Goal: Task Accomplishment & Management: Complete application form

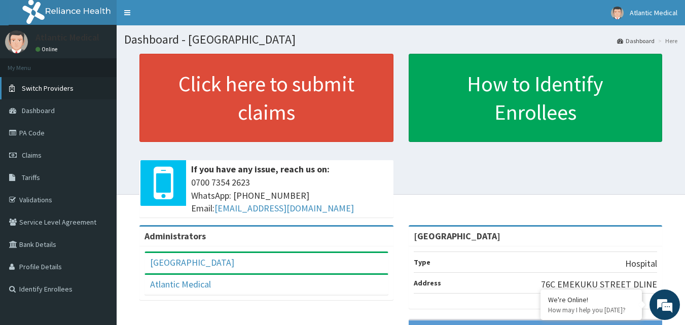
click at [56, 84] on span "Switch Providers" at bounding box center [48, 88] width 52 height 9
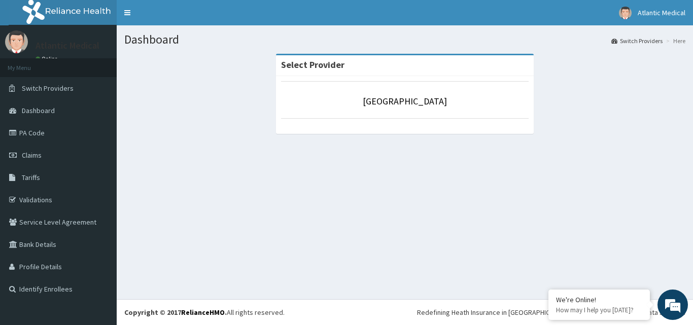
click at [401, 76] on div "Select Provider" at bounding box center [405, 65] width 258 height 21
click at [332, 107] on p "[GEOGRAPHIC_DATA]" at bounding box center [405, 101] width 248 height 13
click at [66, 107] on link "Dashboard" at bounding box center [58, 110] width 117 height 22
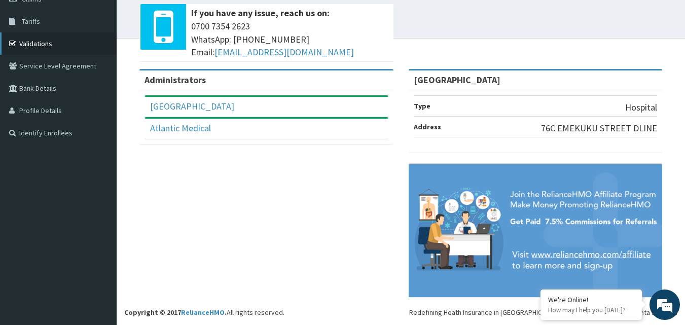
click at [56, 34] on link "Validations" at bounding box center [58, 43] width 117 height 22
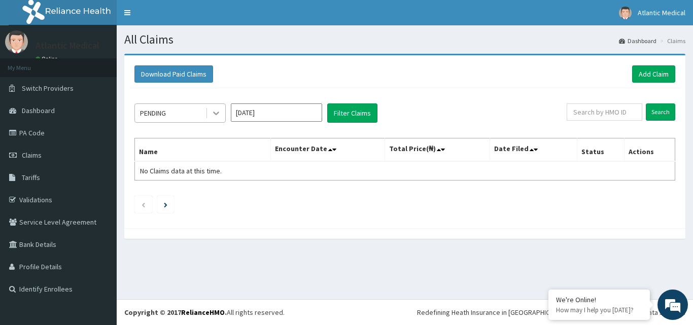
click at [219, 113] on icon at bounding box center [216, 113] width 10 height 10
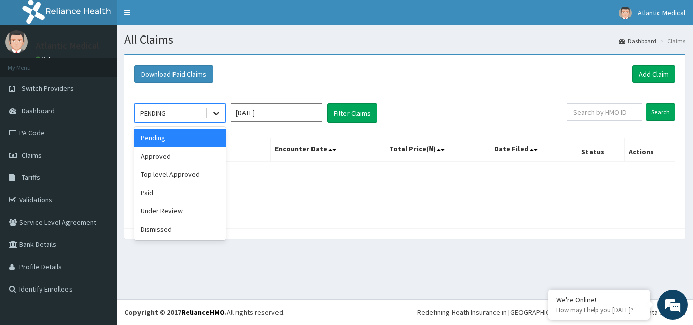
click at [219, 113] on icon at bounding box center [216, 113] width 10 height 10
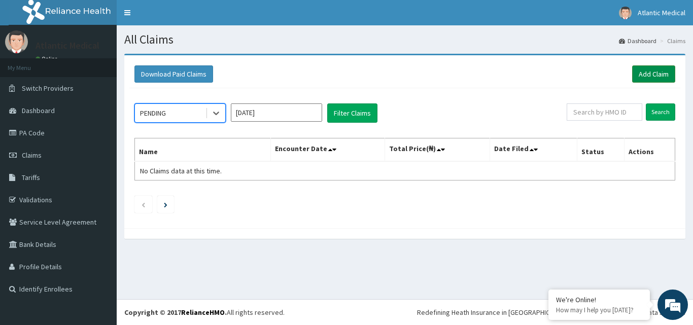
click at [660, 79] on link "Add Claim" at bounding box center [653, 73] width 43 height 17
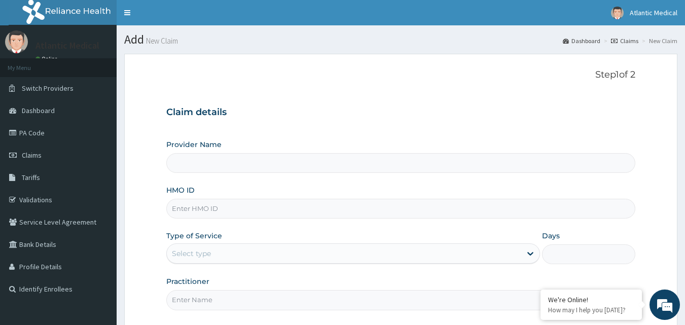
type input "[GEOGRAPHIC_DATA]"
click at [350, 212] on input "HMO ID" at bounding box center [401, 209] width 470 height 20
type input "PGM/10071/A"
click at [360, 253] on div "Select type" at bounding box center [344, 253] width 355 height 16
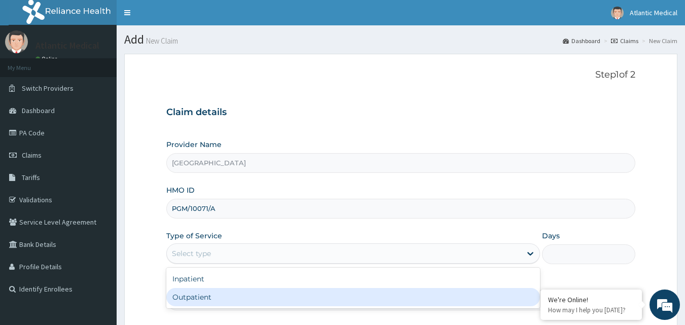
click at [298, 295] on div "Outpatient" at bounding box center [353, 297] width 374 height 18
type input "1"
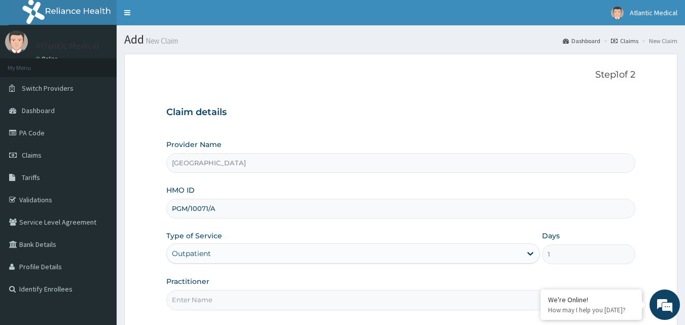
scroll to position [95, 0]
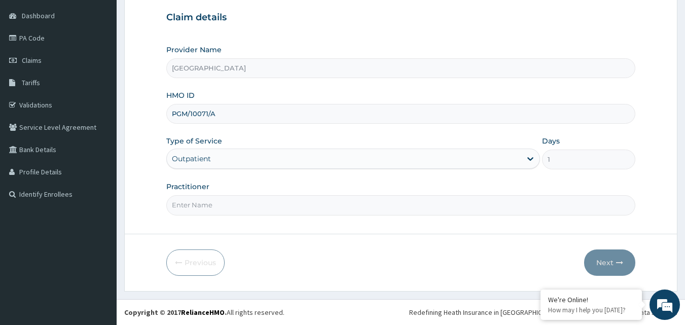
click at [196, 210] on input "Practitioner" at bounding box center [401, 205] width 470 height 20
type input "DR PRINCEWILL"
click at [619, 260] on icon "button" at bounding box center [619, 262] width 7 height 7
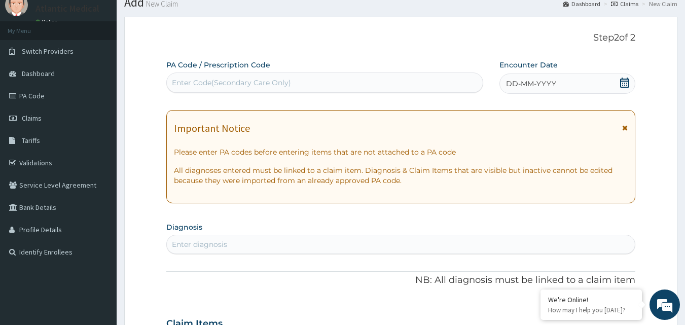
scroll to position [0, 0]
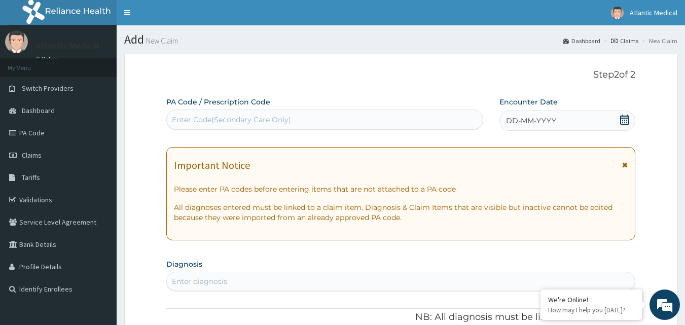
click at [574, 115] on div "DD-MM-YYYY" at bounding box center [568, 121] width 136 height 20
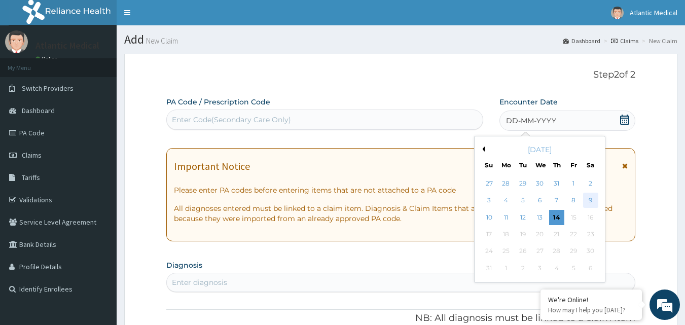
click at [593, 202] on div "9" at bounding box center [590, 200] width 15 height 15
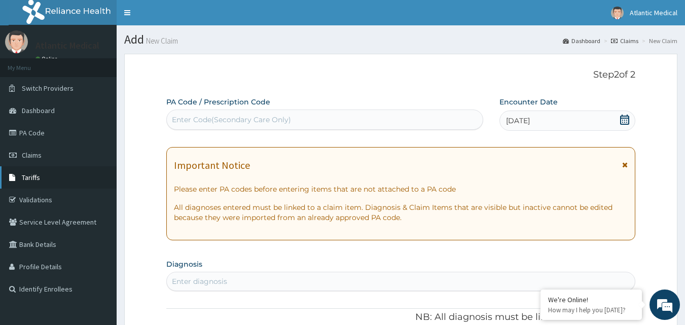
click at [35, 180] on span "Tariffs" at bounding box center [31, 177] width 18 height 9
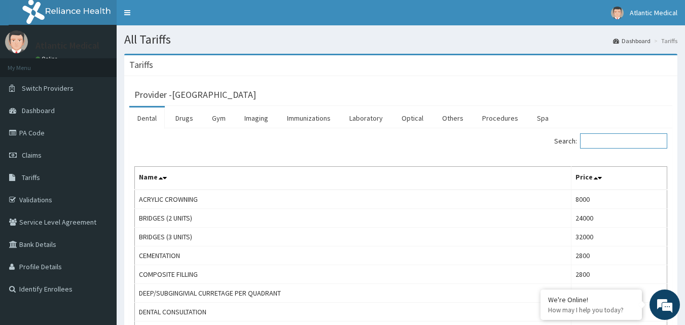
click at [615, 144] on input "Search:" at bounding box center [623, 140] width 87 height 15
click at [370, 114] on link "Laboratory" at bounding box center [366, 118] width 50 height 21
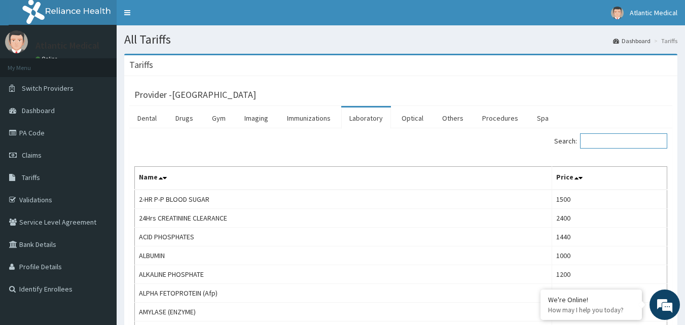
click at [632, 140] on input "Search:" at bounding box center [623, 140] width 87 height 15
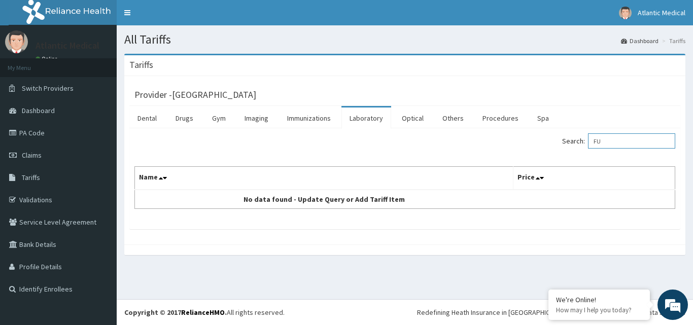
type input "F"
type input "B"
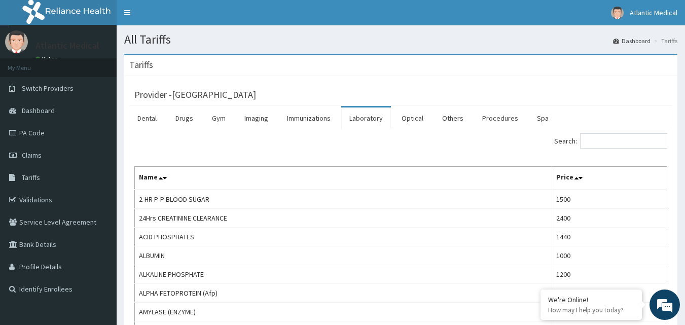
click at [361, 119] on link "Laboratory" at bounding box center [366, 118] width 50 height 21
click at [493, 121] on link "Procedures" at bounding box center [500, 118] width 52 height 21
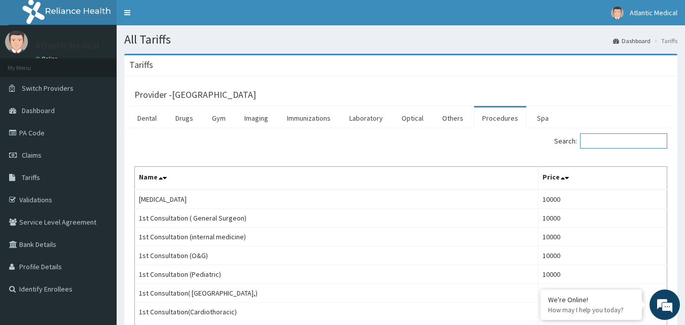
click at [621, 134] on input "Search:" at bounding box center [623, 140] width 87 height 15
type input "V"
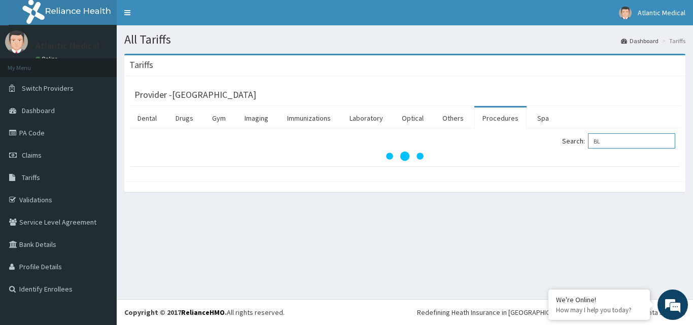
type input "B"
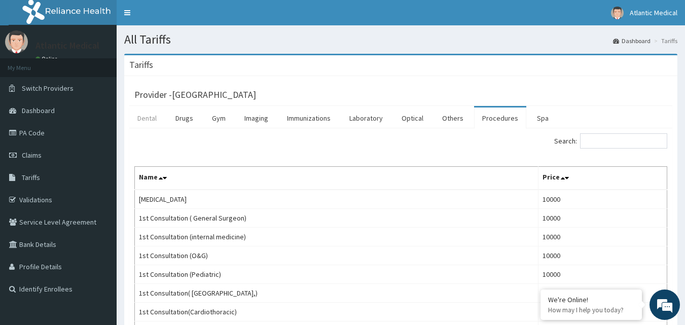
click at [149, 125] on link "Dental" at bounding box center [147, 118] width 36 height 21
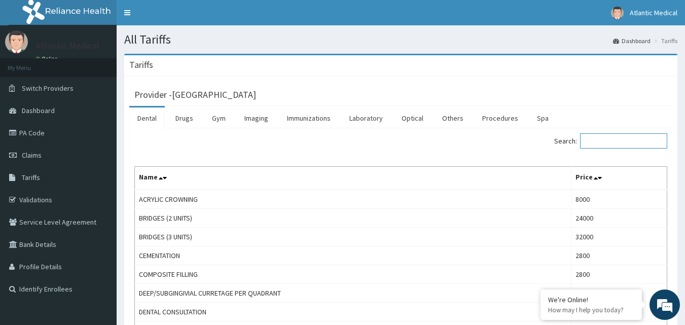
click at [624, 142] on input "Search:" at bounding box center [623, 140] width 87 height 15
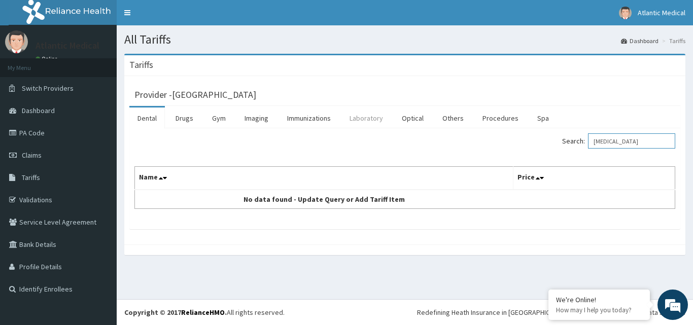
type input "BLOOD COUNT"
click at [369, 117] on link "Laboratory" at bounding box center [366, 118] width 50 height 21
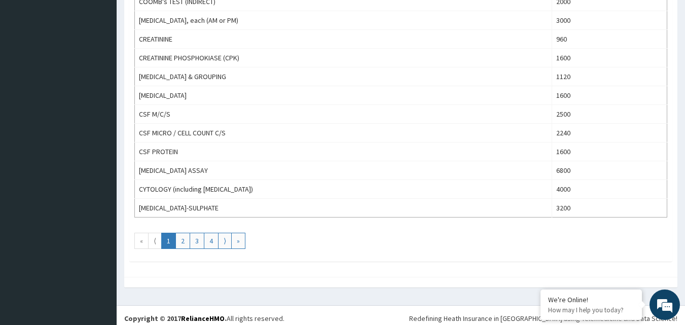
scroll to position [913, 0]
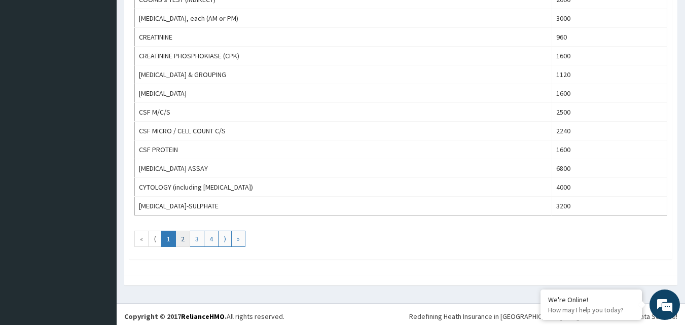
click at [186, 242] on link "2" at bounding box center [182, 239] width 15 height 16
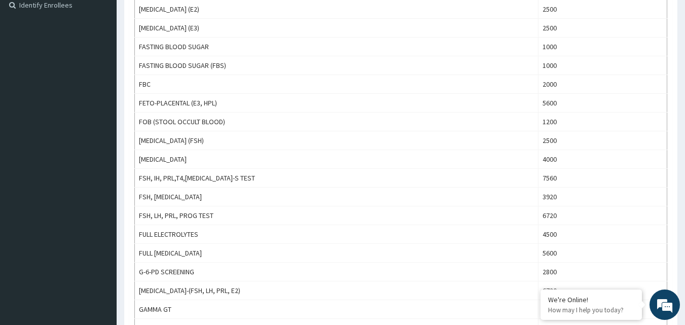
scroll to position [0, 0]
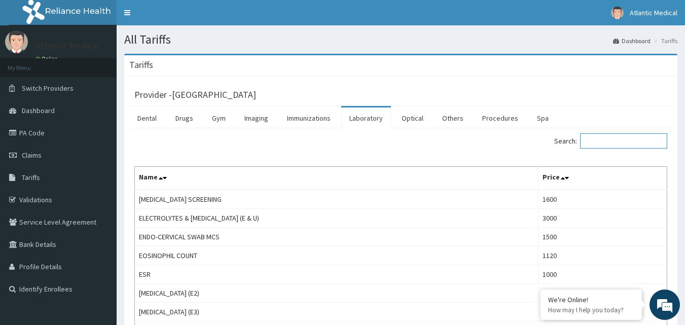
click at [603, 142] on input "Search:" at bounding box center [623, 140] width 87 height 15
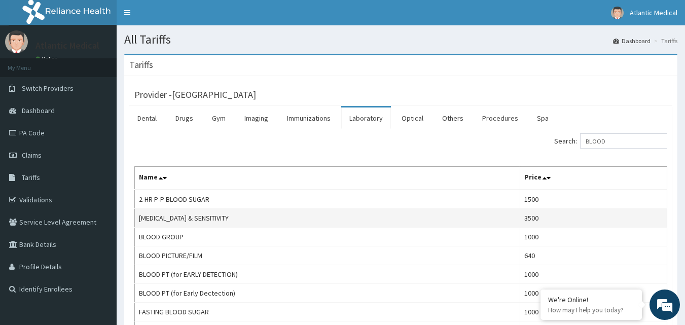
click at [217, 219] on td "[MEDICAL_DATA] & SENSITIVITY" at bounding box center [327, 218] width 385 height 19
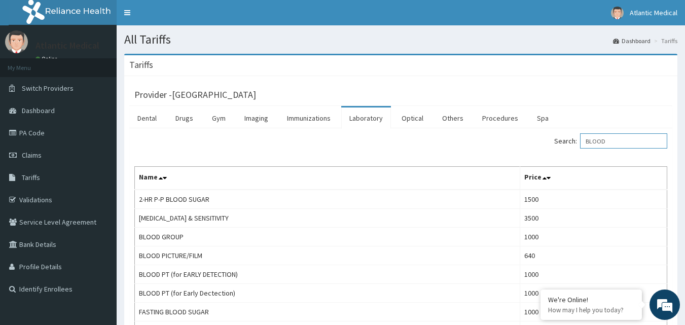
click at [623, 139] on input "BLOOD" at bounding box center [623, 140] width 87 height 15
type input "B"
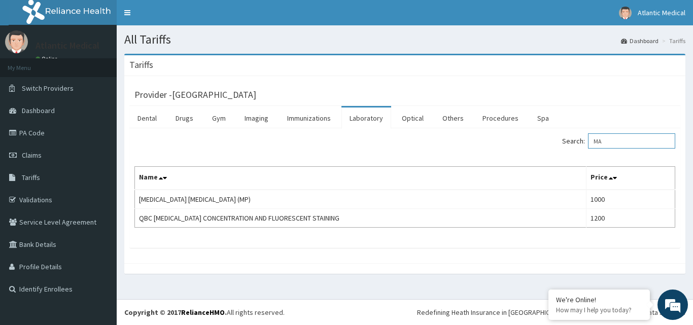
type input "M"
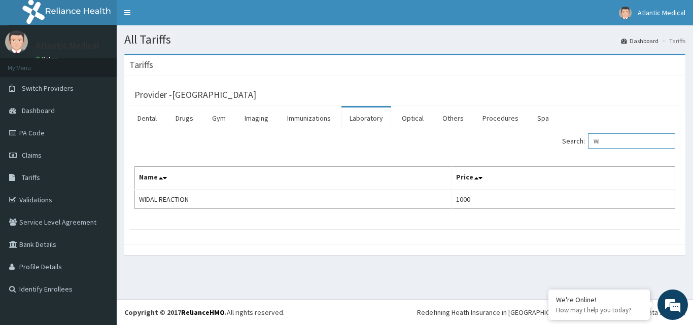
type input "W"
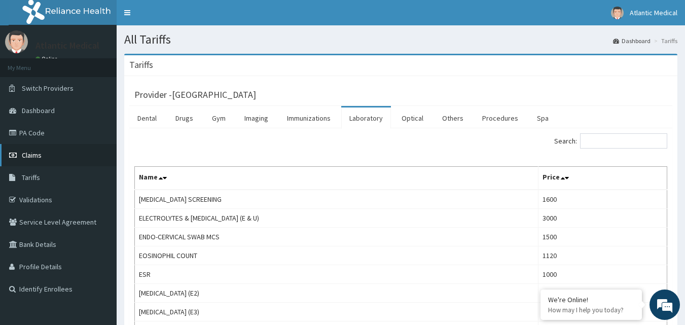
click at [46, 150] on link "Claims" at bounding box center [58, 155] width 117 height 22
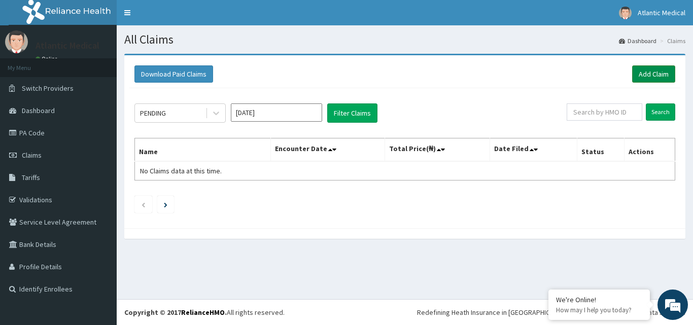
click at [659, 73] on link "Add Claim" at bounding box center [653, 73] width 43 height 17
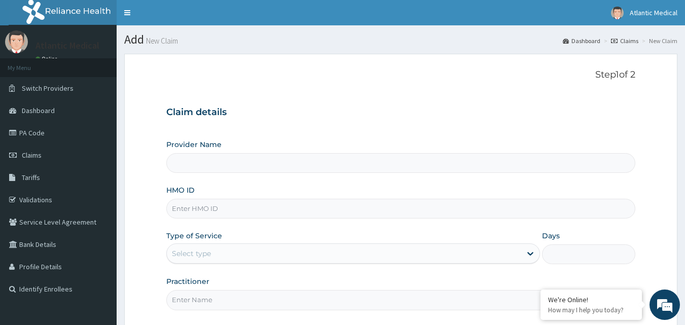
click at [525, 164] on input "Provider Name" at bounding box center [401, 163] width 470 height 20
type input "ATLANTIC MEDICAL CENTRE"
click at [405, 213] on input "HMO ID" at bounding box center [401, 209] width 470 height 20
type input "PGM/10071/A"
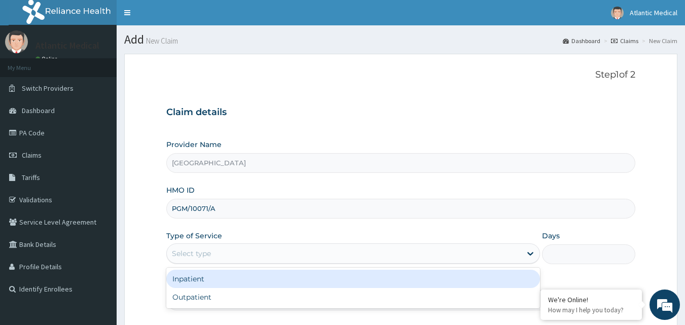
click at [283, 261] on div "Select type" at bounding box center [344, 253] width 355 height 16
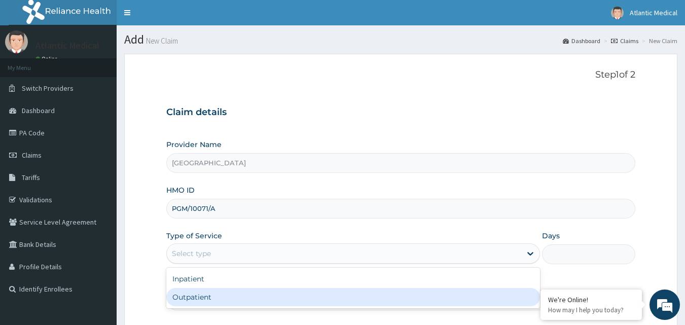
click at [245, 295] on div "Outpatient" at bounding box center [353, 297] width 374 height 18
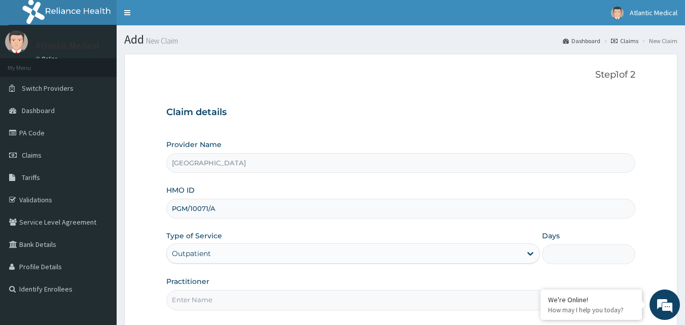
type input "1"
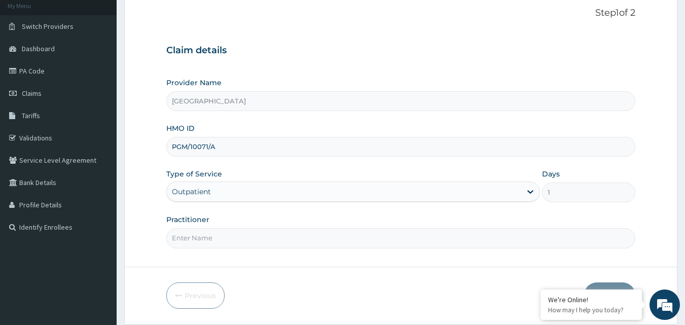
scroll to position [95, 0]
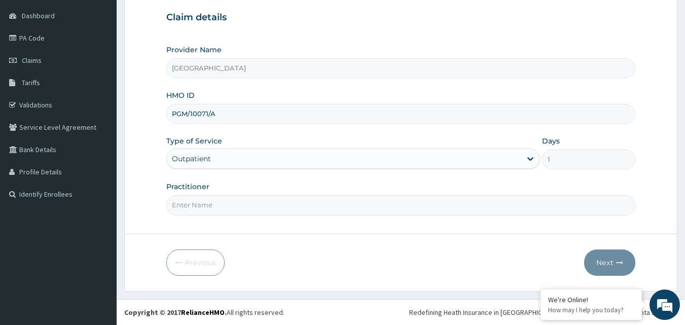
click at [363, 206] on input "Practitioner" at bounding box center [401, 205] width 470 height 20
type input "[PERSON_NAME]"
click at [616, 267] on button "Next" at bounding box center [609, 263] width 51 height 26
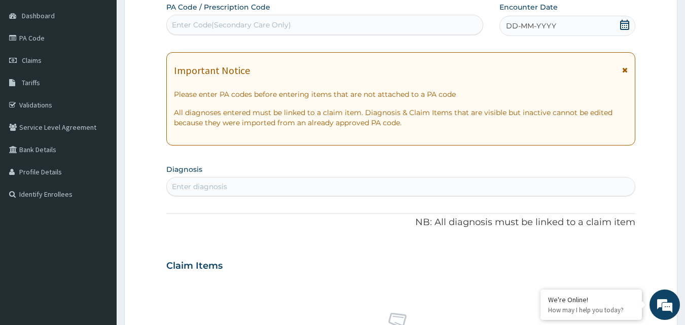
click at [624, 27] on icon at bounding box center [625, 25] width 10 height 10
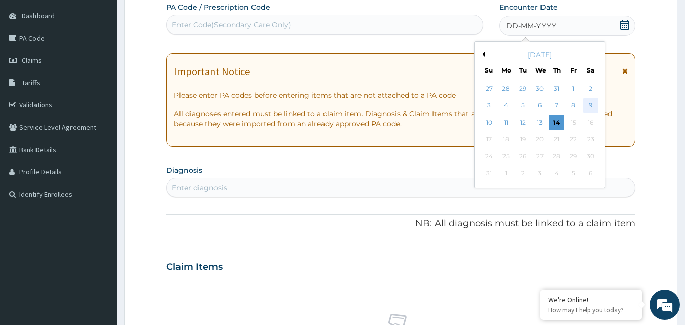
click at [592, 108] on div "9" at bounding box center [590, 105] width 15 height 15
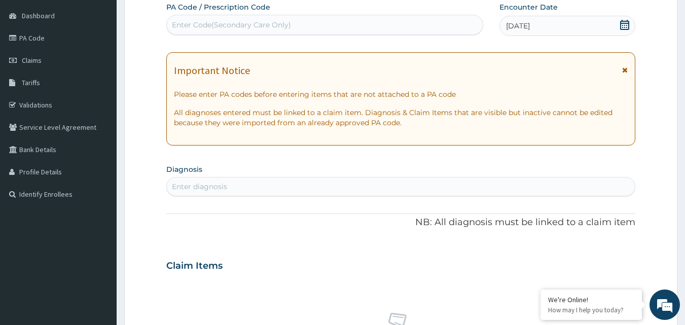
click at [626, 72] on icon at bounding box center [625, 69] width 6 height 7
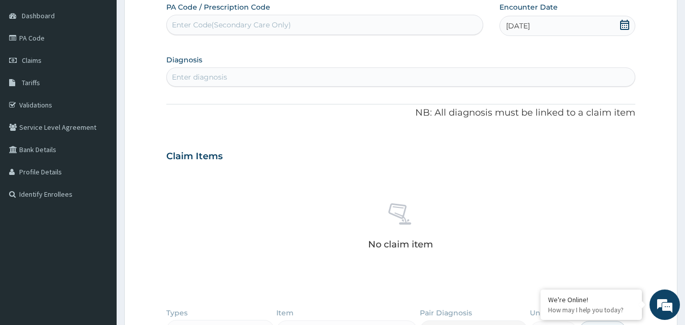
click at [416, 81] on div "Enter diagnosis" at bounding box center [401, 77] width 469 height 16
type input "M"
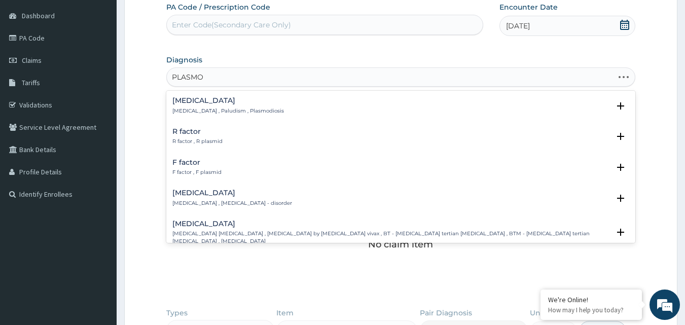
type input "PLASMOD"
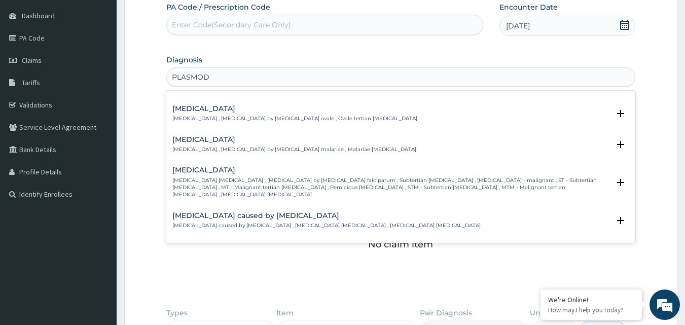
scroll to position [81, 0]
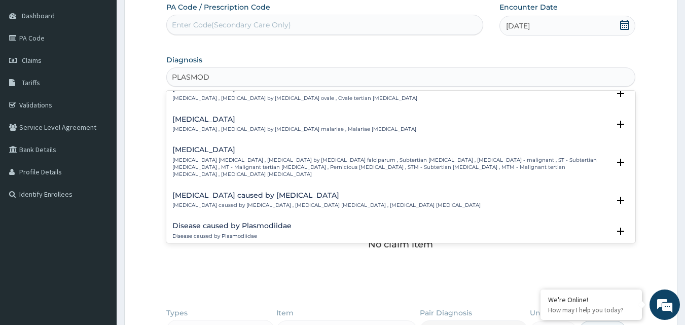
click at [198, 146] on h4 "[MEDICAL_DATA]" at bounding box center [391, 150] width 438 height 8
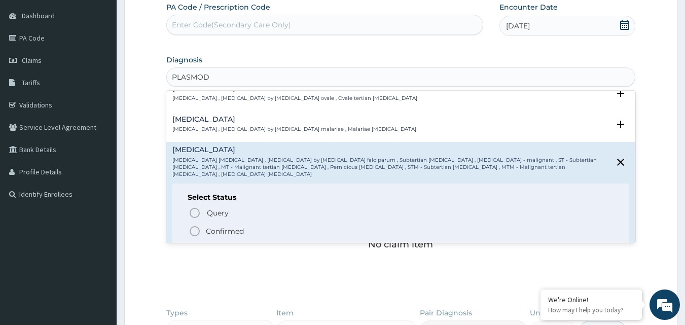
click at [196, 225] on icon "status option filled" at bounding box center [195, 231] width 12 height 12
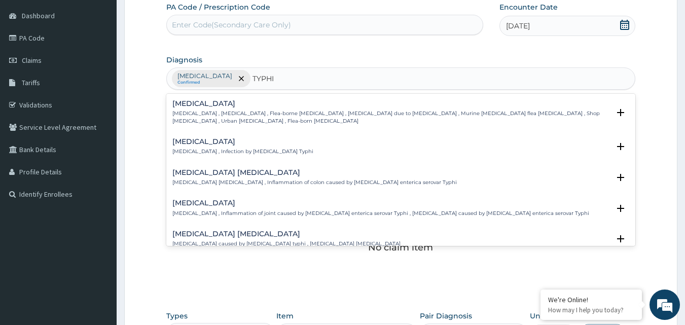
type input "TYPH"
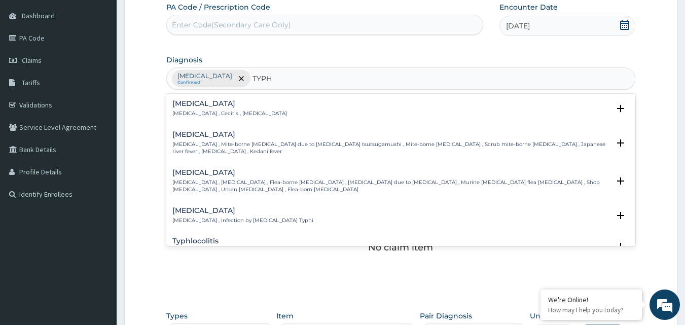
click at [233, 217] on p "Typhoid fever , Infection by Salmonella Typhi" at bounding box center [242, 220] width 141 height 7
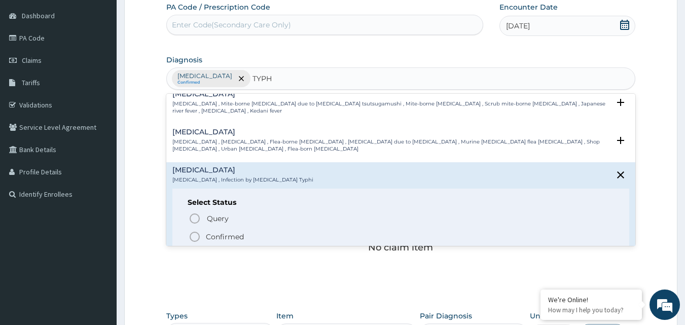
scroll to position [61, 0]
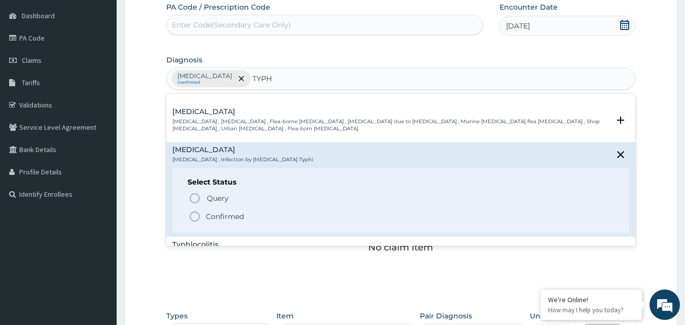
click at [197, 211] on icon "status option filled" at bounding box center [195, 216] width 12 height 12
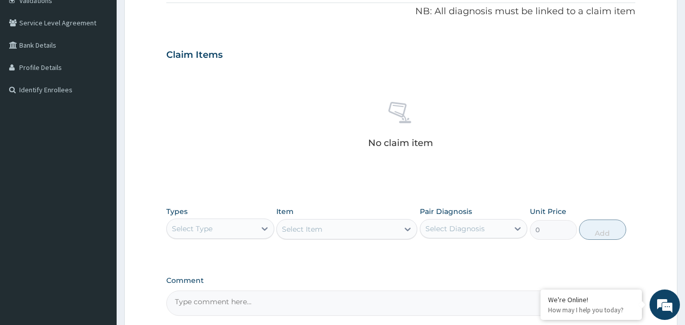
scroll to position [195, 0]
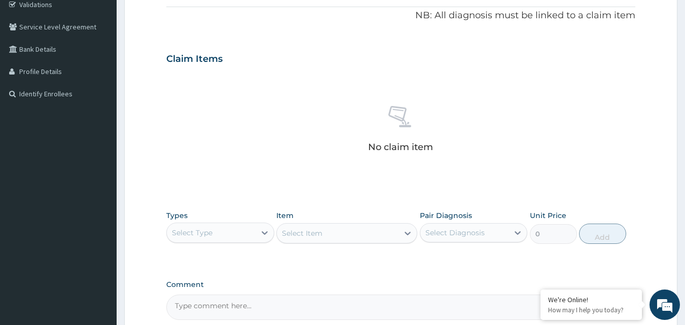
click at [252, 233] on div "Select Type" at bounding box center [211, 233] width 89 height 16
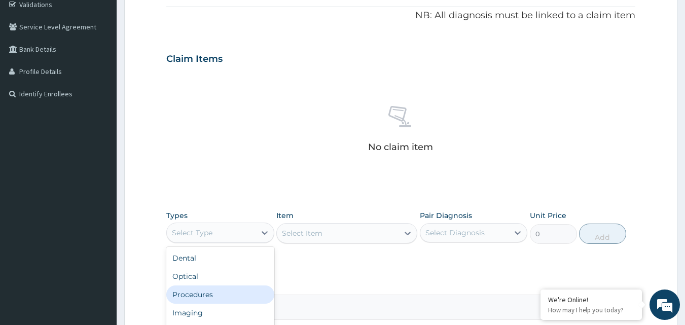
click at [227, 296] on div "Procedures" at bounding box center [220, 295] width 108 height 18
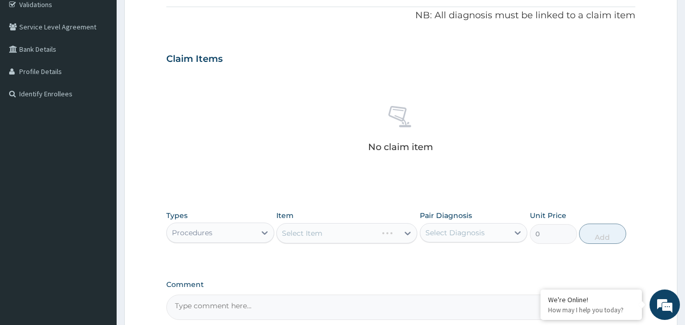
click at [353, 234] on div "Select Item" at bounding box center [346, 233] width 141 height 20
click at [353, 234] on div "Select Item" at bounding box center [338, 233] width 122 height 16
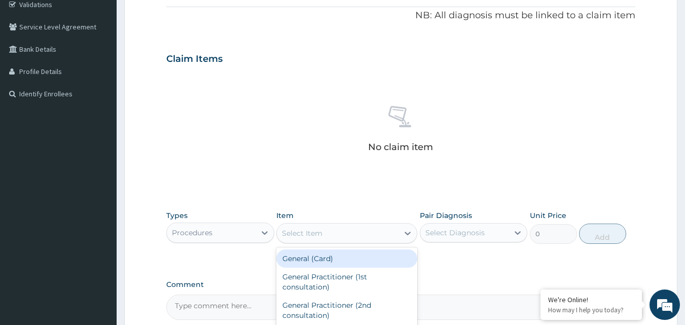
click at [346, 260] on div "General (Card)" at bounding box center [346, 259] width 141 height 18
type input "500"
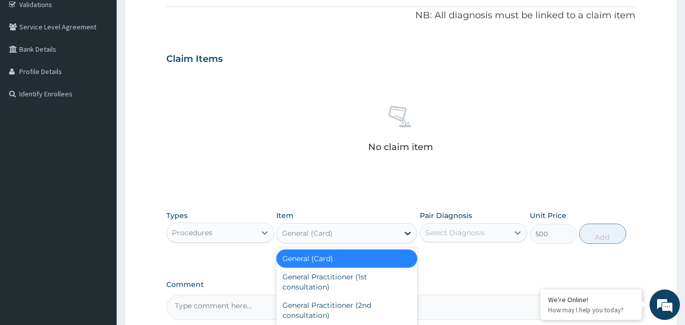
click at [401, 228] on div at bounding box center [408, 233] width 18 height 18
click at [506, 231] on div "Select Diagnosis" at bounding box center [464, 233] width 89 height 16
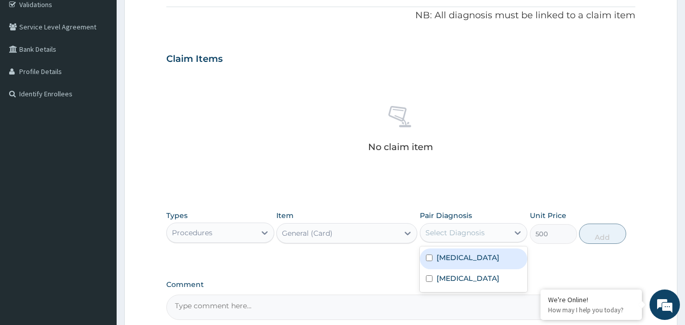
click at [437, 256] on label "[MEDICAL_DATA]" at bounding box center [468, 258] width 63 height 10
checkbox input "true"
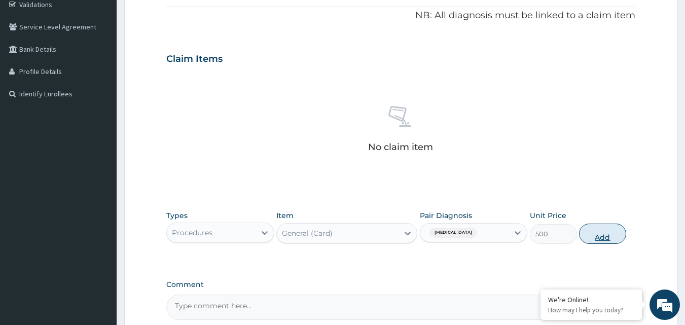
click at [600, 235] on button "Add" at bounding box center [602, 234] width 47 height 20
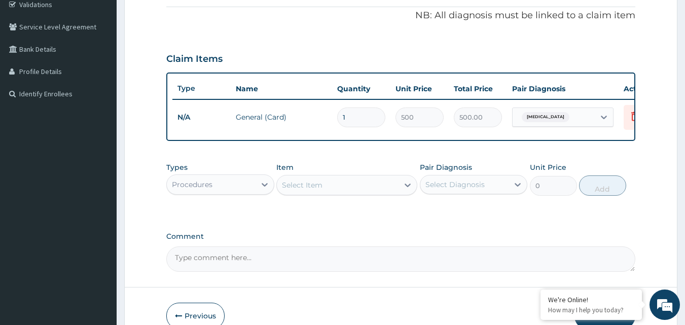
click at [355, 193] on div "Select Item" at bounding box center [338, 185] width 122 height 16
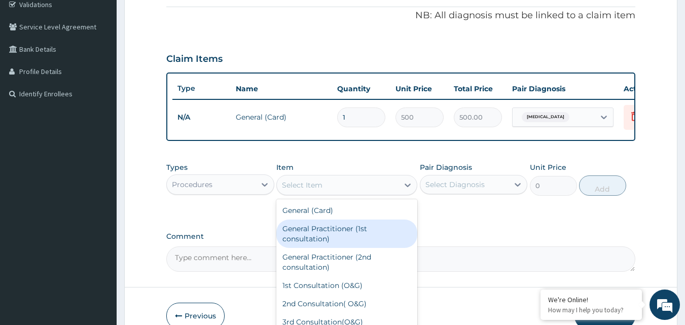
click at [374, 243] on div "General Practitioner (1st consultation)" at bounding box center [346, 234] width 141 height 28
type input "1500"
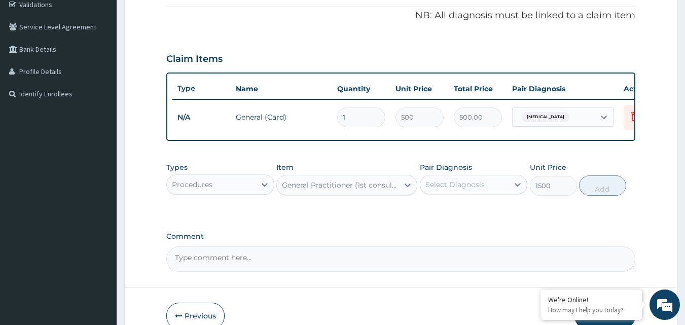
click at [493, 185] on div "Select Diagnosis" at bounding box center [464, 185] width 89 height 16
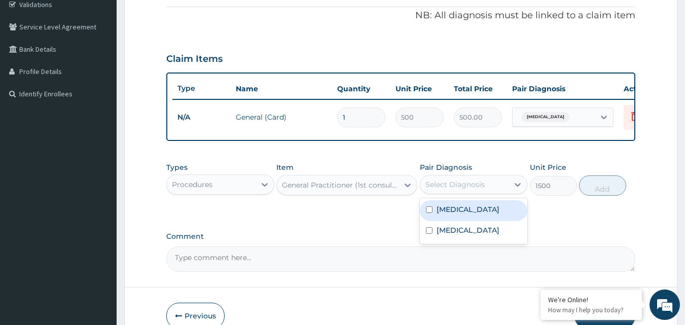
click at [460, 211] on div "[MEDICAL_DATA]" at bounding box center [474, 210] width 108 height 21
checkbox input "true"
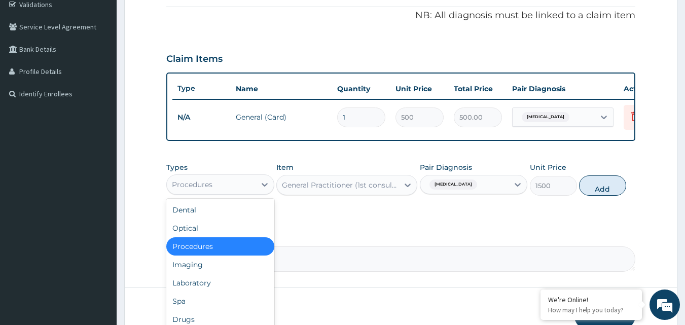
click at [247, 193] on div "Procedures" at bounding box center [211, 185] width 89 height 16
click at [207, 254] on div "Procedures" at bounding box center [220, 246] width 108 height 18
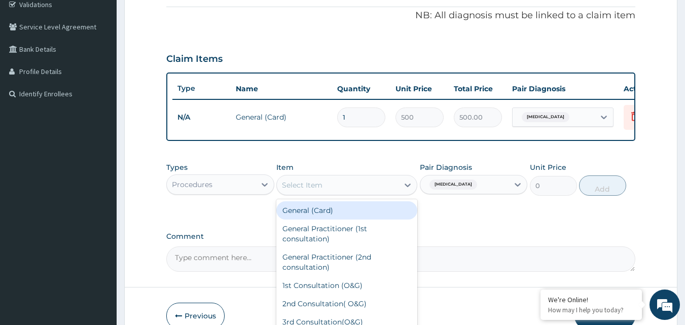
click at [313, 188] on div "Select Item" at bounding box center [302, 185] width 41 height 10
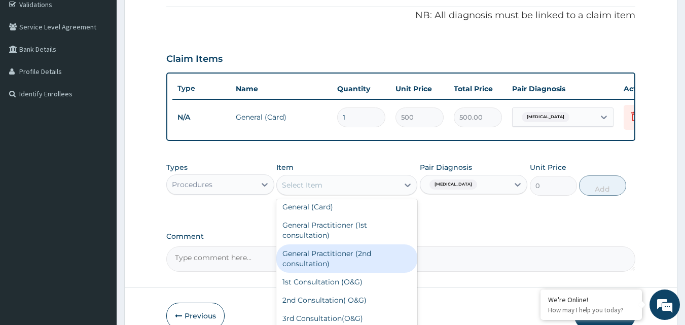
scroll to position [2, 0]
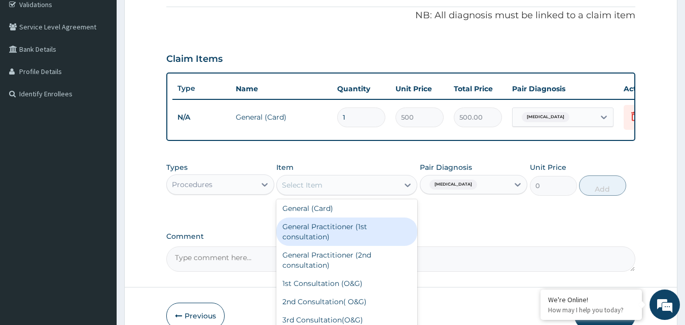
click at [356, 234] on div "General Practitioner (1st consultation)" at bounding box center [346, 232] width 141 height 28
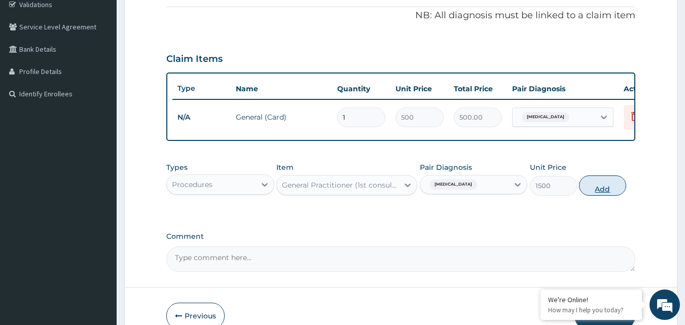
click at [610, 193] on button "Add" at bounding box center [602, 185] width 47 height 20
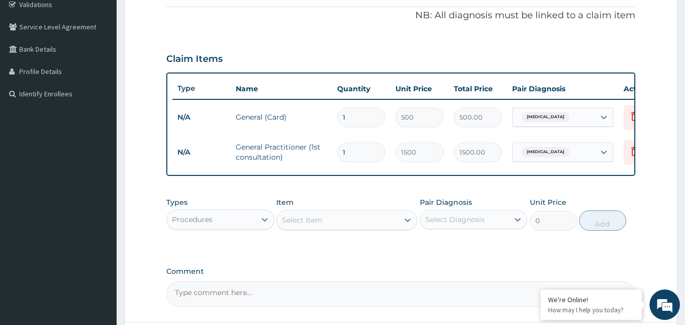
click at [237, 228] on div "Procedures" at bounding box center [211, 220] width 89 height 16
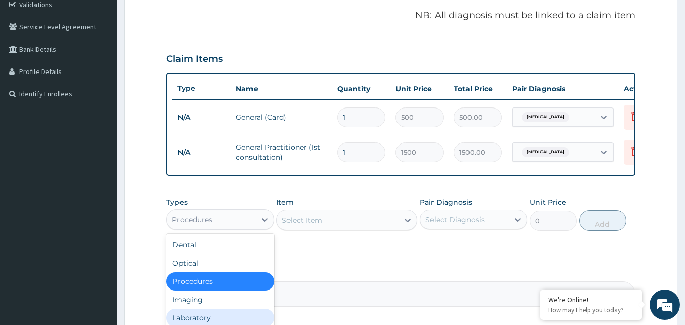
click at [240, 317] on div "Laboratory" at bounding box center [220, 318] width 108 height 18
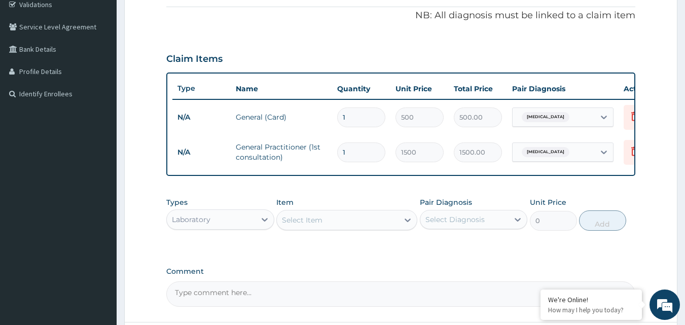
click at [349, 224] on div "Select Item" at bounding box center [338, 220] width 122 height 16
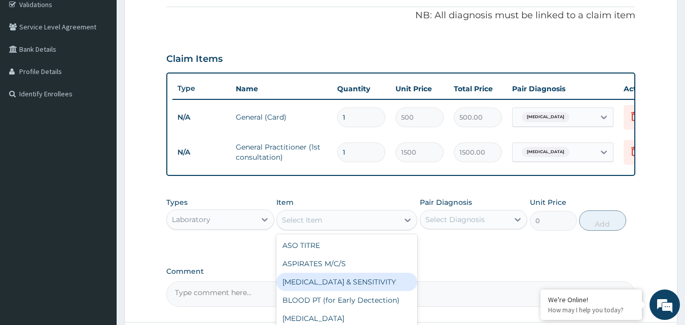
click at [334, 283] on div "[MEDICAL_DATA] & SENSITIVITY" at bounding box center [346, 282] width 141 height 18
type input "3500"
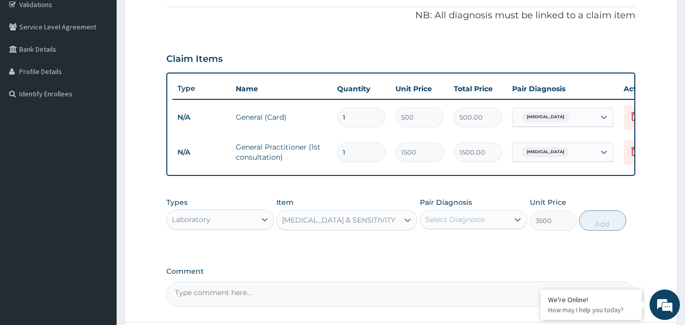
click at [393, 225] on div "[MEDICAL_DATA] & SENSITIVITY" at bounding box center [339, 220] width 114 height 10
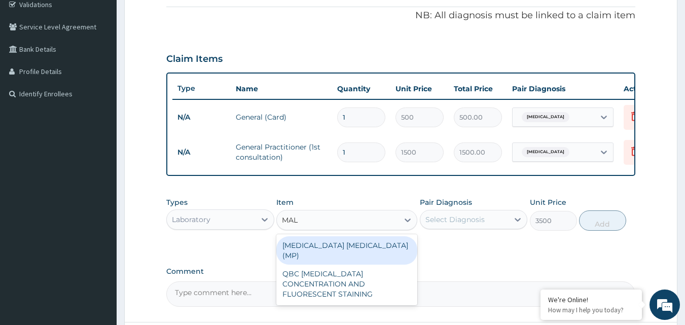
type input "MALA"
click at [344, 256] on div "[MEDICAL_DATA] [MEDICAL_DATA] (MP)" at bounding box center [346, 250] width 141 height 28
type input "1000"
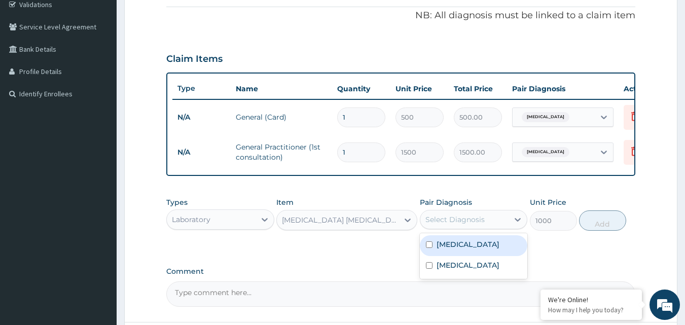
click at [497, 228] on div "Select Diagnosis" at bounding box center [464, 220] width 89 height 16
click at [474, 250] on label "[MEDICAL_DATA]" at bounding box center [468, 244] width 63 height 10
checkbox input "true"
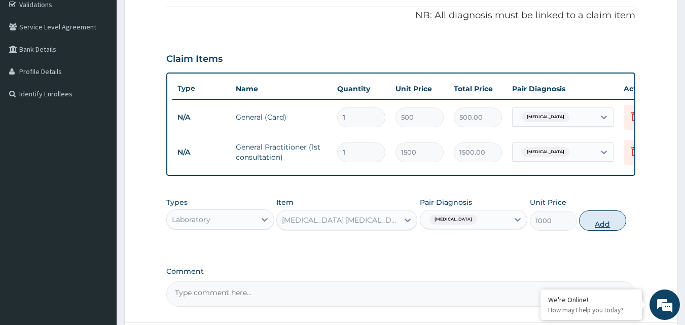
click at [594, 231] on button "Add" at bounding box center [602, 220] width 47 height 20
type input "0"
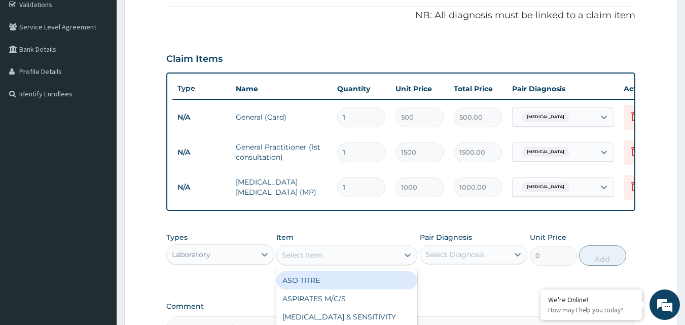
click at [308, 260] on div "Select Item" at bounding box center [302, 255] width 41 height 10
type input "WIDAL"
click at [310, 283] on div "WIDAL REACTION" at bounding box center [346, 280] width 141 height 18
type input "1000"
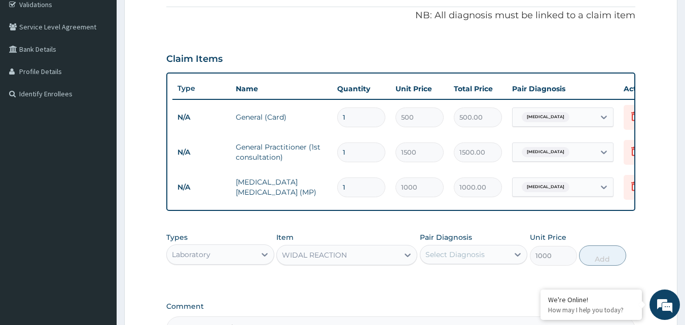
click at [491, 263] on div "Select Diagnosis" at bounding box center [464, 255] width 89 height 16
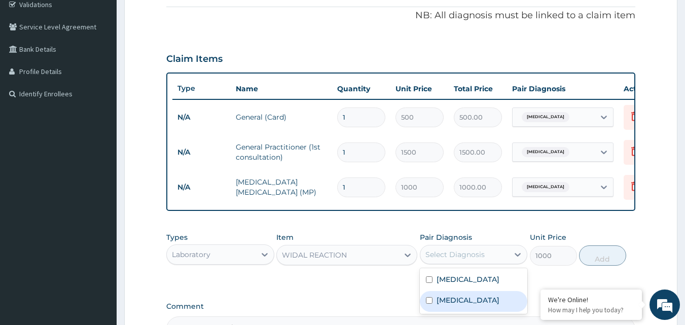
click at [460, 312] on div "[MEDICAL_DATA]" at bounding box center [474, 301] width 108 height 21
checkbox input "true"
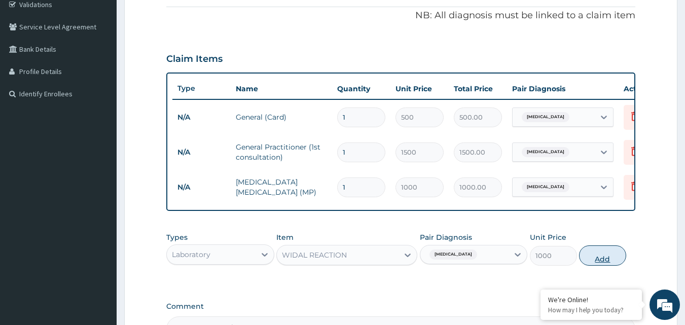
click at [602, 259] on button "Add" at bounding box center [602, 255] width 47 height 20
type input "0"
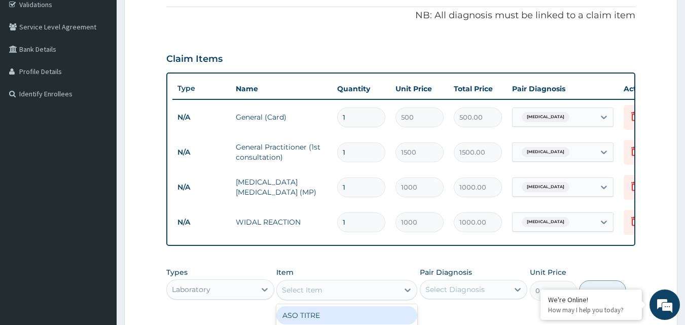
click at [302, 295] on div "Select Item" at bounding box center [302, 290] width 41 height 10
type input "BLO"
click at [317, 319] on div "[MEDICAL_DATA] & SENSITIVITY" at bounding box center [346, 315] width 141 height 18
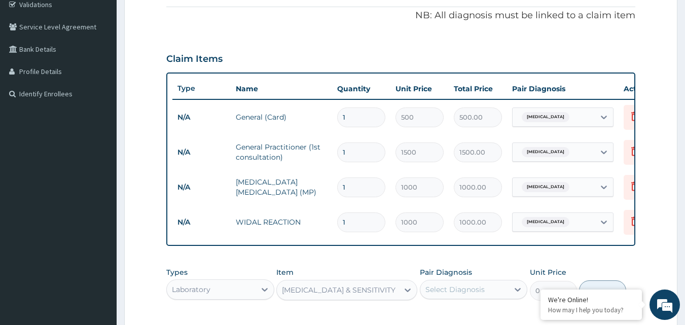
type input "3500"
click at [478, 293] on div "Select Diagnosis" at bounding box center [455, 290] width 59 height 10
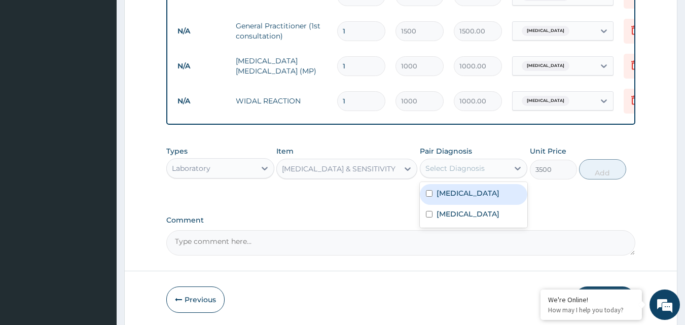
scroll to position [317, 0]
click at [473, 198] on label "[MEDICAL_DATA]" at bounding box center [468, 193] width 63 height 10
checkbox input "true"
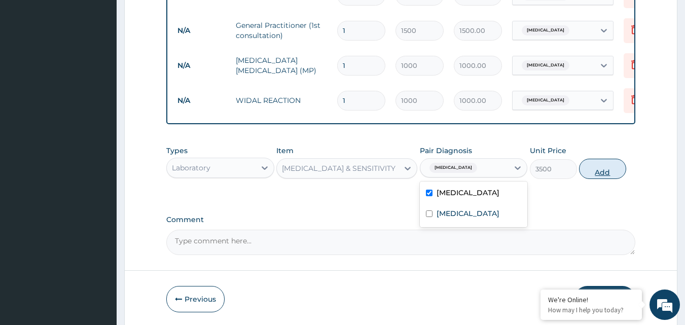
click at [593, 178] on button "Add" at bounding box center [602, 169] width 47 height 20
type input "0"
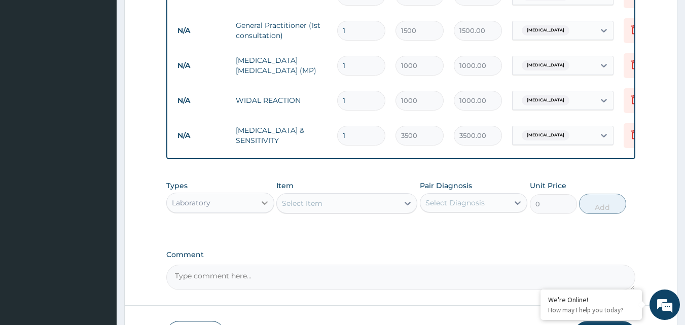
click at [256, 212] on div at bounding box center [265, 203] width 18 height 18
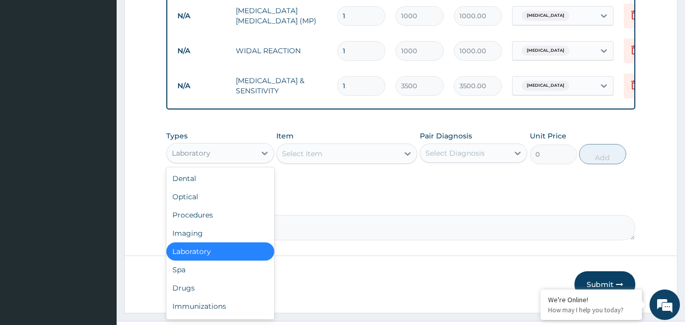
scroll to position [396, 0]
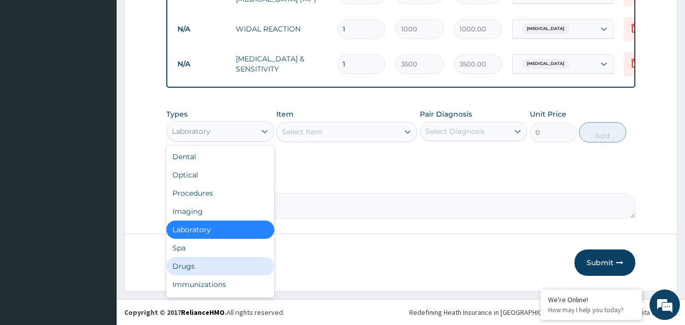
click at [215, 267] on div "Drugs" at bounding box center [220, 266] width 108 height 18
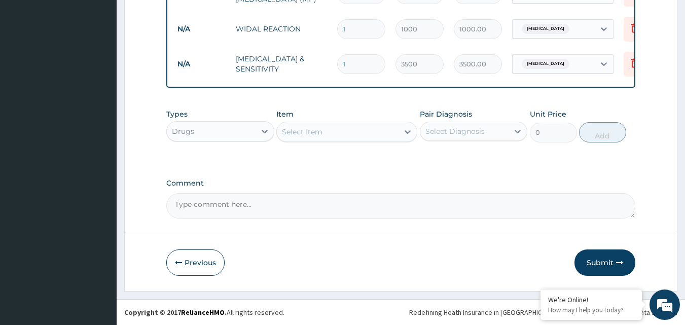
click at [372, 126] on div "Select Item" at bounding box center [338, 132] width 122 height 16
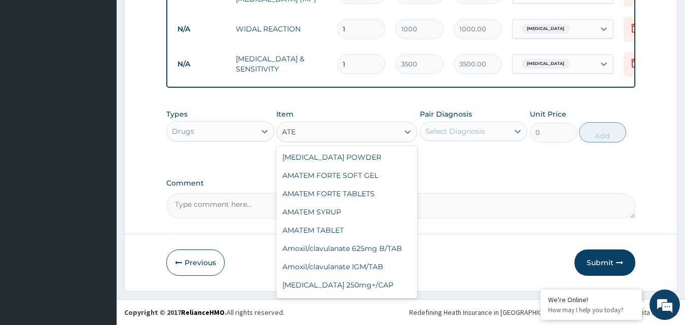
type input "AT"
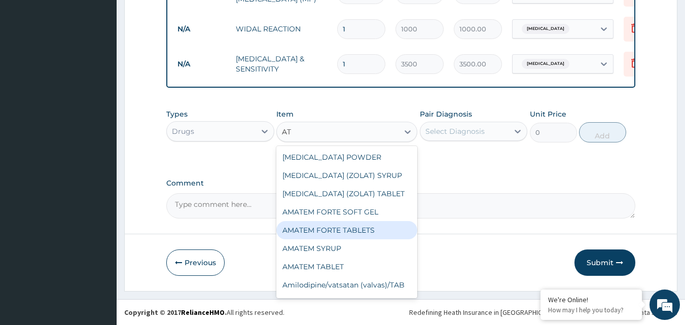
click at [357, 226] on div "AMATEM FORTE TABLETS" at bounding box center [346, 230] width 141 height 18
type input "150"
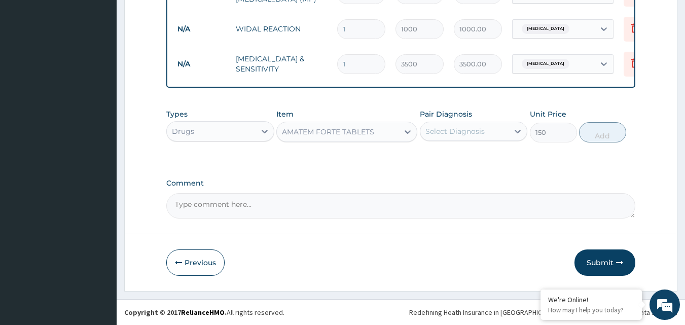
click at [500, 135] on div "Select Diagnosis" at bounding box center [464, 131] width 89 height 16
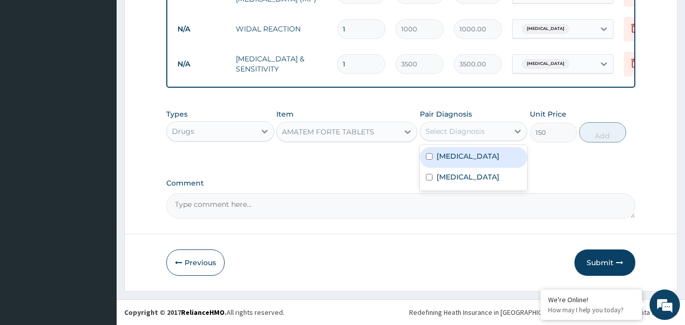
click at [470, 156] on label "[MEDICAL_DATA]" at bounding box center [468, 156] width 63 height 10
checkbox input "true"
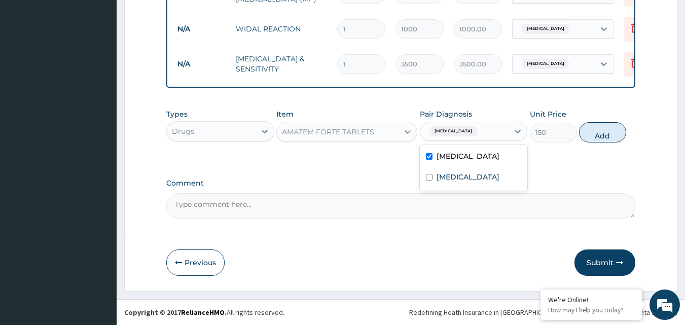
click at [408, 133] on icon at bounding box center [408, 132] width 6 height 4
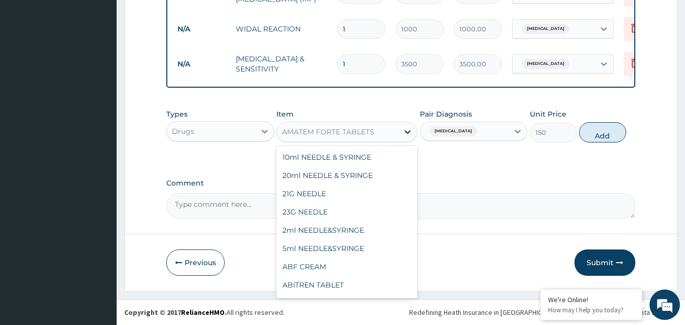
scroll to position [678, 0]
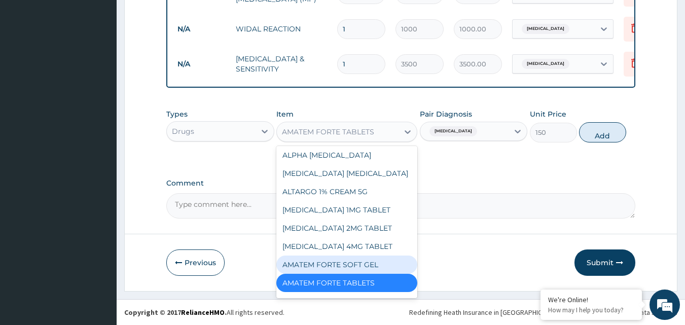
click at [334, 262] on div "AMATEM FORTE SOFT GEL" at bounding box center [346, 265] width 141 height 18
type input "220"
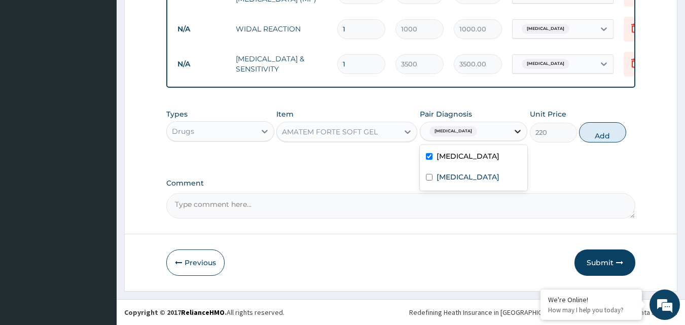
click at [522, 132] on icon at bounding box center [518, 131] width 10 height 10
click at [482, 155] on label "[MEDICAL_DATA]" at bounding box center [468, 156] width 63 height 10
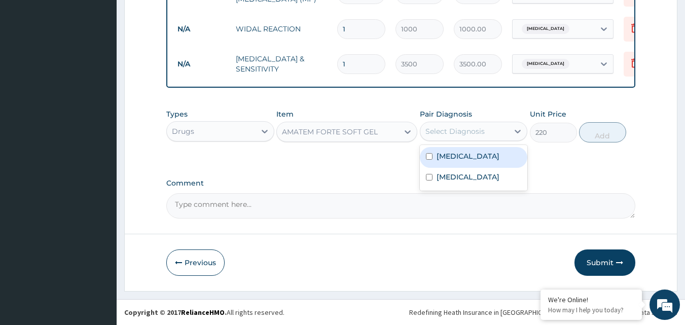
click at [510, 159] on div "[MEDICAL_DATA]" at bounding box center [474, 157] width 108 height 21
checkbox input "true"
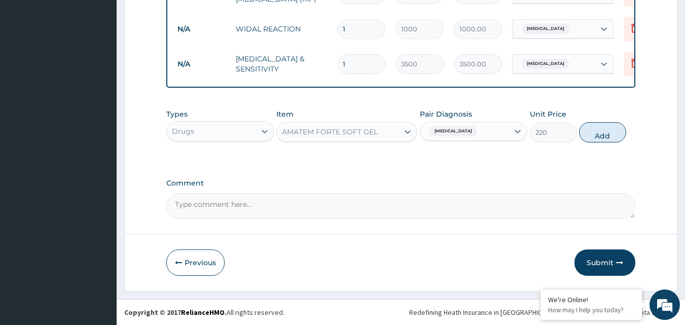
click at [397, 134] on div "AMATEM FORTE SOFT GEL" at bounding box center [338, 132] width 122 height 16
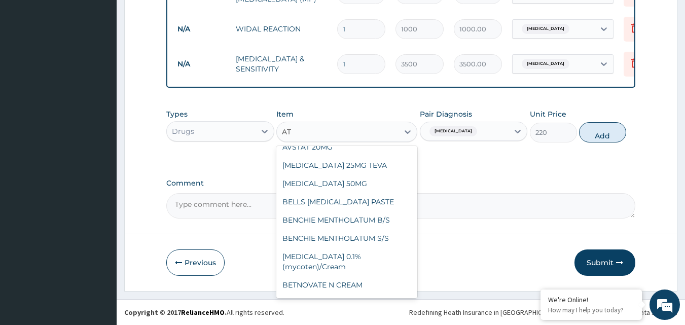
scroll to position [0, 0]
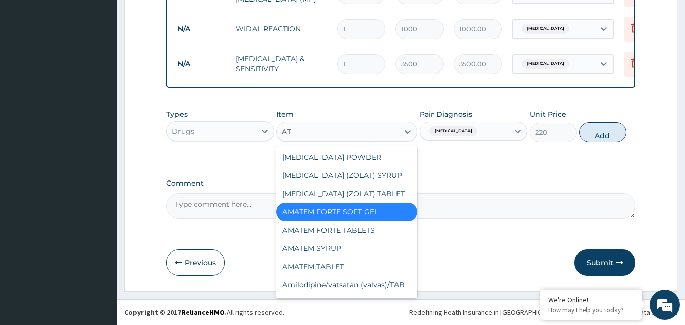
type input "A"
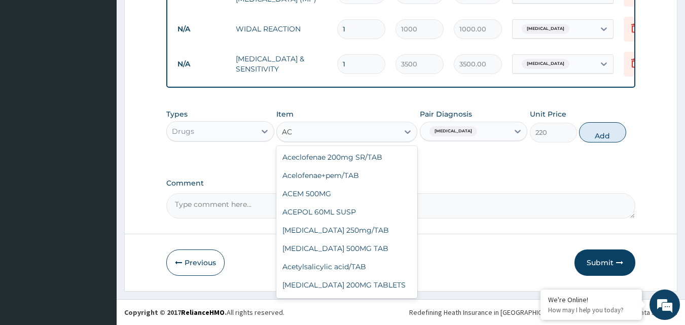
type input "ACT"
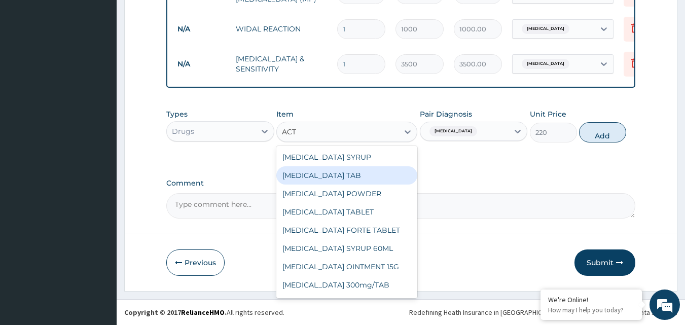
click at [354, 179] on div "ACTIFED TAB" at bounding box center [346, 175] width 141 height 18
type input "30"
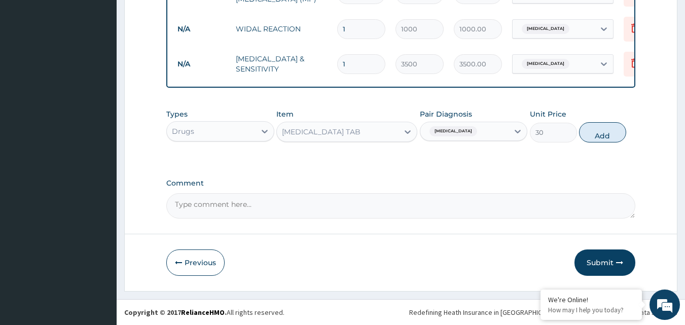
click at [397, 127] on div "ACTIFED TAB" at bounding box center [338, 132] width 122 height 16
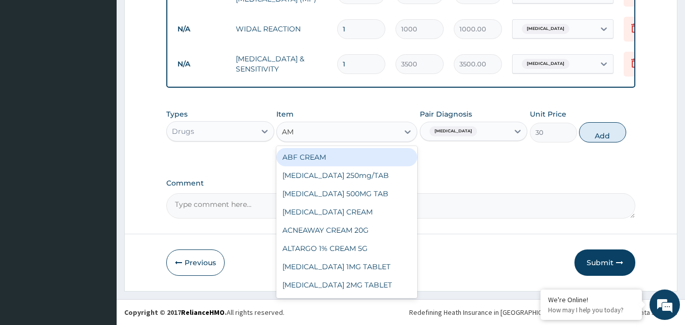
type input "AMA"
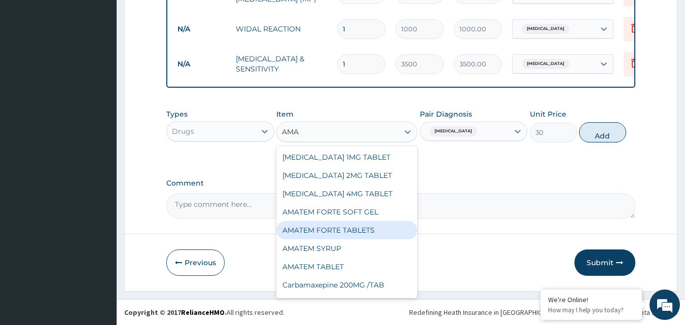
click at [365, 227] on div "AMATEM FORTE TABLETS" at bounding box center [346, 230] width 141 height 18
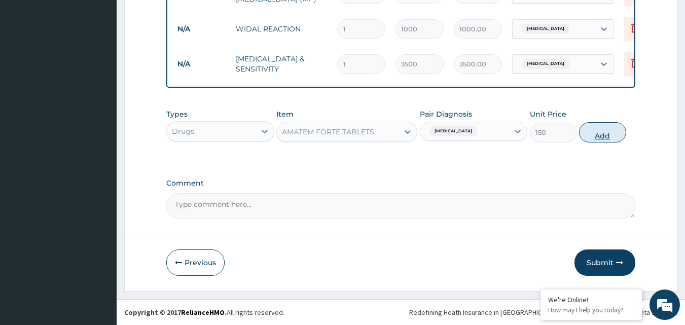
click at [615, 135] on button "Add" at bounding box center [602, 132] width 47 height 20
type input "0"
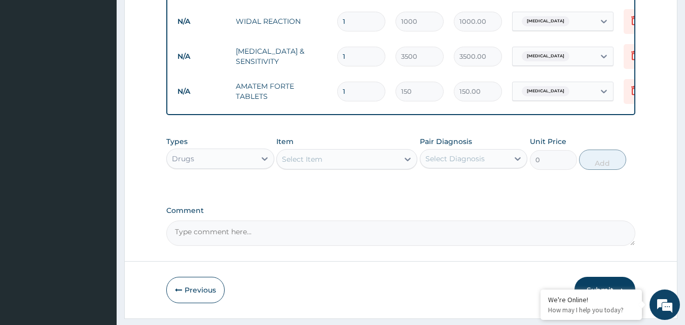
type input "0.00"
type input "6"
type input "900.00"
type input "6"
click at [370, 63] on input "1" at bounding box center [361, 57] width 48 height 20
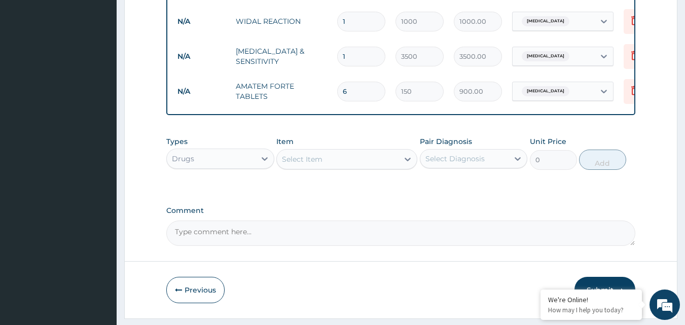
click at [359, 93] on input "6" at bounding box center [361, 92] width 48 height 20
type input "0.00"
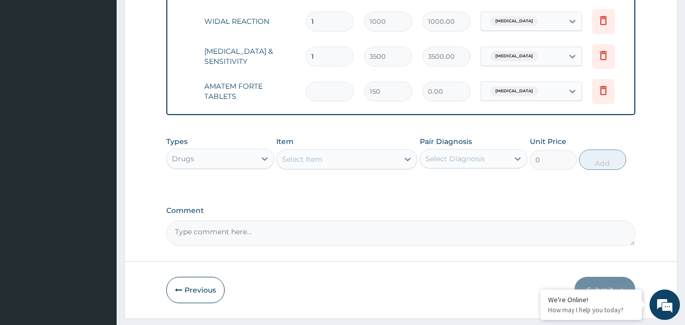
scroll to position [0, 40]
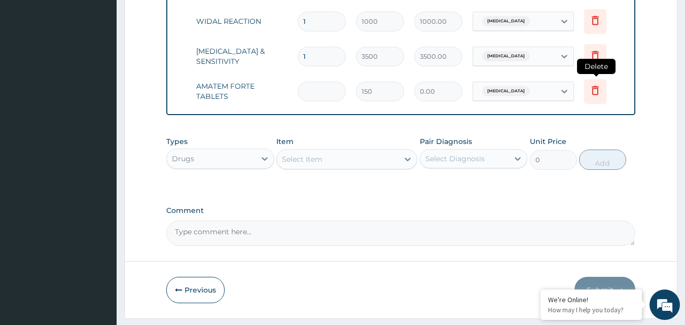
click at [594, 92] on icon at bounding box center [595, 90] width 12 height 12
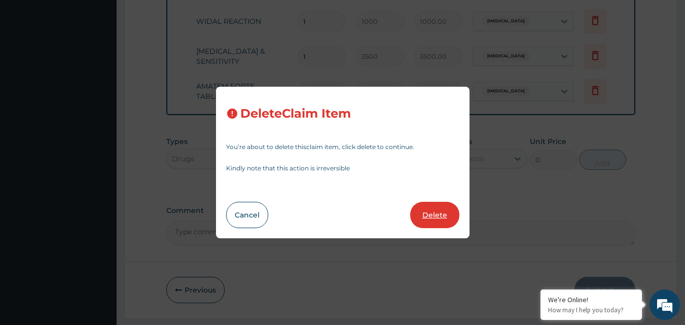
click at [446, 212] on button "Delete" at bounding box center [434, 215] width 49 height 26
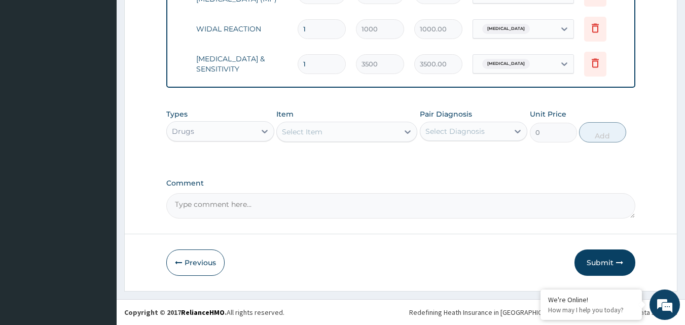
click at [320, 129] on div "Select Item" at bounding box center [302, 132] width 41 height 10
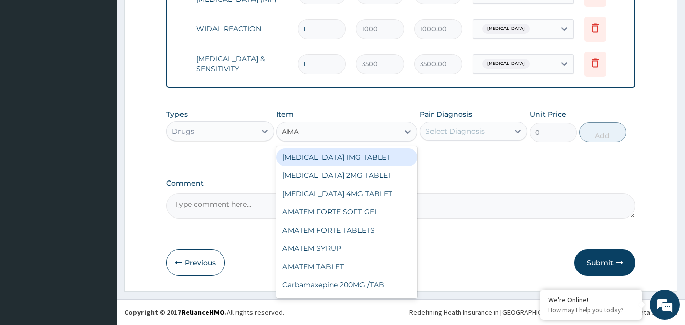
type input "AMAT"
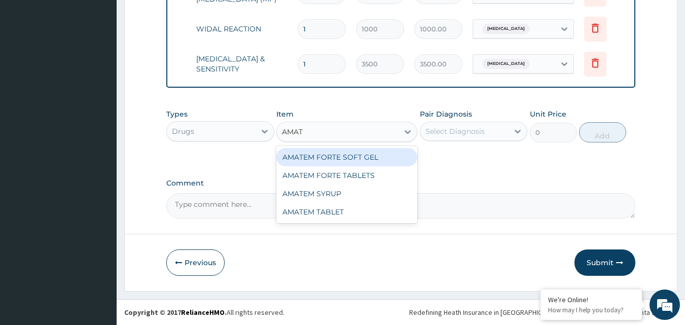
click at [347, 161] on div "AMATEM FORTE SOFT GEL" at bounding box center [346, 157] width 141 height 18
type input "220"
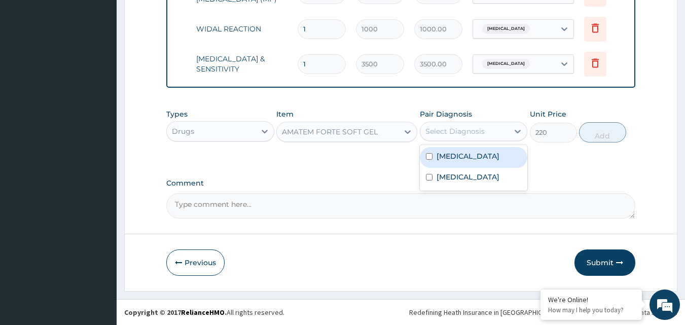
click at [470, 132] on div "Select Diagnosis" at bounding box center [455, 131] width 59 height 10
click at [458, 161] on label "[MEDICAL_DATA]" at bounding box center [468, 156] width 63 height 10
checkbox input "true"
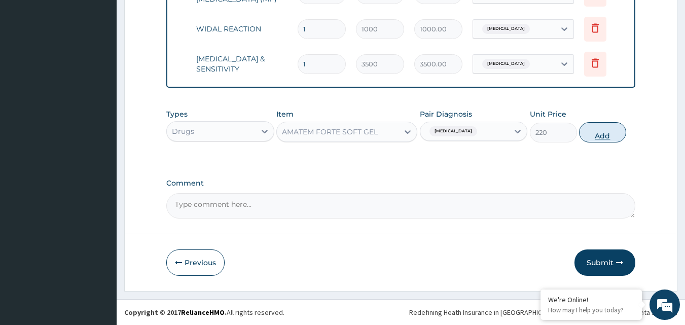
click at [604, 140] on button "Add" at bounding box center [602, 132] width 47 height 20
type input "0"
click at [604, 140] on div "Types Drugs Item AMATEM FORTE SOFT GEL Pair Diagnosis Falciparum malaria Unit P…" at bounding box center [401, 126] width 470 height 44
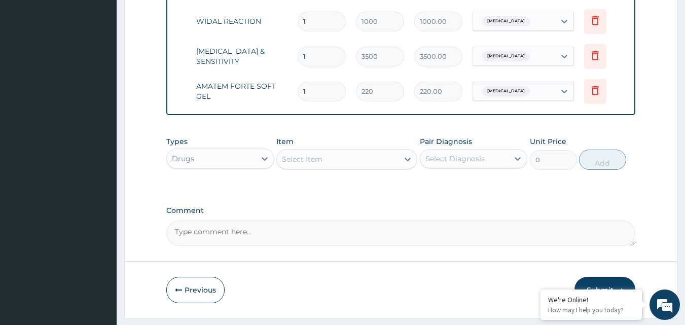
click at [318, 96] on input "1" at bounding box center [322, 92] width 48 height 20
type input "0.00"
type input "6"
type input "1320.00"
type input "6"
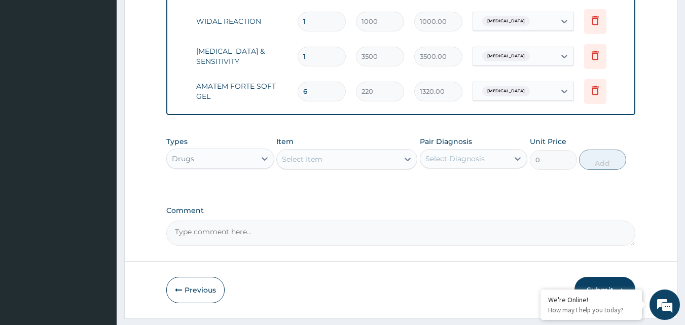
click at [368, 167] on div "Select Item" at bounding box center [338, 159] width 122 height 16
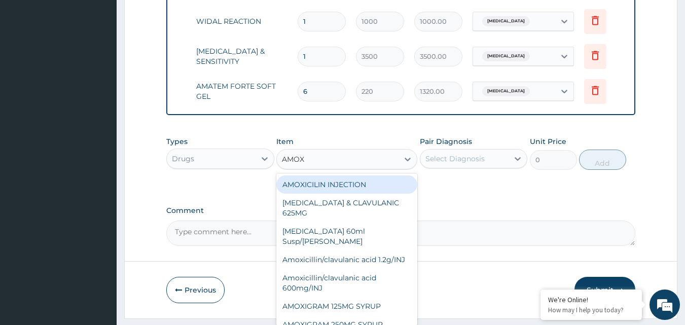
type input "AMOXY"
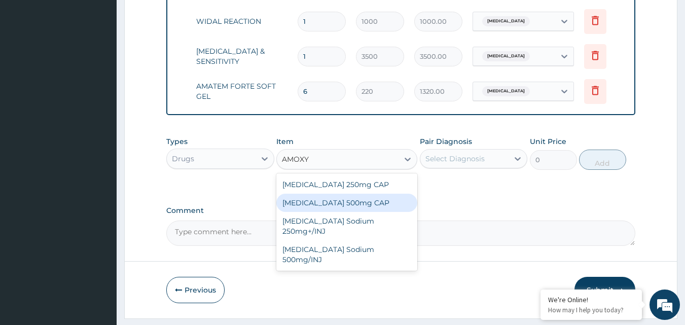
click at [342, 212] on div "[MEDICAL_DATA] 500mg CAP" at bounding box center [346, 203] width 141 height 18
type input "30"
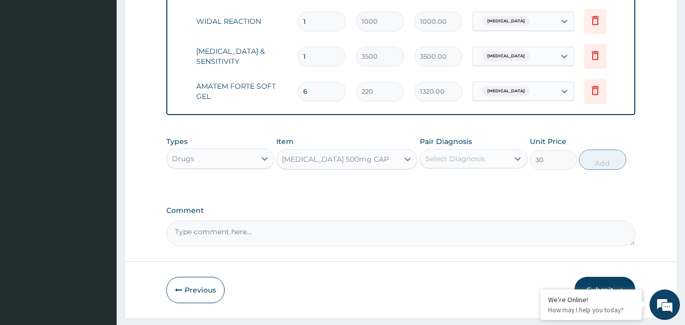
click at [471, 164] on div "Select Diagnosis" at bounding box center [455, 159] width 59 height 10
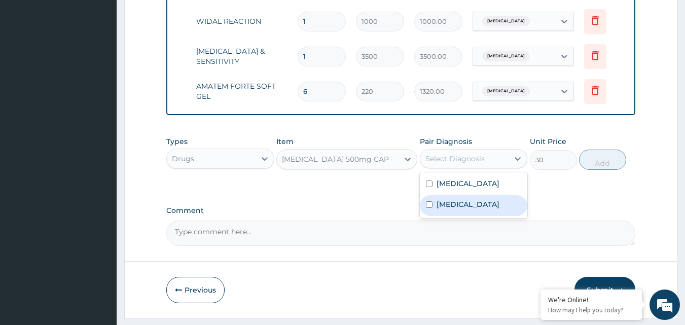
click at [444, 209] on label "[MEDICAL_DATA]" at bounding box center [468, 204] width 63 height 10
checkbox input "true"
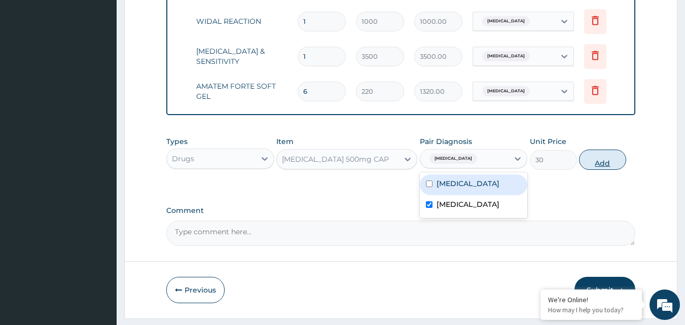
click at [614, 164] on button "Add" at bounding box center [602, 160] width 47 height 20
type input "0"
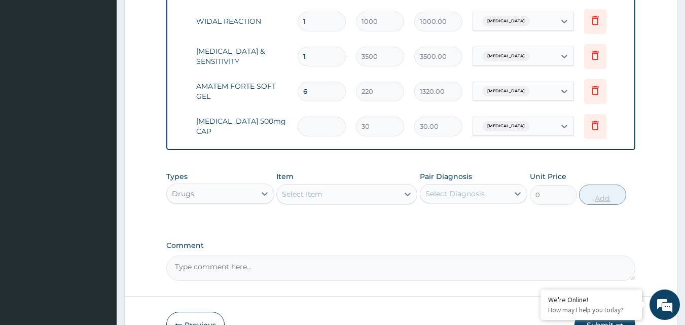
type input "0.00"
type input "3"
type input "90.00"
type input "30"
type input "900.00"
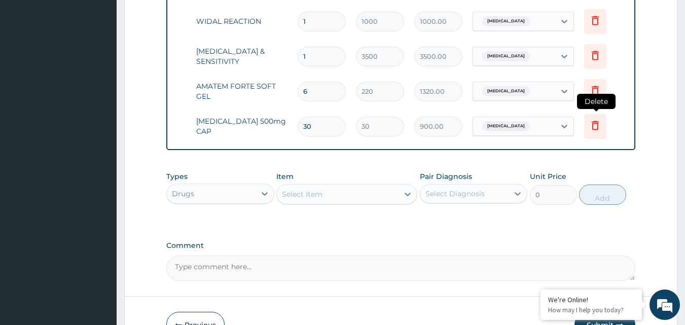
type input "30"
click at [595, 125] on icon at bounding box center [595, 125] width 12 height 12
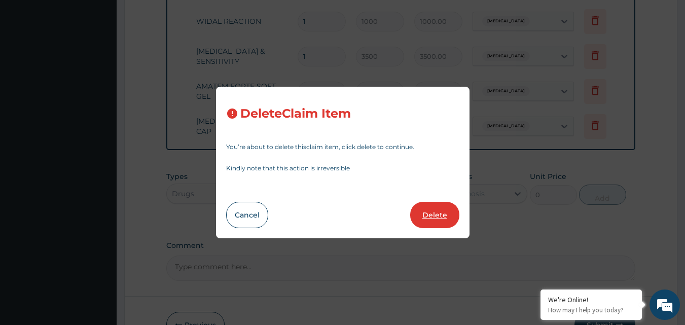
click at [436, 213] on button "Delete" at bounding box center [434, 215] width 49 height 26
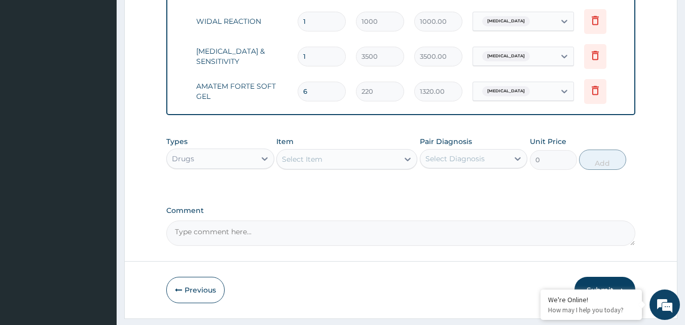
click at [375, 167] on div "Select Item" at bounding box center [338, 159] width 122 height 16
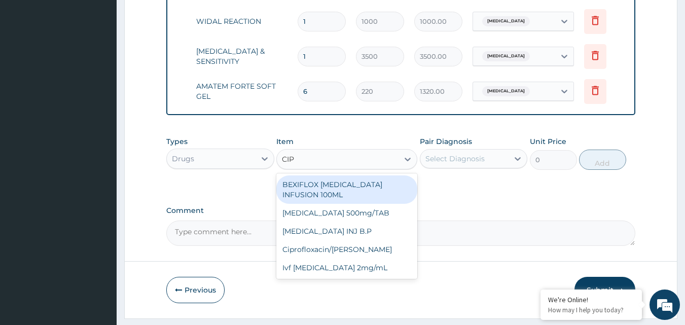
type input "CIPR"
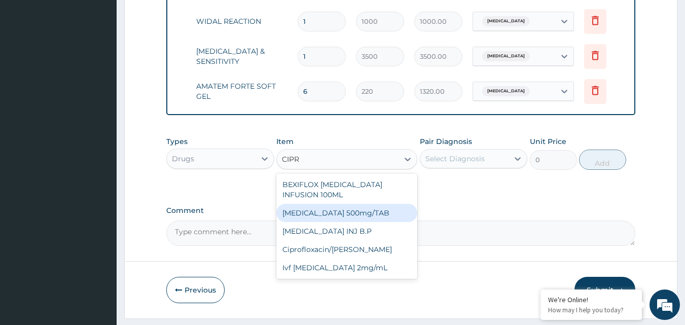
click at [320, 214] on div "Ciprofloxacin 500mg/TAB" at bounding box center [346, 213] width 141 height 18
type input "70"
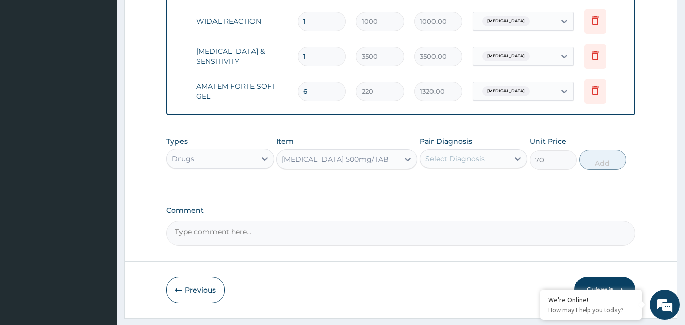
click at [468, 164] on div "Select Diagnosis" at bounding box center [455, 159] width 59 height 10
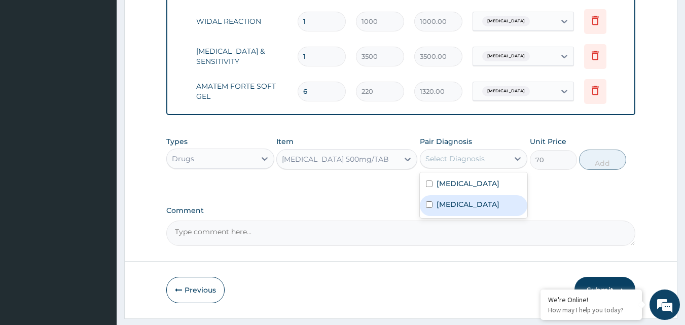
click at [445, 208] on label "[MEDICAL_DATA]" at bounding box center [468, 204] width 63 height 10
checkbox input "true"
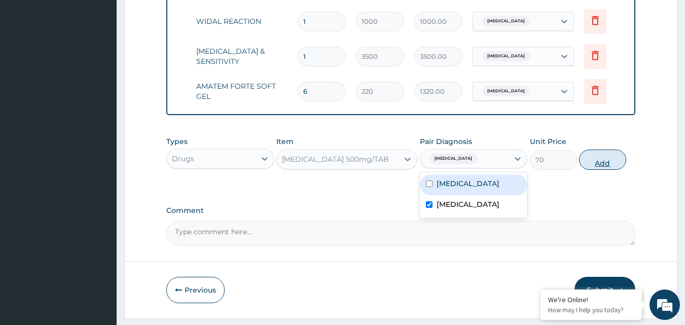
click at [596, 169] on button "Add" at bounding box center [602, 160] width 47 height 20
type input "0"
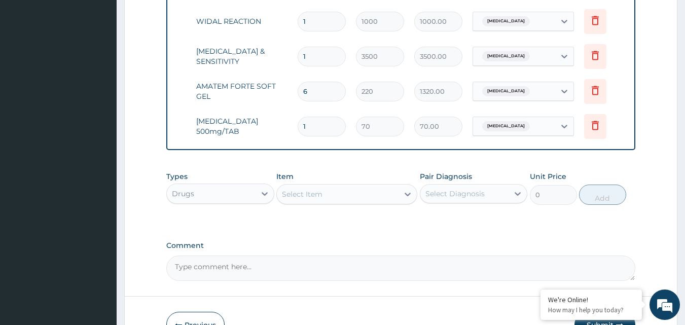
click at [321, 130] on input "1" at bounding box center [322, 127] width 48 height 20
type input "0.00"
type input "1"
type input "70.00"
type input "10"
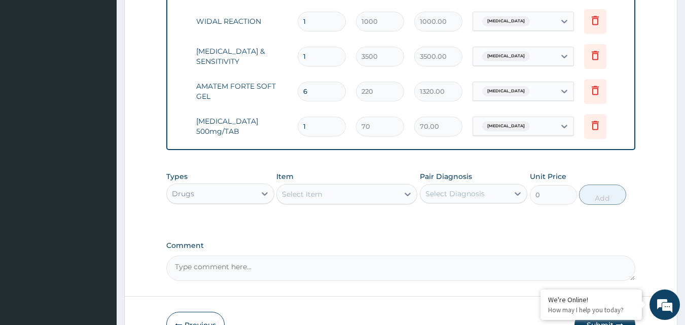
type input "700.00"
type input "10"
click at [598, 123] on icon at bounding box center [595, 125] width 7 height 9
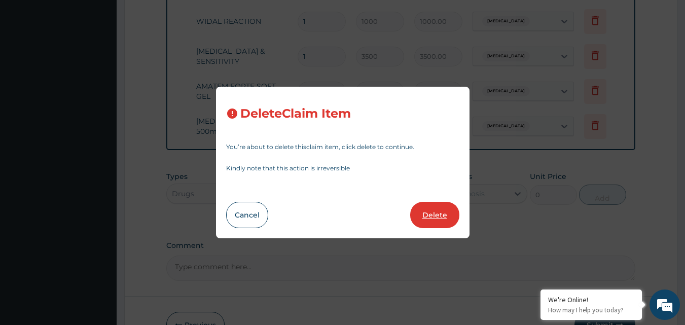
click at [441, 223] on button "Delete" at bounding box center [434, 215] width 49 height 26
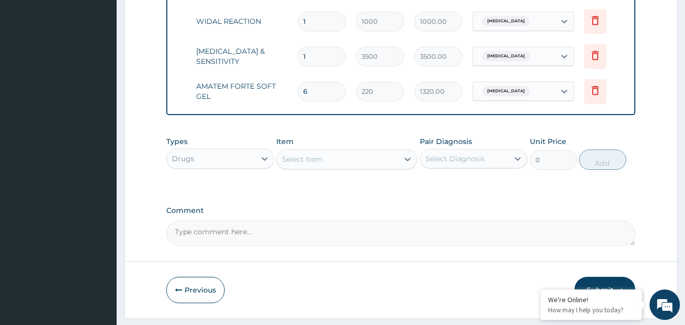
click at [347, 167] on div "Select Item" at bounding box center [338, 159] width 122 height 16
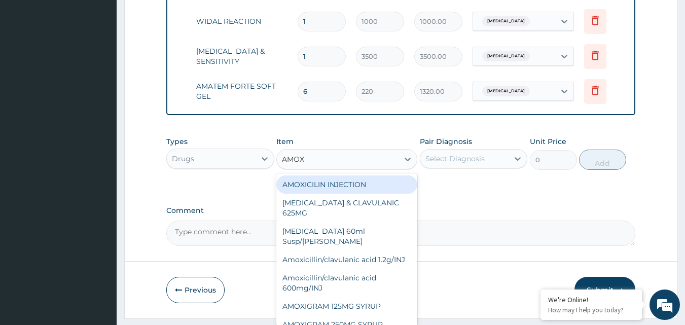
type input "AMOXY"
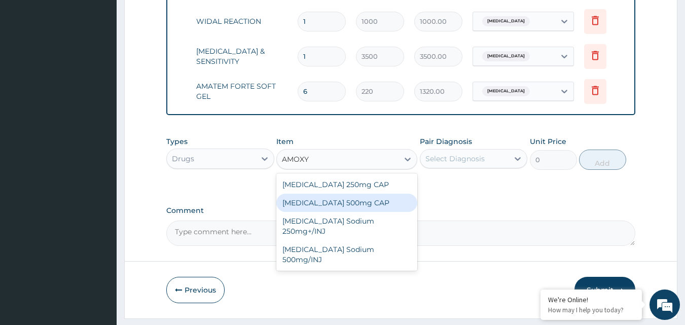
click at [339, 212] on div "[MEDICAL_DATA] 500mg CAP" at bounding box center [346, 203] width 141 height 18
type input "30"
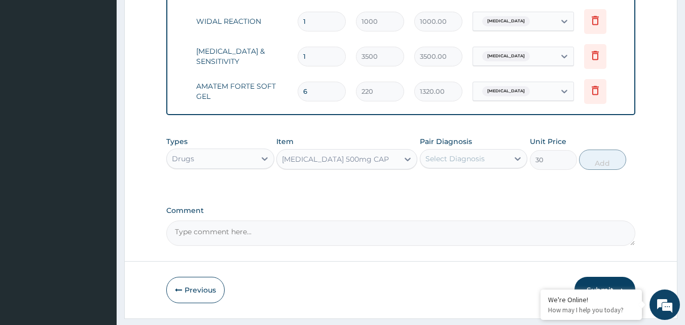
click at [467, 164] on div "Select Diagnosis" at bounding box center [455, 159] width 59 height 10
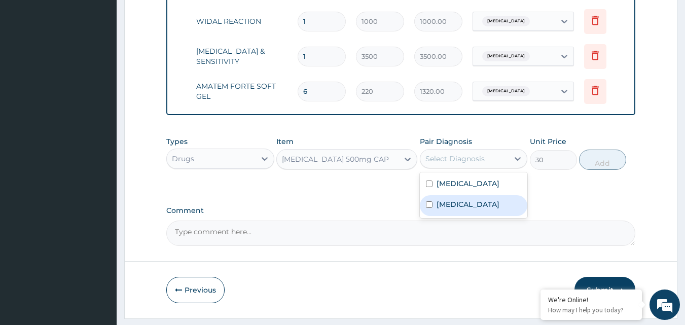
click at [444, 209] on label "[MEDICAL_DATA]" at bounding box center [468, 204] width 63 height 10
checkbox input "true"
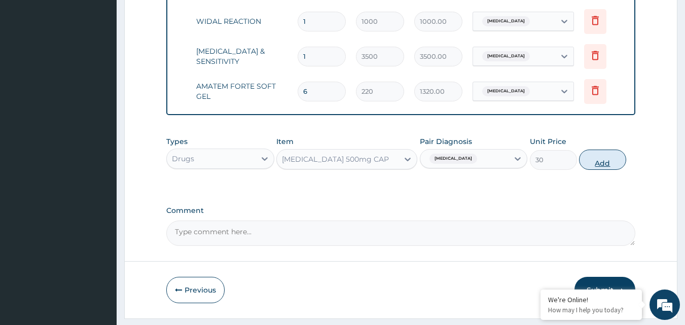
click at [612, 166] on button "Add" at bounding box center [602, 160] width 47 height 20
type input "0"
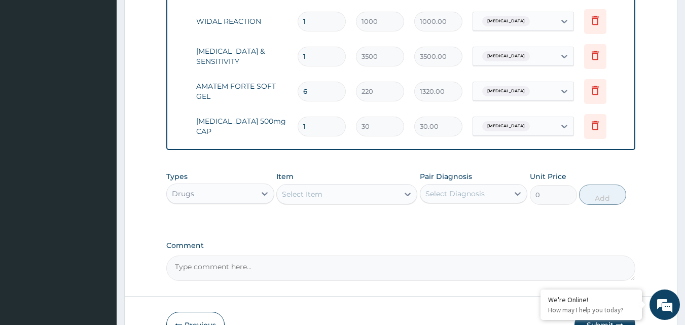
type input "0.00"
type input "3"
type input "90.00"
type input "0.00"
click at [318, 127] on input "number" at bounding box center [322, 127] width 48 height 20
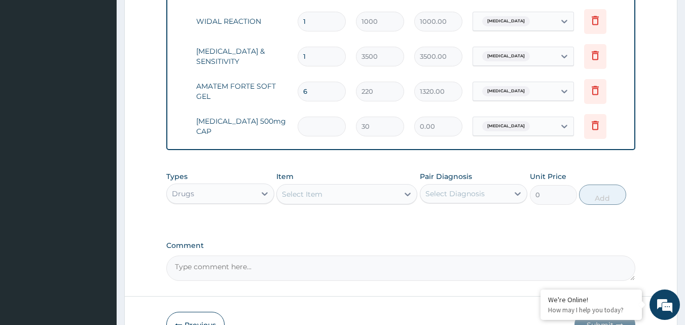
type input "1"
type input "30.00"
type input "10"
type input "300.00"
type input "1"
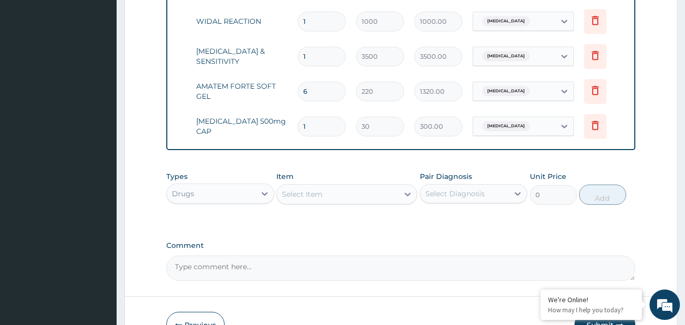
type input "30.00"
type input "0.00"
type input "6"
type input "180.00"
type input "0.00"
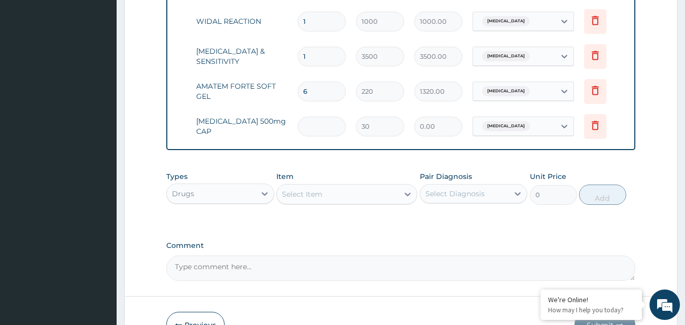
type input "3"
type input "90.00"
type input "30"
type input "900.00"
type input "30"
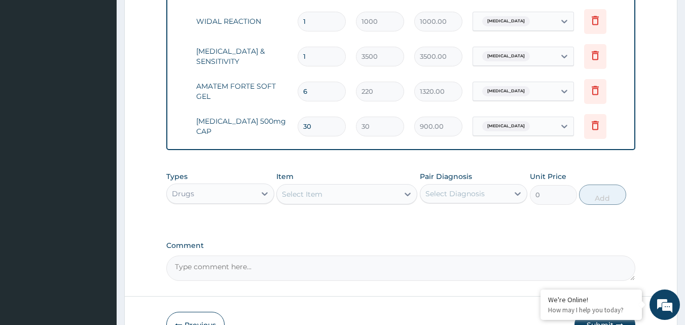
click at [316, 199] on div "Select Item" at bounding box center [302, 194] width 41 height 10
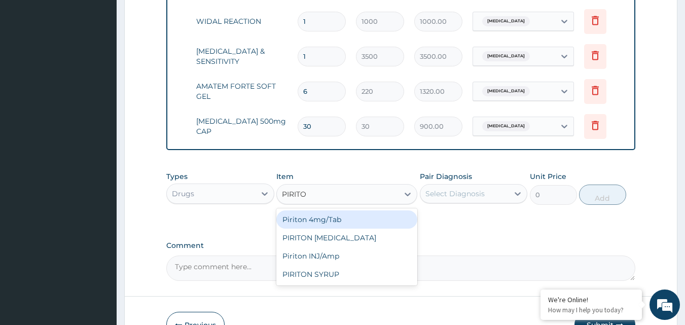
type input "PIRITON"
click at [335, 229] on div "Piriton 4mg/Tab" at bounding box center [346, 219] width 141 height 18
type input "10"
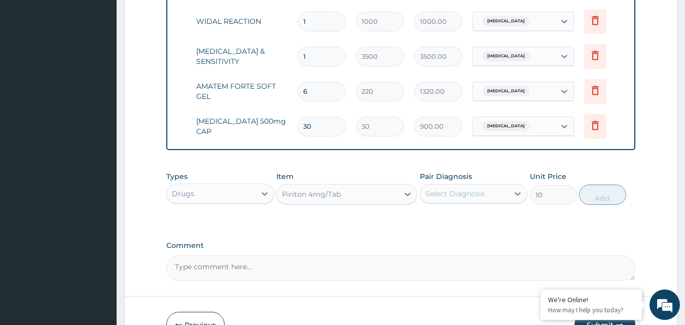
click at [476, 199] on div "Select Diagnosis" at bounding box center [455, 194] width 59 height 10
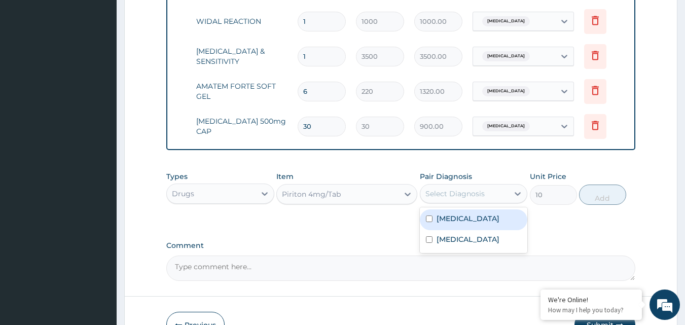
click at [453, 224] on label "[MEDICAL_DATA]" at bounding box center [468, 219] width 63 height 10
checkbox input "true"
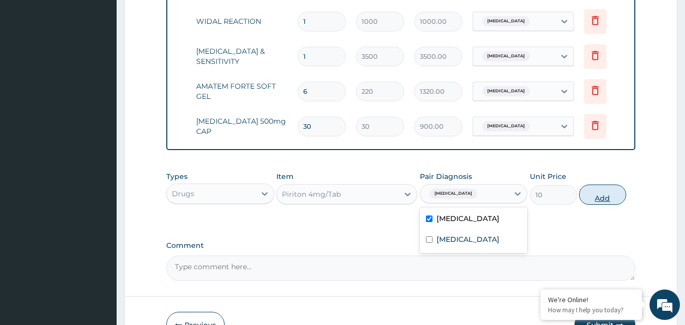
click at [603, 200] on button "Add" at bounding box center [602, 195] width 47 height 20
type input "0"
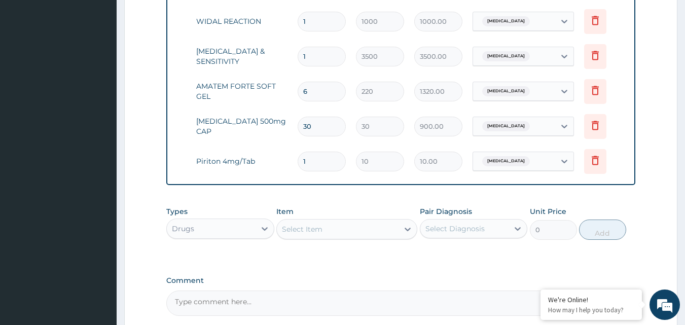
type input "0.00"
type input "2"
type input "20.00"
type input "20"
type input "200.00"
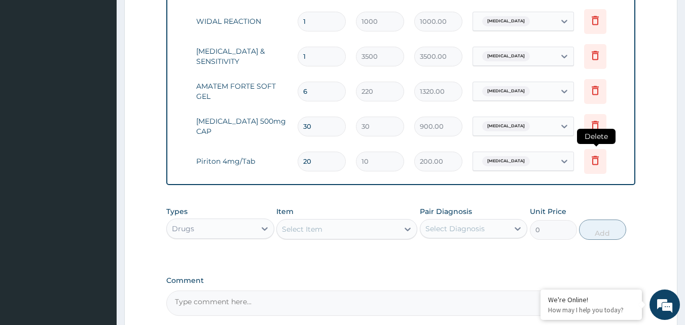
type input "20"
click at [594, 156] on icon at bounding box center [595, 160] width 12 height 12
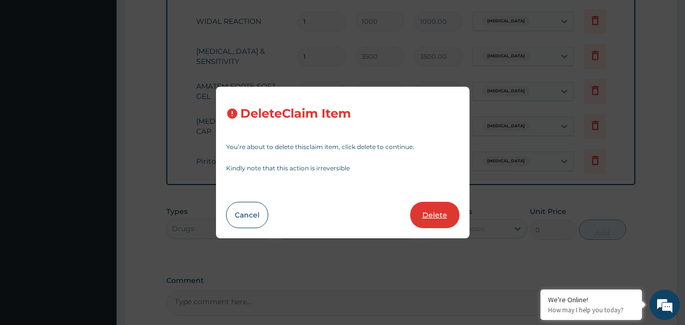
click at [445, 215] on button "Delete" at bounding box center [434, 215] width 49 height 26
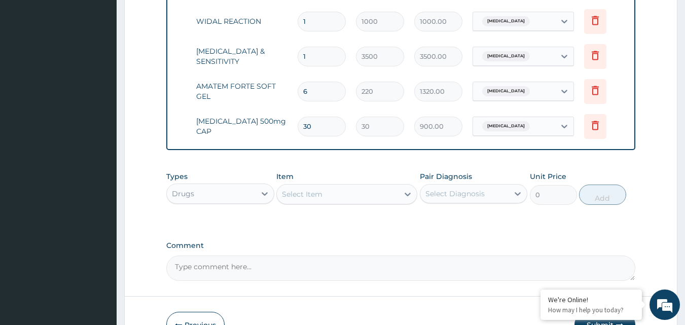
click at [330, 200] on div "Select Item" at bounding box center [338, 194] width 122 height 16
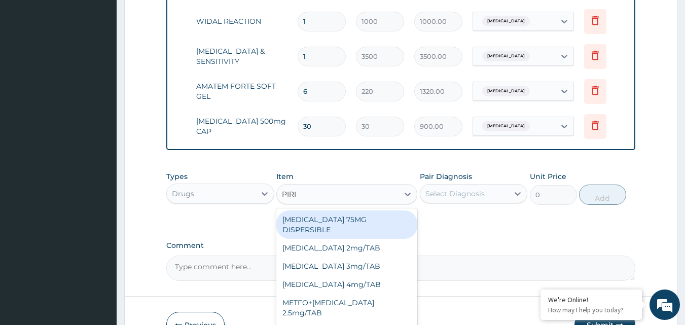
type input "PIRIT"
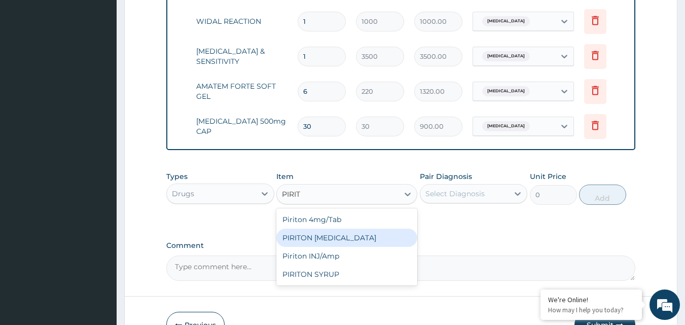
click at [329, 247] on div "PIRITON EXPECTORANT" at bounding box center [346, 238] width 141 height 18
type input "500"
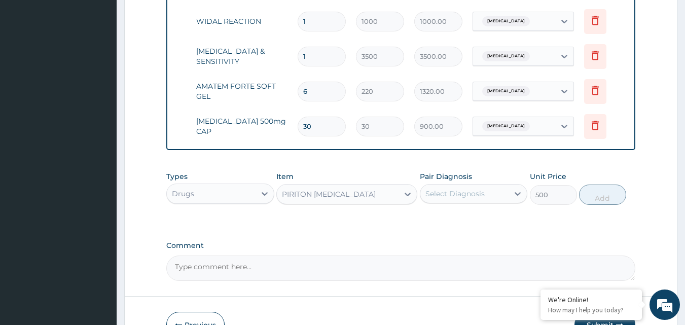
click at [491, 200] on div "Select Diagnosis" at bounding box center [464, 194] width 89 height 16
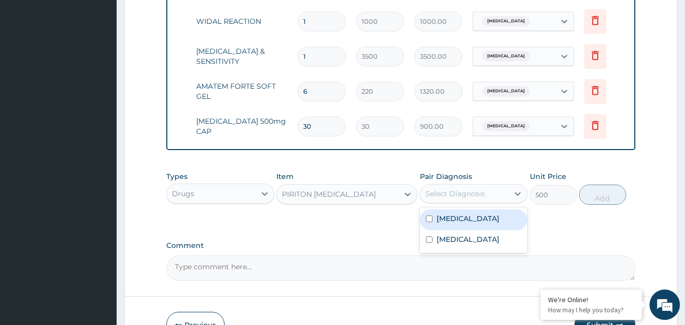
click at [465, 223] on label "[MEDICAL_DATA]" at bounding box center [468, 219] width 63 height 10
checkbox input "true"
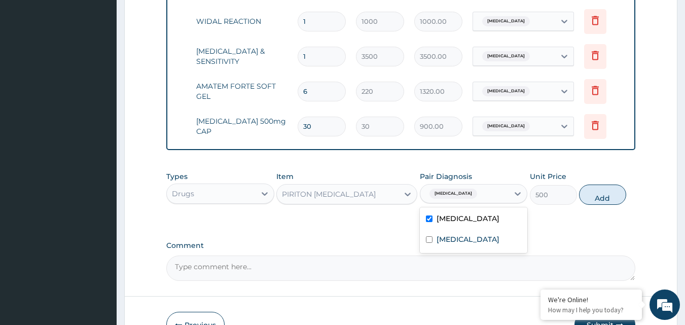
click at [394, 202] on div "PIRITON EXPECTORANT" at bounding box center [338, 194] width 122 height 16
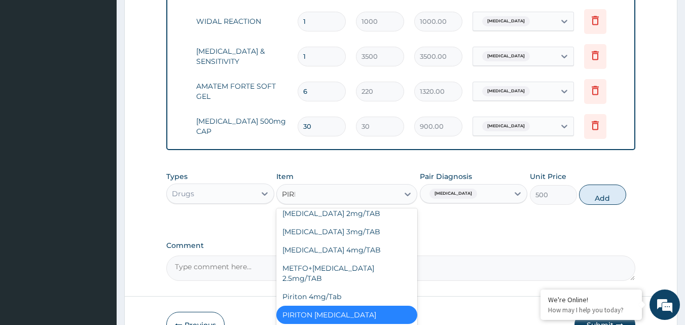
scroll to position [16, 0]
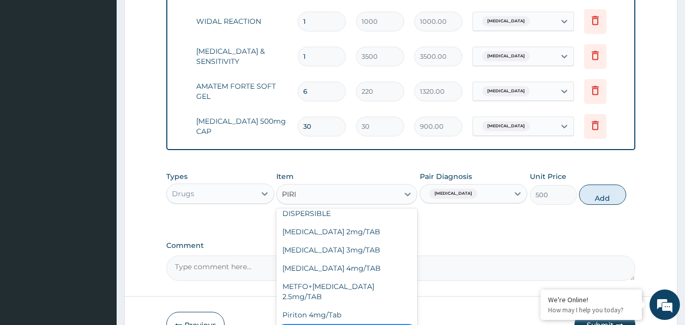
type input "PIRIT"
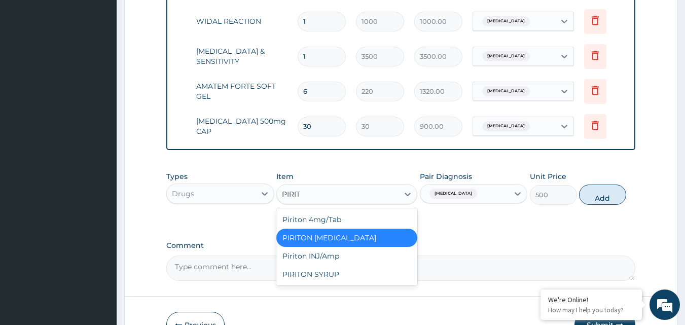
scroll to position [0, 0]
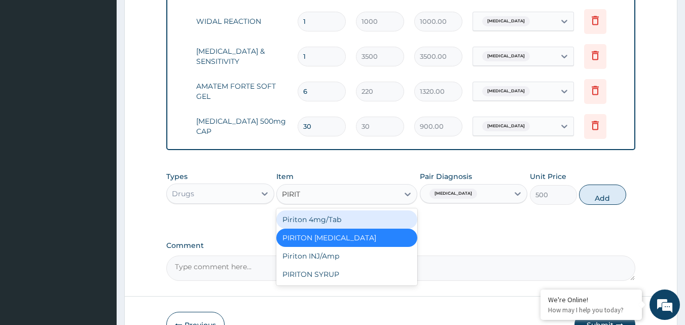
click at [351, 222] on div "Piriton 4mg/Tab" at bounding box center [346, 219] width 141 height 18
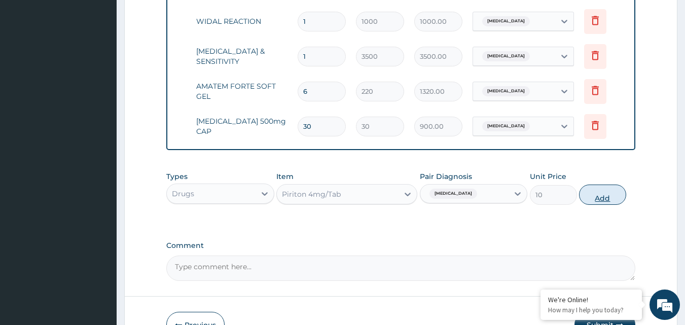
click at [611, 205] on button "Add" at bounding box center [602, 195] width 47 height 20
type input "0"
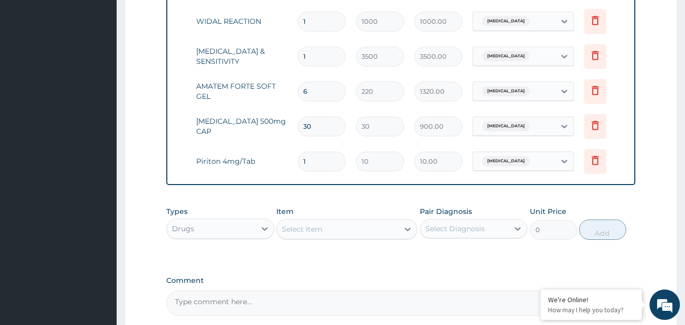
type input "0.00"
type input "2"
type input "20.00"
type input "20"
type input "200.00"
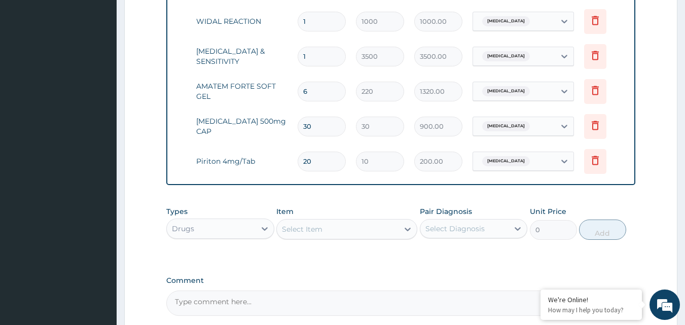
type input "20"
click at [319, 234] on div "Select Item" at bounding box center [302, 229] width 41 height 10
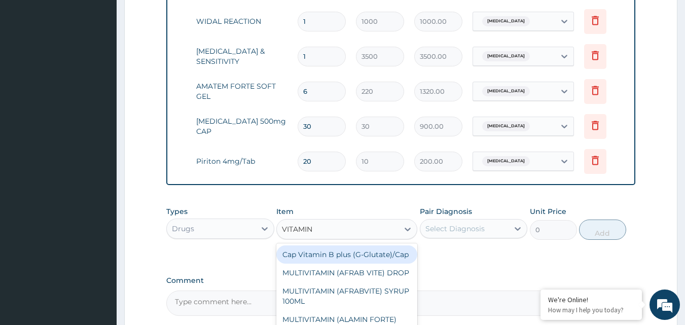
type input "VITAMIN C"
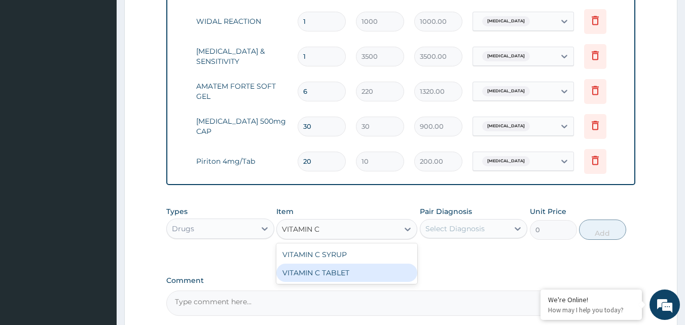
click at [307, 277] on div "VITAMIN C TABLET" at bounding box center [346, 273] width 141 height 18
type input "10"
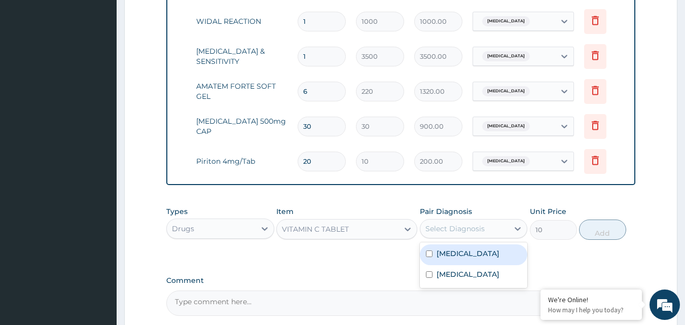
click at [486, 236] on div "Select Diagnosis" at bounding box center [464, 229] width 89 height 16
click at [465, 259] on label "[MEDICAL_DATA]" at bounding box center [468, 254] width 63 height 10
checkbox input "true"
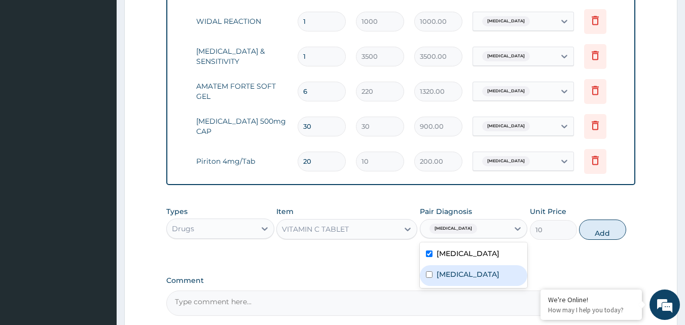
click at [436, 277] on div "[MEDICAL_DATA]" at bounding box center [474, 275] width 108 height 21
checkbox input "true"
click at [433, 265] on div "[MEDICAL_DATA]" at bounding box center [474, 254] width 108 height 21
checkbox input "false"
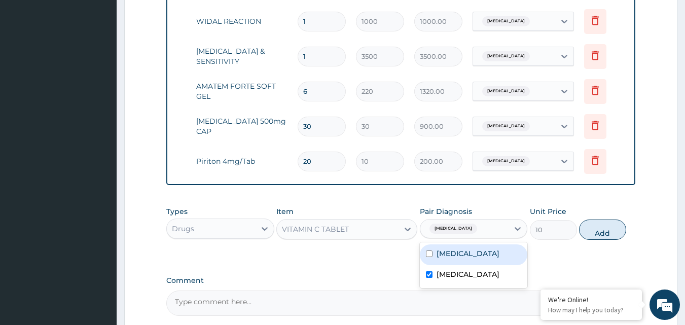
click at [506, 237] on div "[MEDICAL_DATA]" at bounding box center [464, 228] width 89 height 17
click at [461, 259] on label "[MEDICAL_DATA]" at bounding box center [468, 254] width 63 height 10
checkbox input "true"
click at [442, 278] on label "[MEDICAL_DATA]" at bounding box center [468, 274] width 63 height 10
checkbox input "false"
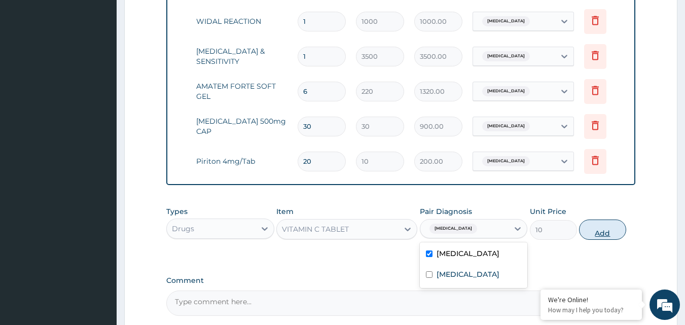
click at [608, 237] on button "Add" at bounding box center [602, 230] width 47 height 20
type input "0"
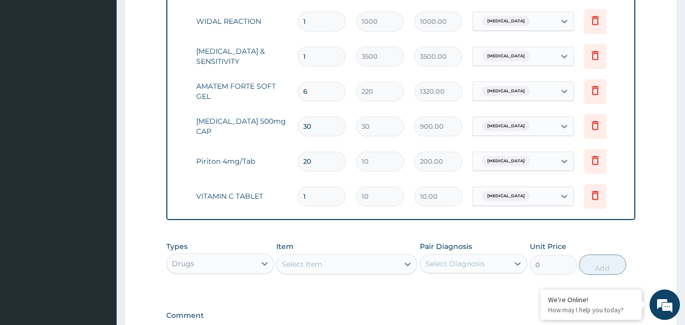
type input "0.00"
click at [326, 200] on input "number" at bounding box center [322, 197] width 48 height 20
type input "4"
type input "40.00"
type input "42"
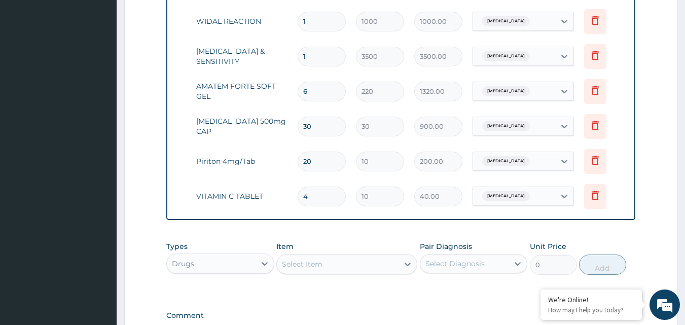
type input "420.00"
type input "42"
click at [353, 272] on div "Select Item" at bounding box center [338, 264] width 122 height 16
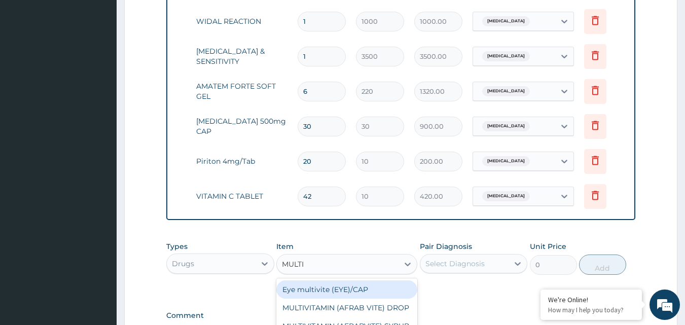
type input "MULTIV"
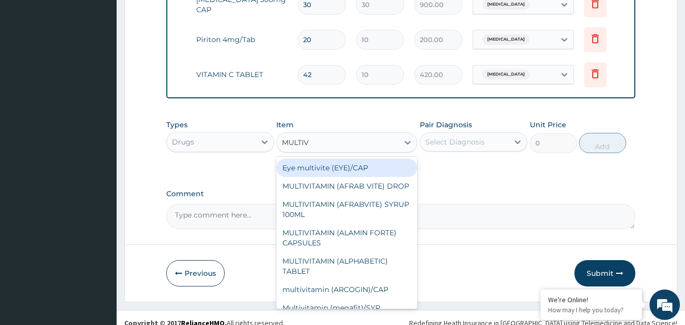
scroll to position [536, 0]
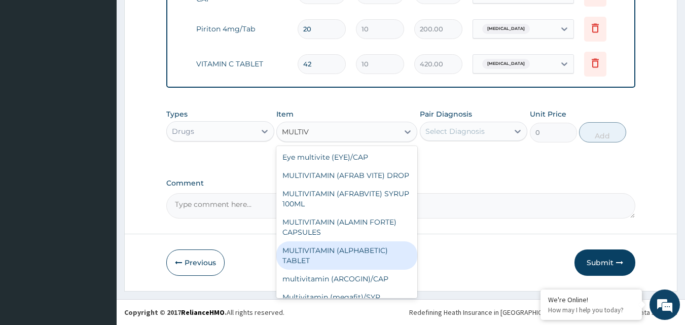
click at [352, 265] on div "MULTIVITAMIN (ALPHABETIC) TABLET" at bounding box center [346, 255] width 141 height 28
type input "80"
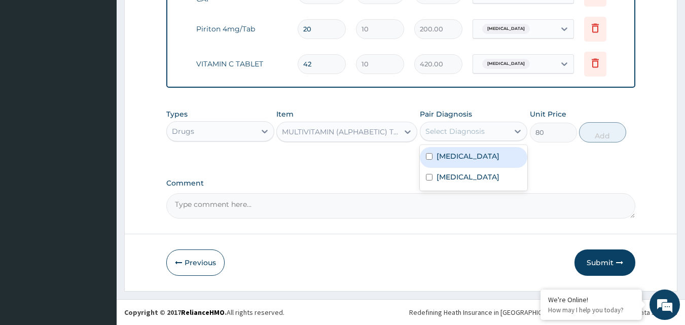
click at [489, 127] on div "Select Diagnosis" at bounding box center [464, 131] width 89 height 16
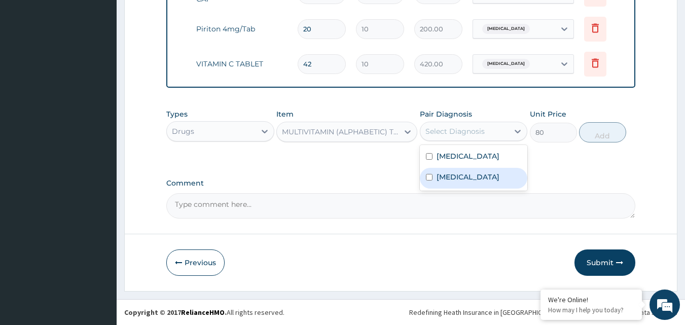
click at [441, 173] on label "[MEDICAL_DATA]" at bounding box center [468, 177] width 63 height 10
checkbox input "true"
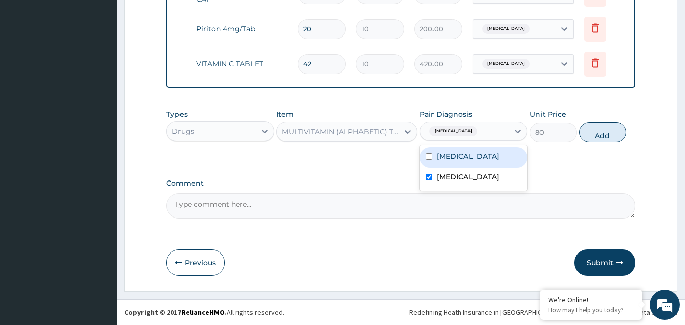
click at [603, 134] on button "Add" at bounding box center [602, 132] width 47 height 20
type input "0"
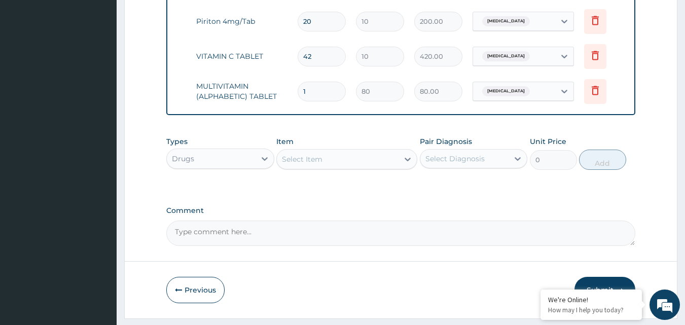
type input "0.00"
type input "2"
type input "160.00"
type input "28"
type input "2240.00"
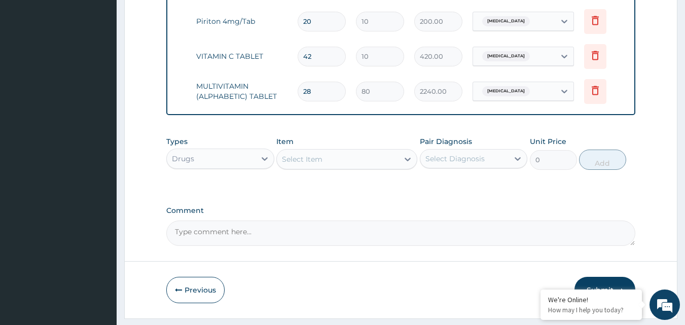
type input "28"
click at [353, 167] on div "Select Item" at bounding box center [338, 159] width 122 height 16
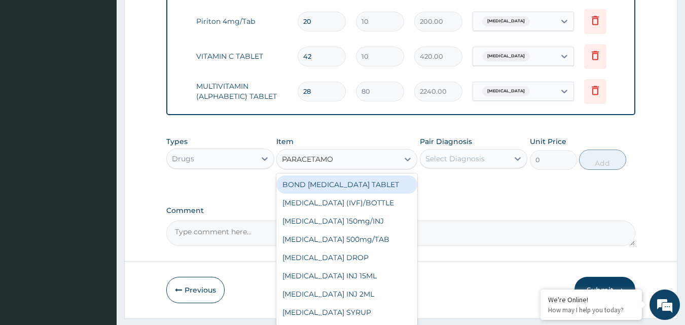
type input "PARACETAMOL"
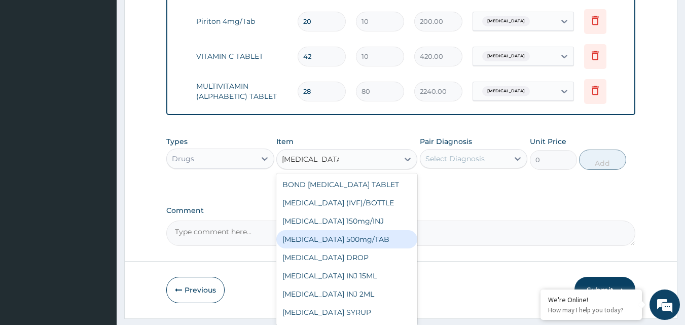
click at [350, 245] on div "[MEDICAL_DATA] 500mg/TAB" at bounding box center [346, 239] width 141 height 18
type input "10"
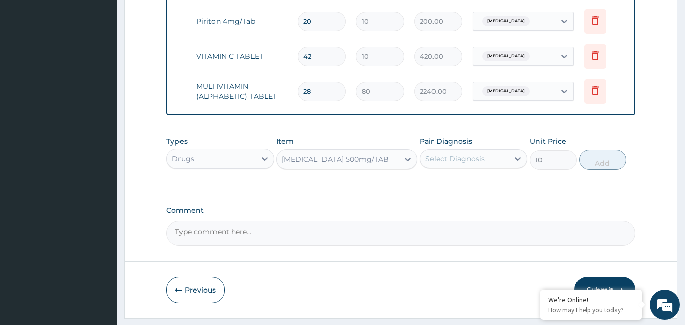
click at [506, 162] on div "Select Diagnosis" at bounding box center [464, 159] width 89 height 16
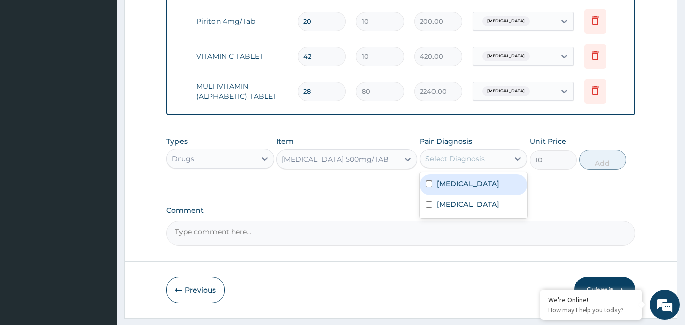
click at [477, 189] on label "[MEDICAL_DATA]" at bounding box center [468, 184] width 63 height 10
checkbox input "true"
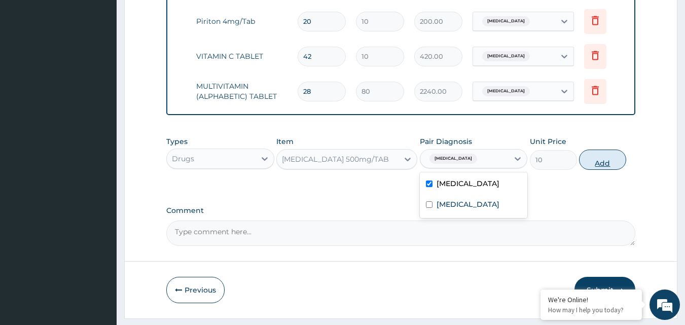
click at [594, 170] on button "Add" at bounding box center [602, 160] width 47 height 20
type input "0"
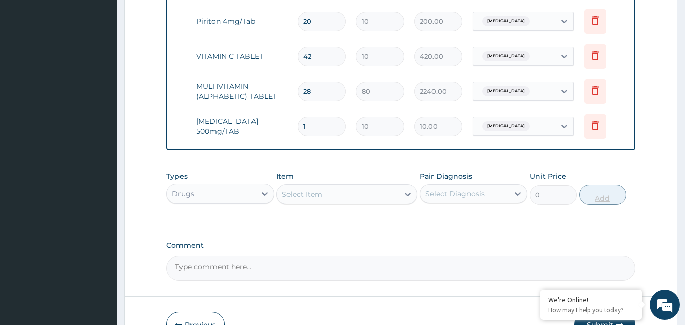
type input "0.00"
type input "1"
type input "10.00"
type input "18"
type input "180.00"
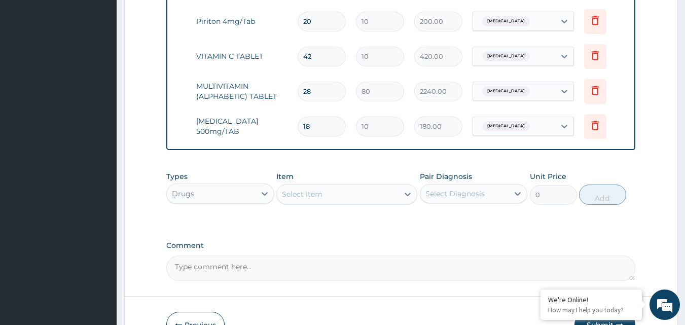
scroll to position [606, 0]
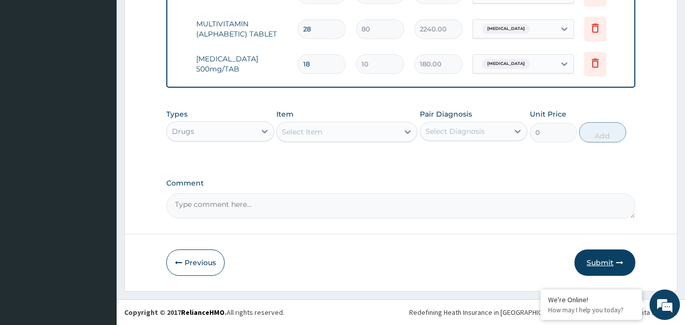
type input "18"
click at [606, 260] on button "Submit" at bounding box center [605, 263] width 61 height 26
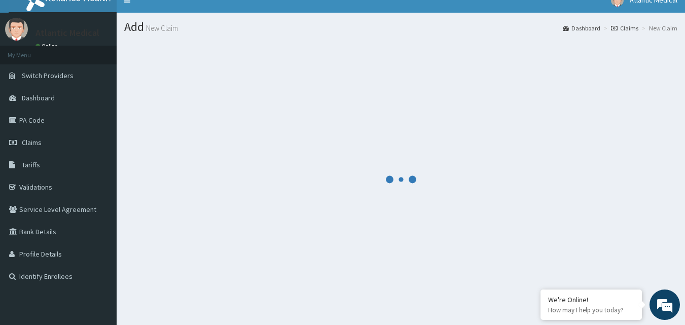
scroll to position [0, 0]
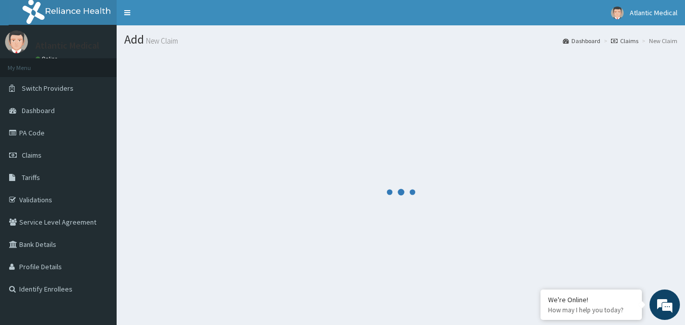
click at [326, 101] on div at bounding box center [400, 192] width 553 height 276
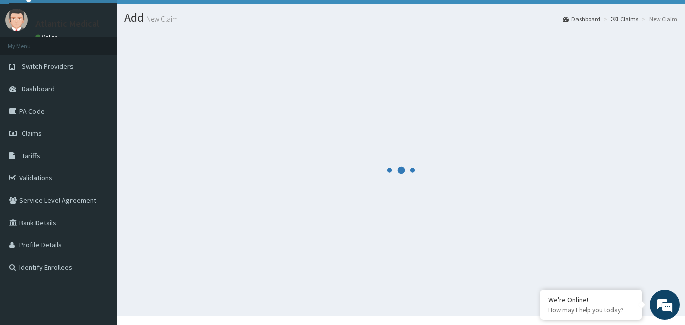
scroll to position [38, 0]
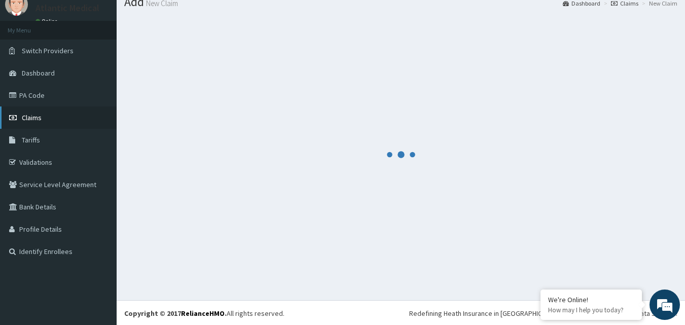
click at [51, 116] on link "Claims" at bounding box center [58, 118] width 117 height 22
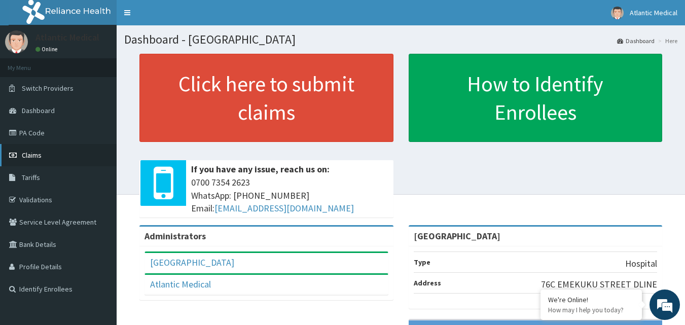
click at [56, 163] on link "Claims" at bounding box center [58, 155] width 117 height 22
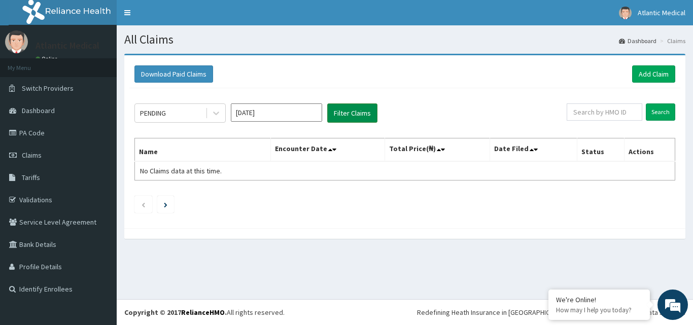
click at [368, 118] on button "Filter Claims" at bounding box center [352, 112] width 50 height 19
click at [685, 245] on div "Download Paid Claims Add Claim × Note you can only download claims within a max…" at bounding box center [405, 151] width 576 height 195
click at [655, 69] on link "Add Claim" at bounding box center [653, 73] width 43 height 17
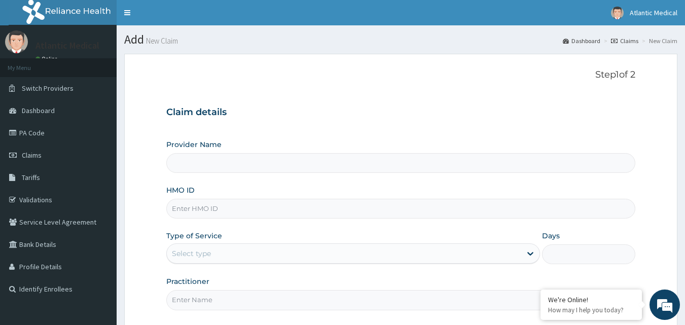
type input "[GEOGRAPHIC_DATA]"
click at [273, 214] on input "HMO ID" at bounding box center [401, 209] width 470 height 20
type input "PGM/10071/A"
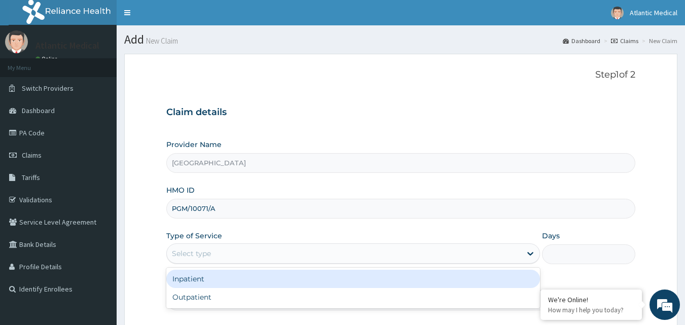
click at [251, 254] on div "Select type" at bounding box center [344, 253] width 355 height 16
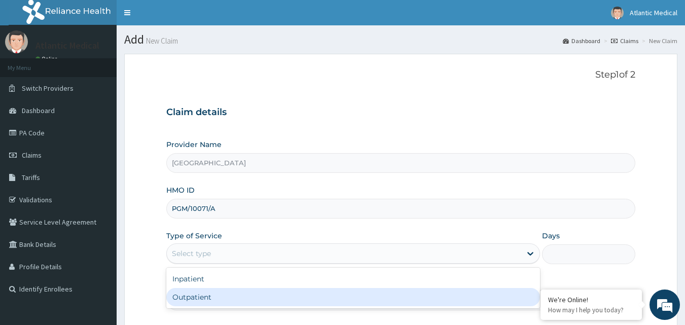
click at [209, 297] on div "Outpatient" at bounding box center [353, 297] width 374 height 18
type input "1"
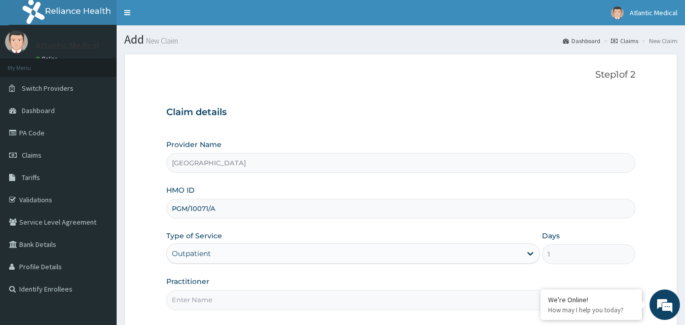
click at [310, 311] on div "Step 1 of 2 Claim details Provider Name ATLANTIC MEDICAL CENTRE HMO ID PGM/1007…" at bounding box center [401, 191] width 470 height 244
click at [310, 302] on input "Practitioner" at bounding box center [401, 300] width 470 height 20
type input "DR PRINCEWILL"
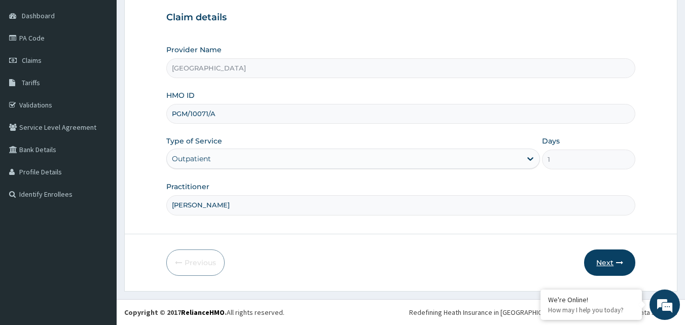
click at [611, 263] on button "Next" at bounding box center [609, 263] width 51 height 26
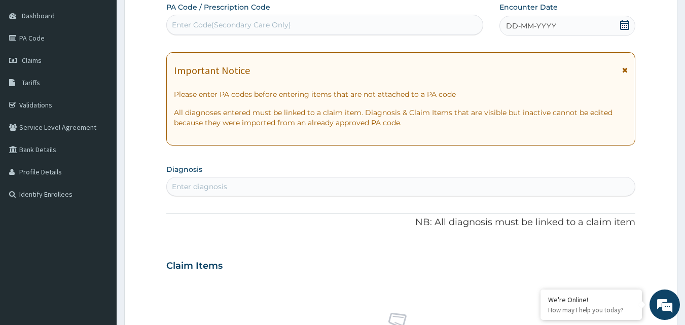
click at [619, 26] on div "DD-MM-YYYY" at bounding box center [568, 26] width 136 height 20
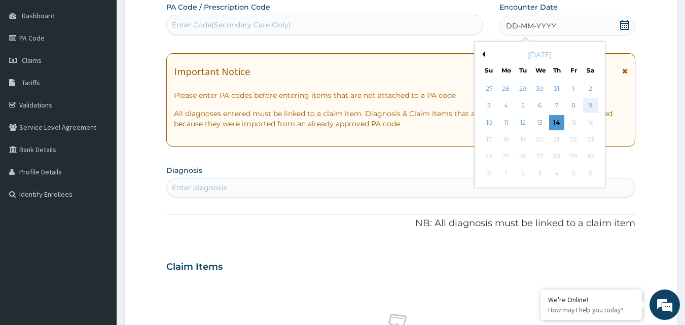
click at [589, 107] on div "9" at bounding box center [590, 105] width 15 height 15
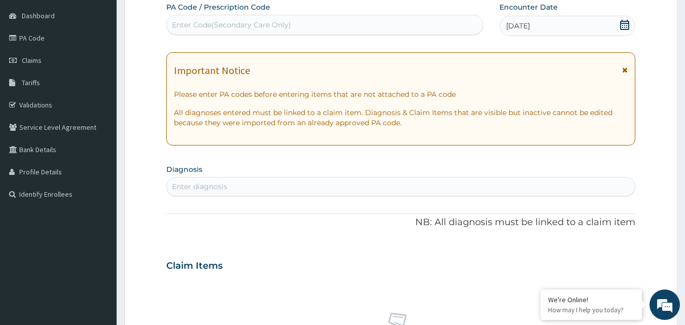
click at [625, 67] on icon at bounding box center [625, 69] width 6 height 7
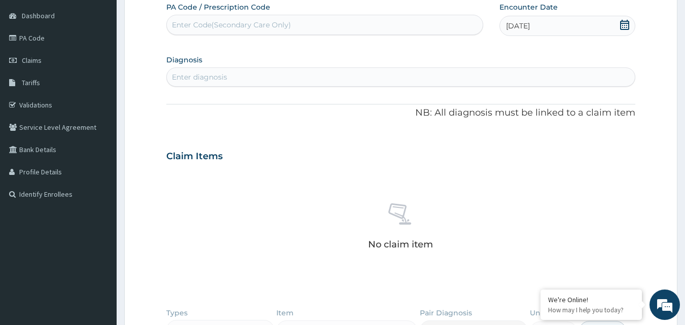
click at [304, 77] on div "Enter diagnosis" at bounding box center [401, 77] width 469 height 16
type input "F"
type input "M"
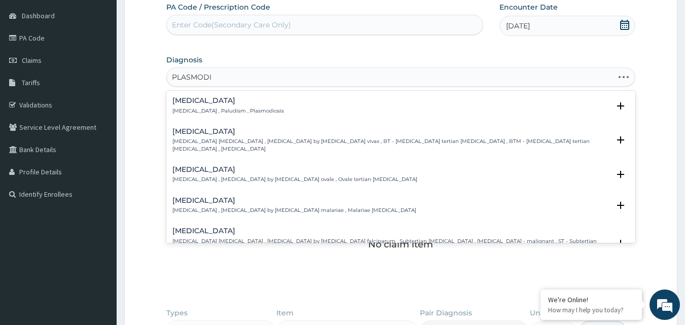
type input "PLASMODIU"
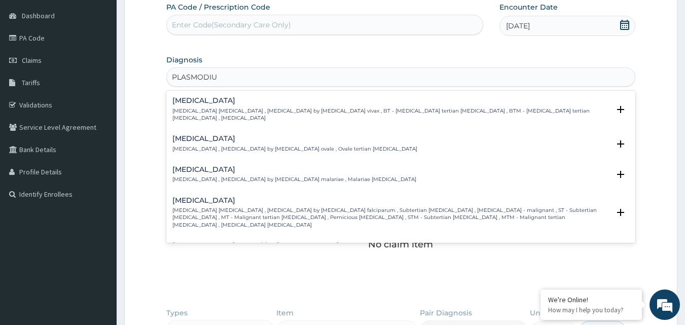
click at [231, 207] on p "Falciparum malaria , Malignant tertian malaria , Malaria by Plasmodium falcipar…" at bounding box center [391, 218] width 438 height 22
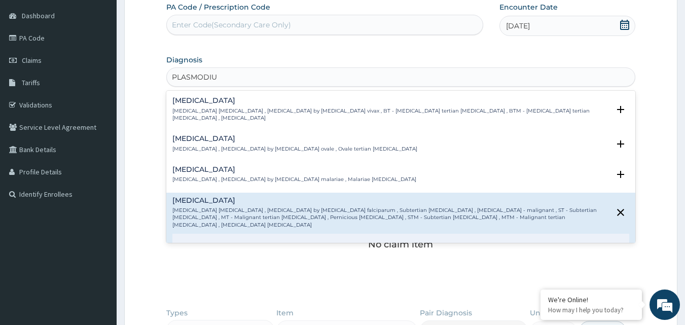
click at [231, 207] on p "Falciparum malaria , Malignant tertian malaria , Malaria by Plasmodium falcipar…" at bounding box center [391, 218] width 438 height 22
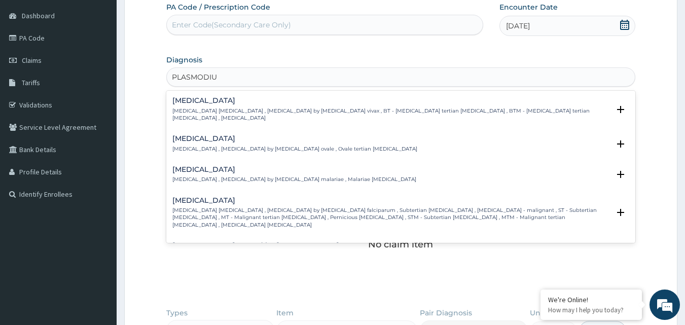
click at [317, 207] on p "Falciparum malaria , Malignant tertian malaria , Malaria by Plasmodium falcipar…" at bounding box center [391, 218] width 438 height 22
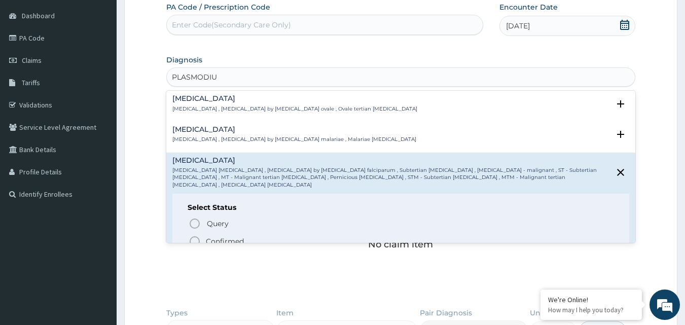
scroll to position [41, 0]
click at [206, 236] on p "Confirmed" at bounding box center [225, 241] width 38 height 10
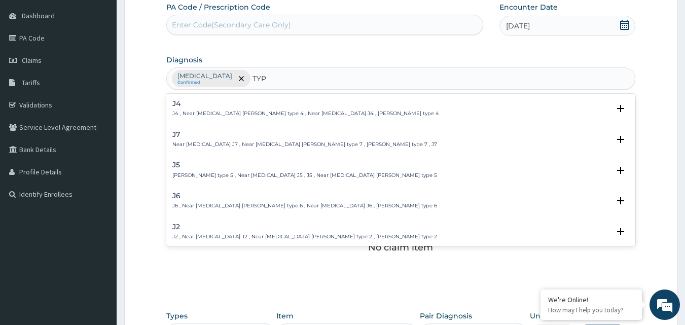
type input "TYPH"
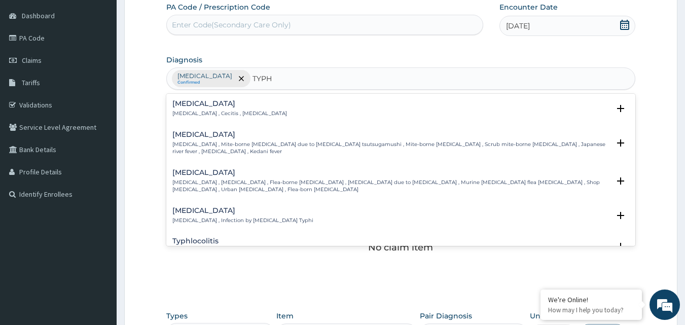
click at [224, 207] on h4 "[MEDICAL_DATA]" at bounding box center [242, 211] width 141 height 8
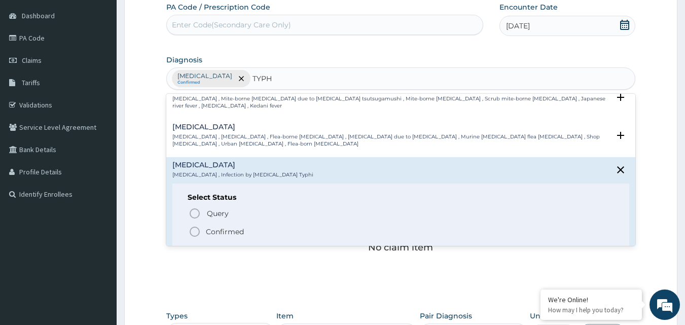
scroll to position [61, 0]
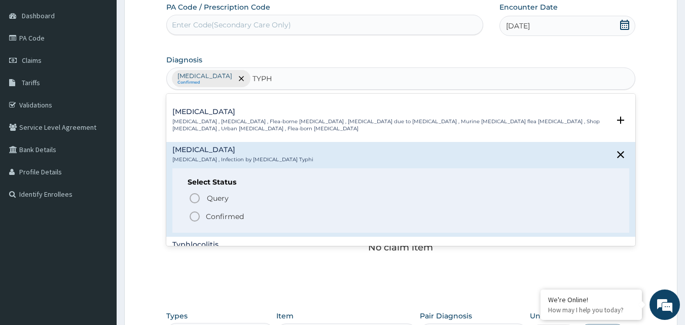
click at [194, 210] on icon "status option filled" at bounding box center [195, 216] width 12 height 12
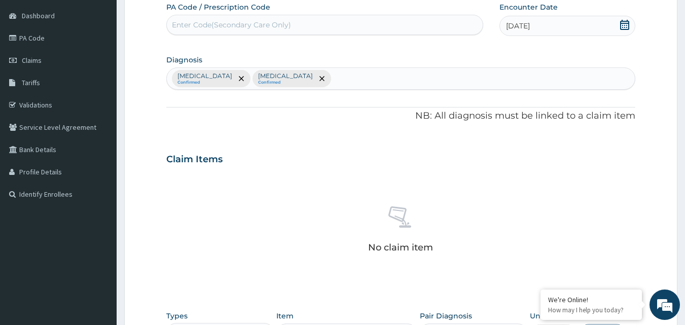
scroll to position [297, 0]
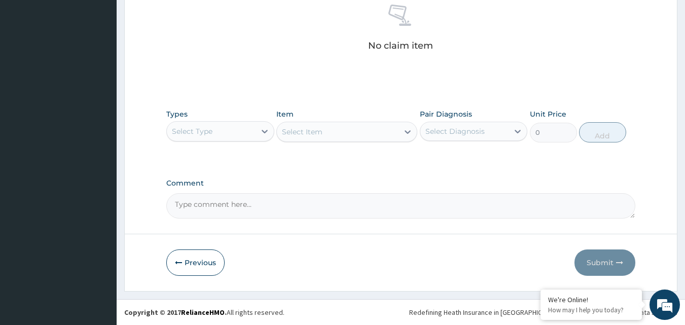
click at [232, 136] on div "Select Type" at bounding box center [211, 131] width 89 height 16
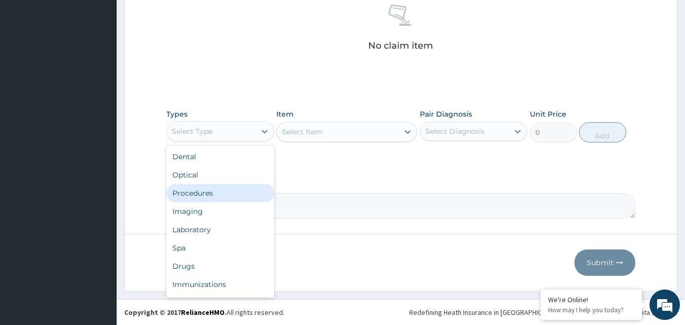
click at [199, 191] on div "Procedures" at bounding box center [220, 193] width 108 height 18
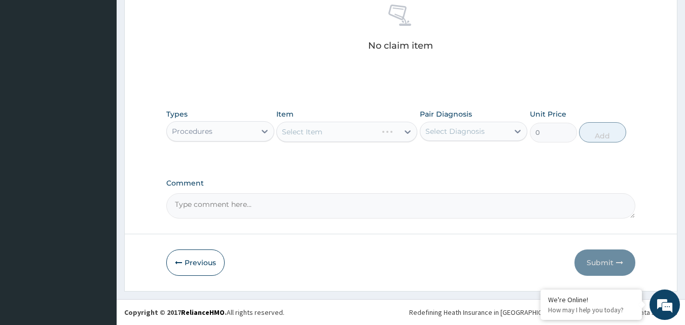
click at [359, 129] on div "Select Item" at bounding box center [346, 132] width 141 height 20
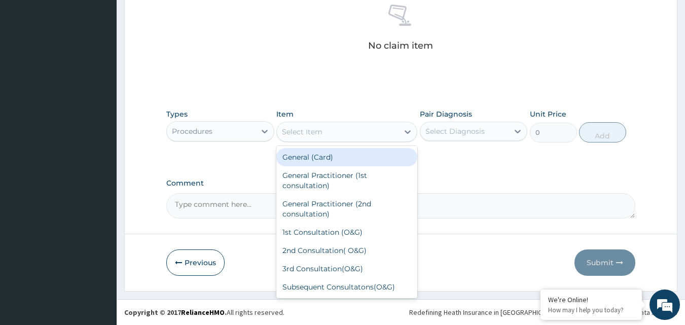
click at [359, 129] on div "Select Item" at bounding box center [338, 132] width 122 height 16
click at [320, 158] on div "General (Card)" at bounding box center [346, 157] width 141 height 18
type input "500"
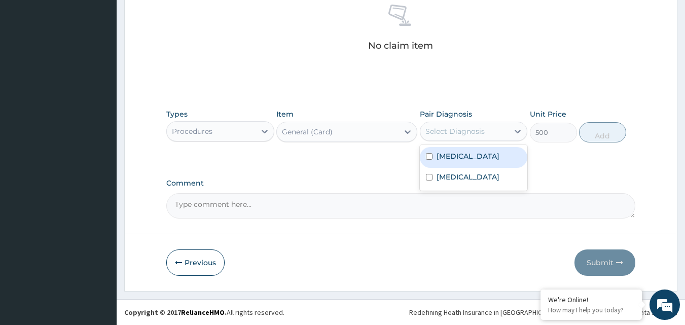
click at [481, 129] on div "Select Diagnosis" at bounding box center [455, 131] width 59 height 10
click at [458, 153] on label "[MEDICAL_DATA]" at bounding box center [468, 156] width 63 height 10
checkbox input "true"
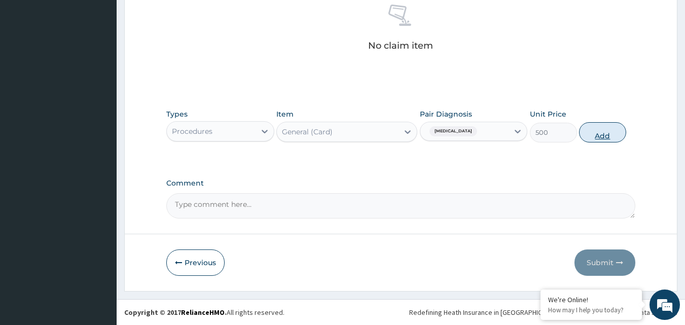
click at [594, 136] on button "Add" at bounding box center [602, 132] width 47 height 20
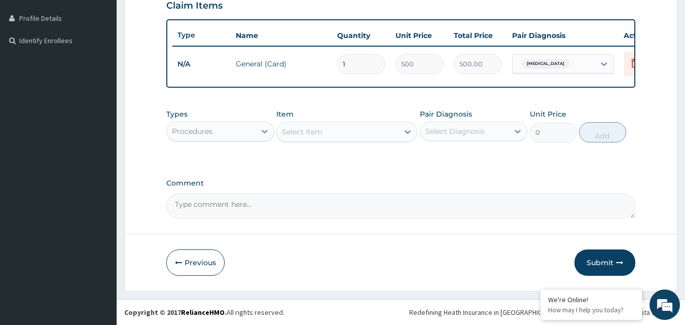
click at [340, 130] on div "Select Item" at bounding box center [338, 132] width 122 height 16
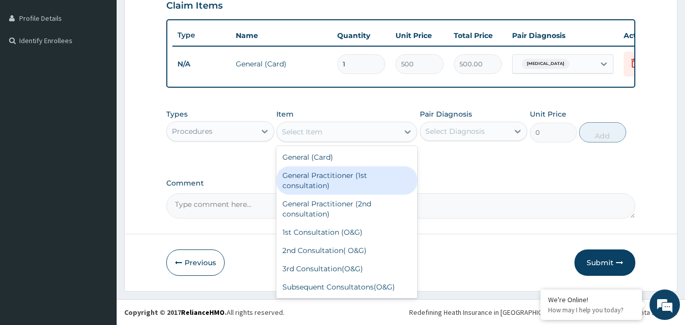
click at [314, 179] on div "General Practitioner (1st consultation)" at bounding box center [346, 180] width 141 height 28
type input "1500"
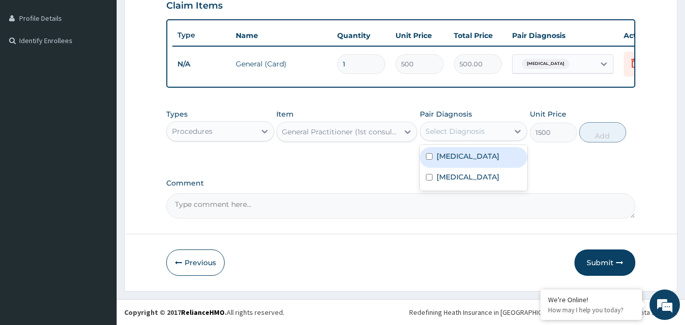
click at [501, 128] on div "Select Diagnosis" at bounding box center [464, 131] width 89 height 16
click at [465, 160] on label "[MEDICAL_DATA]" at bounding box center [468, 156] width 63 height 10
checkbox input "true"
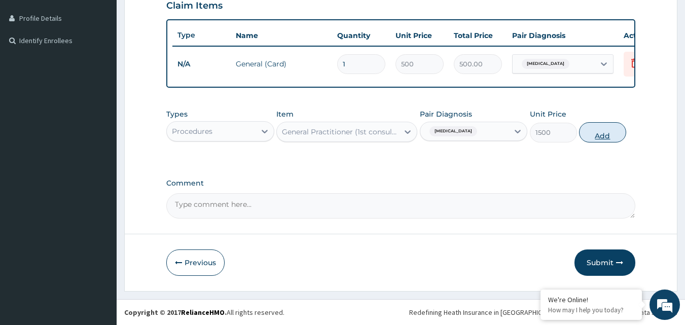
click at [607, 128] on button "Add" at bounding box center [602, 132] width 47 height 20
type input "0"
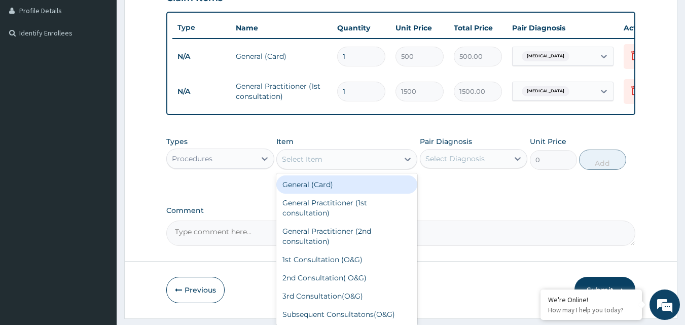
click at [324, 167] on div "Select Item" at bounding box center [338, 159] width 122 height 16
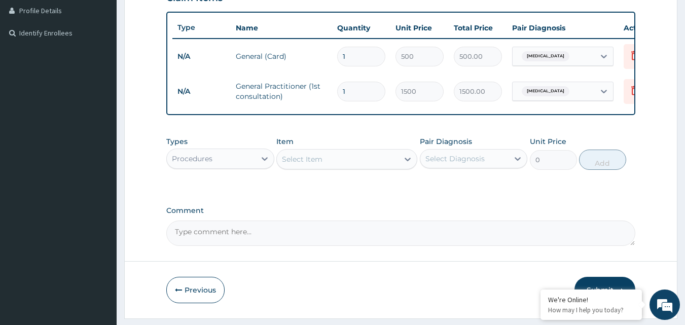
click at [443, 206] on div "Types Procedures Item Select Item Pair Diagnosis Select Diagnosis Unit Price 0 …" at bounding box center [401, 226] width 470 height 40
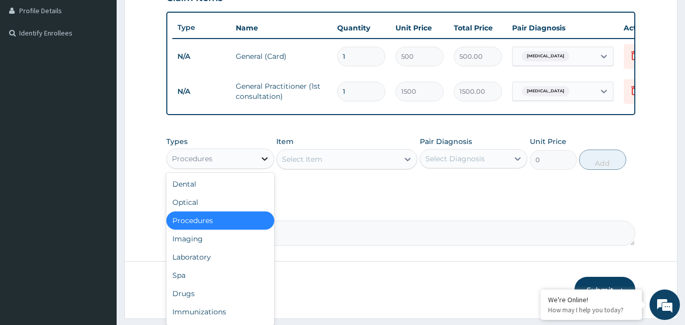
click at [258, 168] on div at bounding box center [265, 159] width 18 height 18
click at [214, 265] on div "Laboratory" at bounding box center [220, 257] width 108 height 18
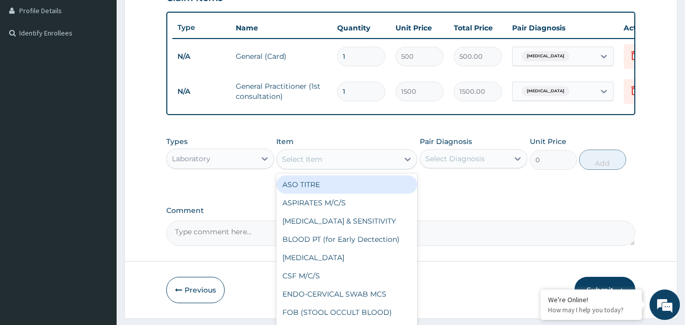
click at [321, 164] on div "Select Item" at bounding box center [302, 159] width 41 height 10
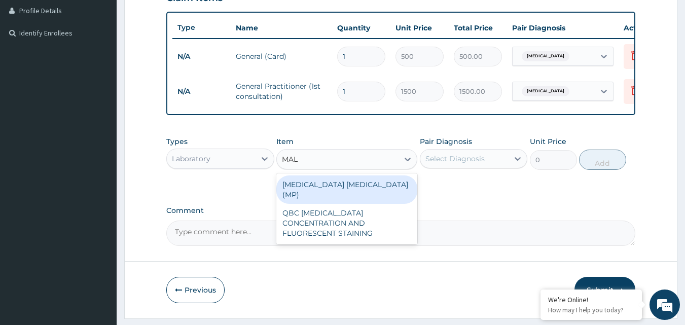
type input "MALA"
click at [326, 185] on div "[MEDICAL_DATA] [MEDICAL_DATA] (MP)" at bounding box center [346, 189] width 141 height 28
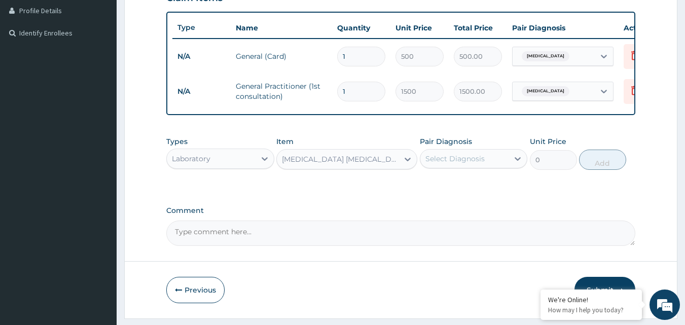
type input "1000"
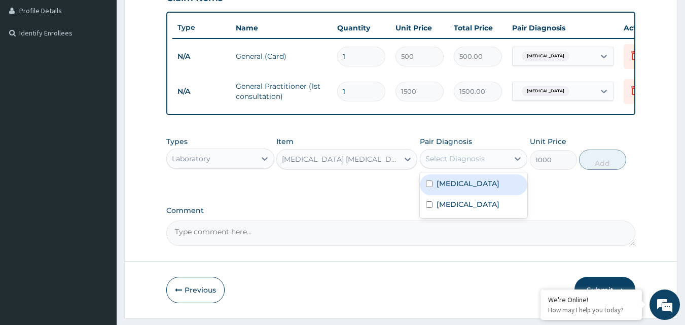
click at [489, 165] on div "Select Diagnosis" at bounding box center [464, 159] width 89 height 16
click at [469, 189] on label "[MEDICAL_DATA]" at bounding box center [468, 184] width 63 height 10
checkbox input "true"
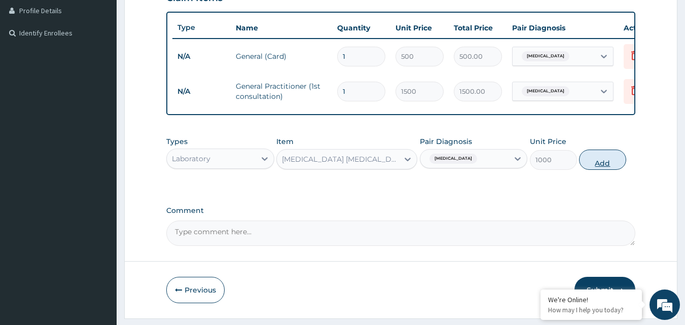
click at [612, 170] on button "Add" at bounding box center [602, 160] width 47 height 20
type input "0"
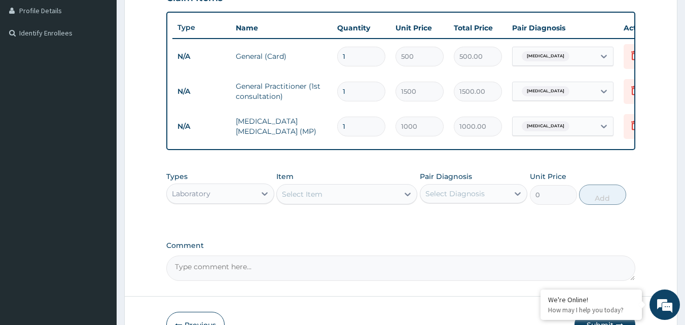
click at [377, 199] on div "Select Item" at bounding box center [338, 194] width 122 height 16
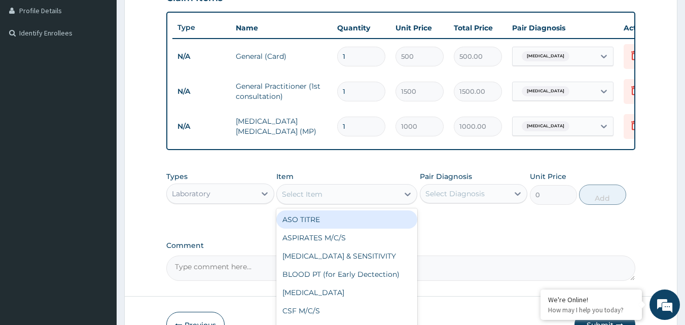
type input "T"
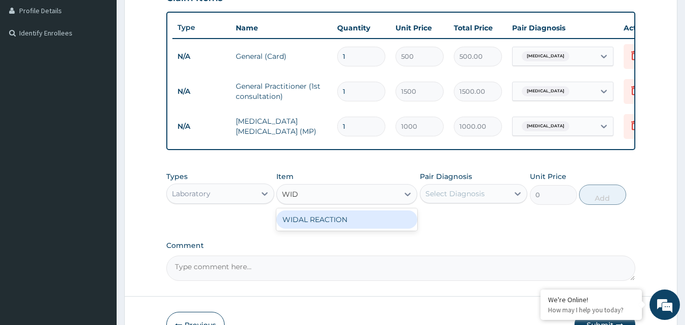
type input "WIDA"
click at [339, 229] on div "WIDAL REACTION" at bounding box center [346, 219] width 141 height 18
type input "1000"
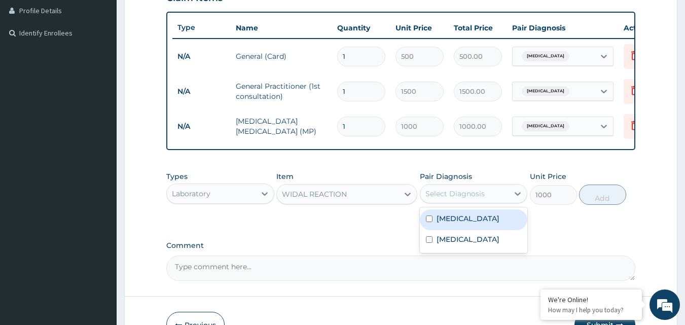
click at [478, 202] on div "Select Diagnosis" at bounding box center [464, 194] width 89 height 16
click at [455, 224] on label "[MEDICAL_DATA]" at bounding box center [468, 219] width 63 height 10
checkbox input "true"
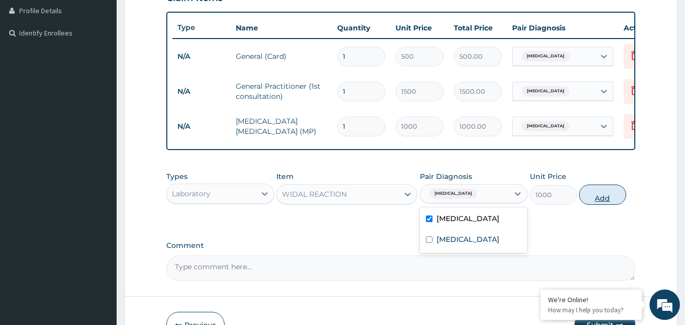
click at [609, 205] on button "Add" at bounding box center [602, 195] width 47 height 20
type input "0"
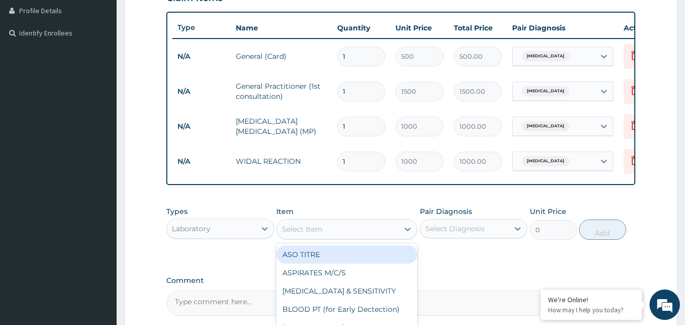
click at [313, 234] on div "Select Item" at bounding box center [302, 229] width 41 height 10
type input "BLO"
click at [344, 264] on div "[MEDICAL_DATA] & SENSITIVITY" at bounding box center [346, 254] width 141 height 18
type input "3500"
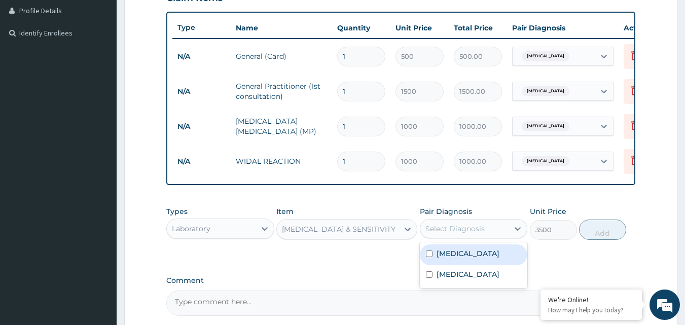
click at [508, 237] on div "Select Diagnosis" at bounding box center [464, 229] width 89 height 16
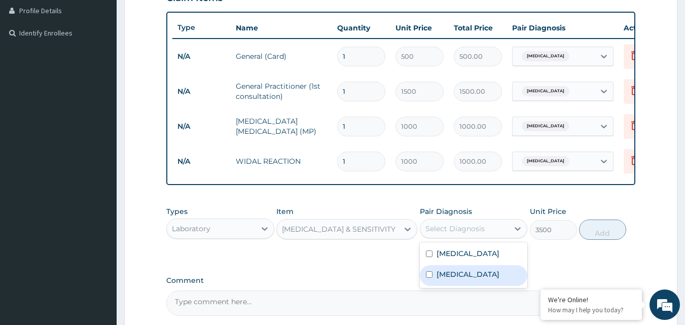
click at [457, 278] on label "[MEDICAL_DATA]" at bounding box center [468, 274] width 63 height 10
checkbox input "true"
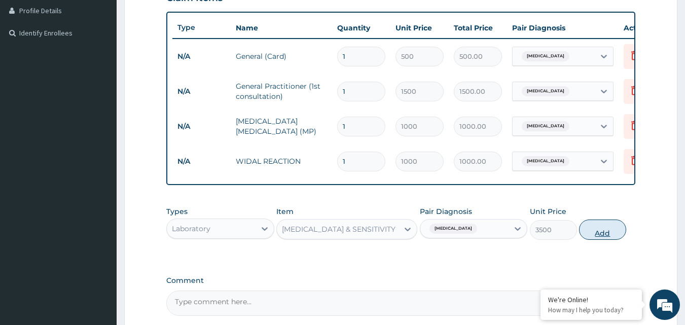
click at [603, 237] on button "Add" at bounding box center [602, 230] width 47 height 20
type input "0"
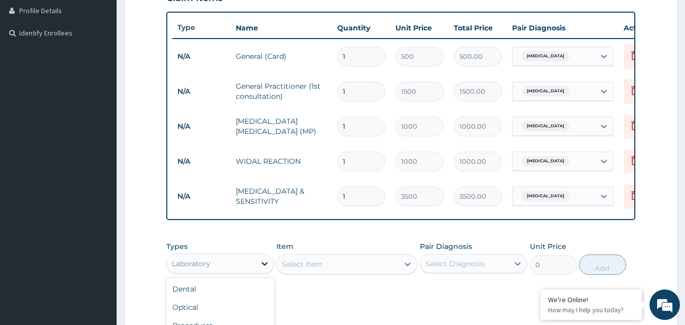
click at [265, 269] on icon at bounding box center [265, 264] width 10 height 10
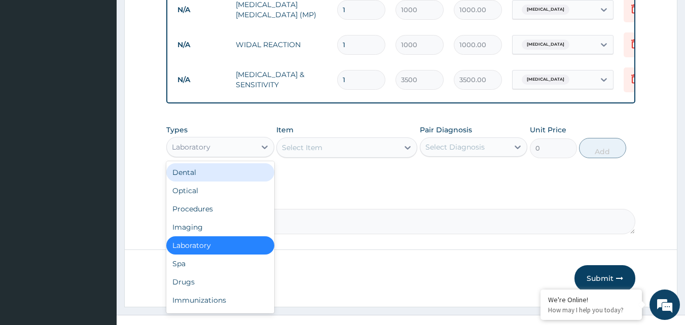
scroll to position [396, 0]
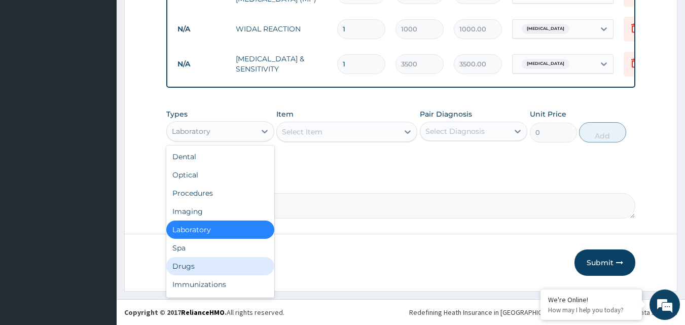
click at [234, 262] on div "Drugs" at bounding box center [220, 266] width 108 height 18
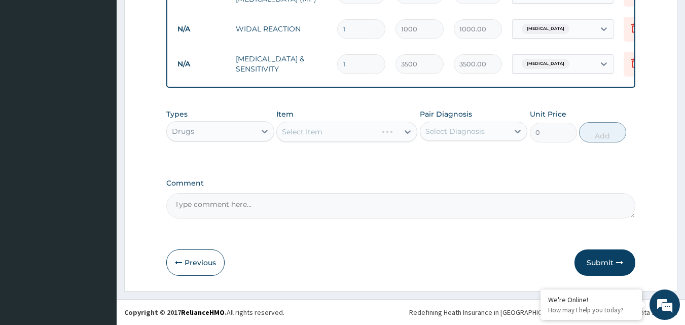
click at [390, 129] on div "Select Item" at bounding box center [346, 132] width 141 height 20
click at [400, 134] on div at bounding box center [408, 132] width 18 height 18
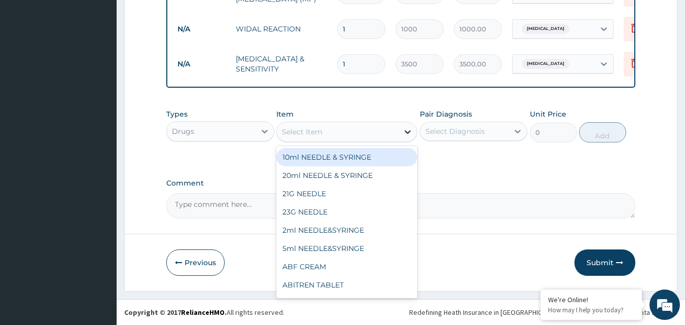
type input "C"
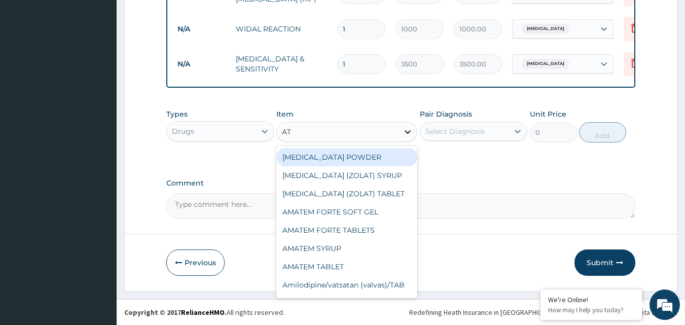
type input "ATE"
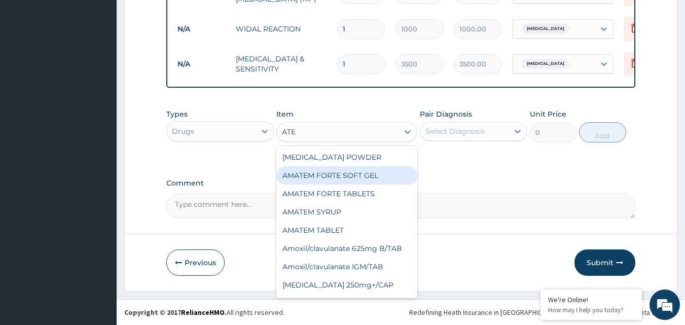
click at [346, 174] on div "AMATEM FORTE SOFT GEL" at bounding box center [346, 175] width 141 height 18
type input "220"
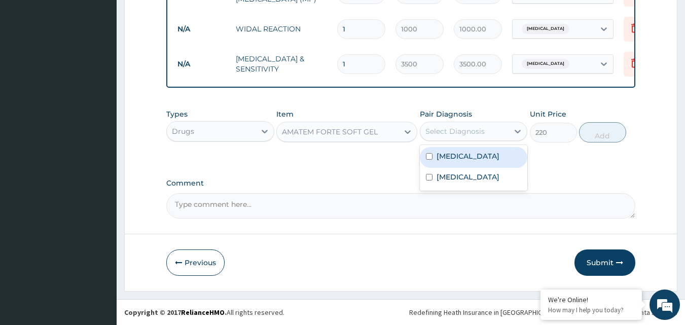
click at [480, 132] on div "Select Diagnosis" at bounding box center [455, 131] width 59 height 10
click at [466, 158] on label "[MEDICAL_DATA]" at bounding box center [468, 156] width 63 height 10
checkbox input "true"
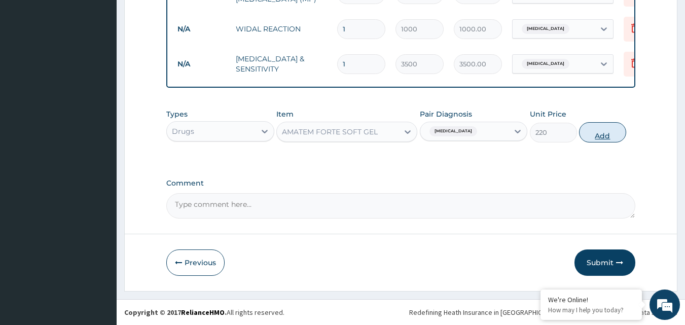
click at [595, 136] on button "Add" at bounding box center [602, 132] width 47 height 20
type input "0"
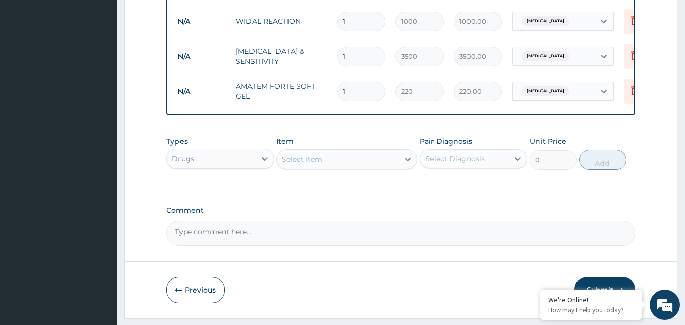
click at [356, 91] on input "1" at bounding box center [361, 92] width 48 height 20
type input "0.00"
type input "6"
type input "1320.00"
type input "6"
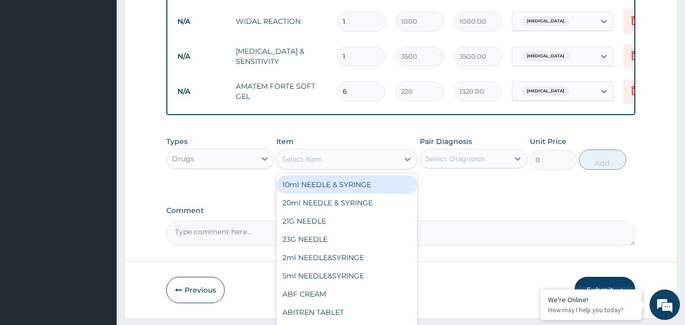
click at [360, 167] on div "Select Item" at bounding box center [338, 159] width 122 height 16
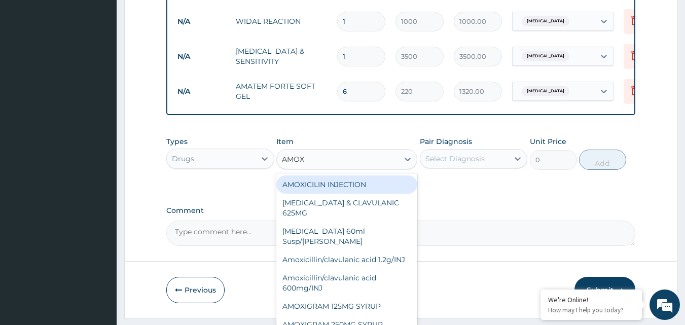
type input "AMOXY"
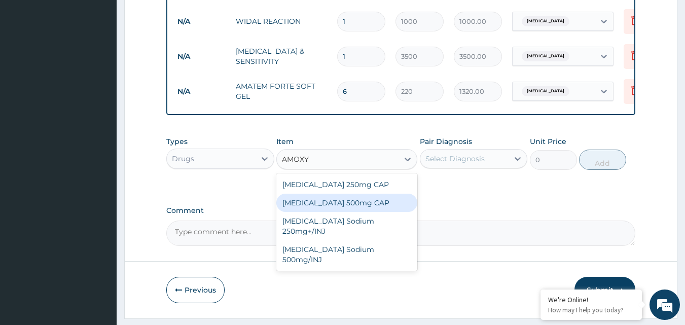
click at [340, 212] on div "[MEDICAL_DATA] 500mg CAP" at bounding box center [346, 203] width 141 height 18
type input "30"
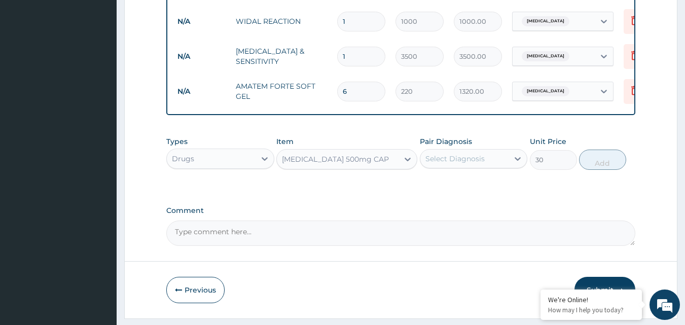
click at [495, 167] on div "Select Diagnosis" at bounding box center [464, 159] width 89 height 16
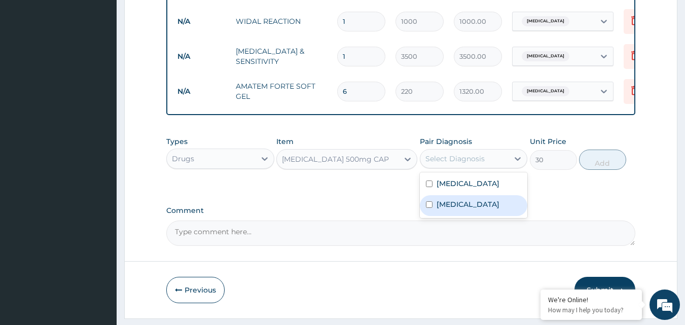
click at [440, 209] on label "[MEDICAL_DATA]" at bounding box center [468, 204] width 63 height 10
checkbox input "true"
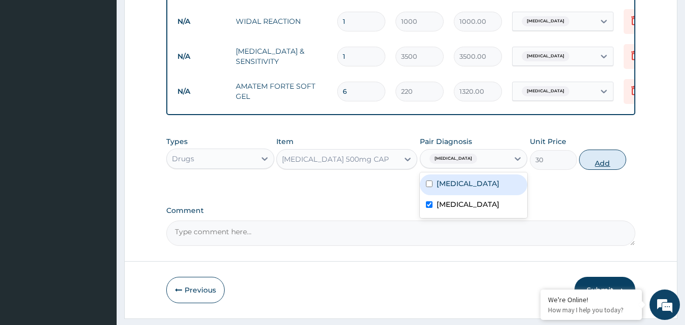
click at [597, 166] on button "Add" at bounding box center [602, 160] width 47 height 20
type input "0"
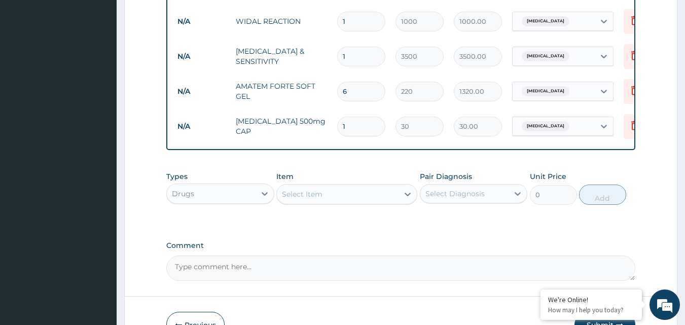
type input "0.00"
type input "3"
type input "90.00"
type input "30"
type input "900.00"
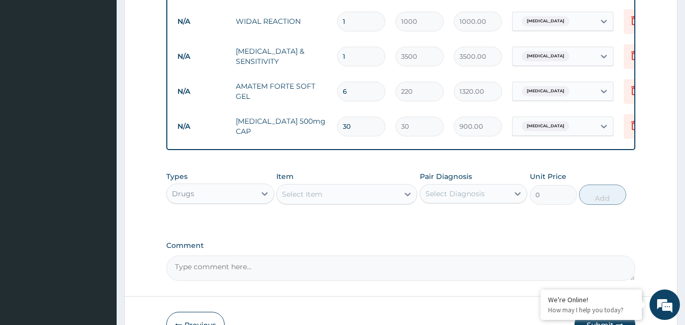
type input "30"
click at [398, 202] on div "Select Item" at bounding box center [338, 194] width 122 height 16
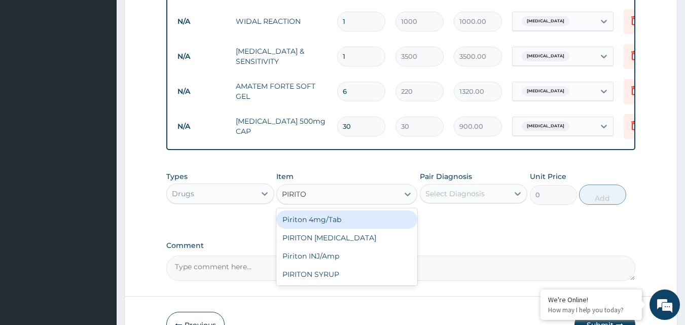
type input "PIRITON"
click at [354, 229] on div "Piriton 4mg/Tab" at bounding box center [346, 219] width 141 height 18
type input "10"
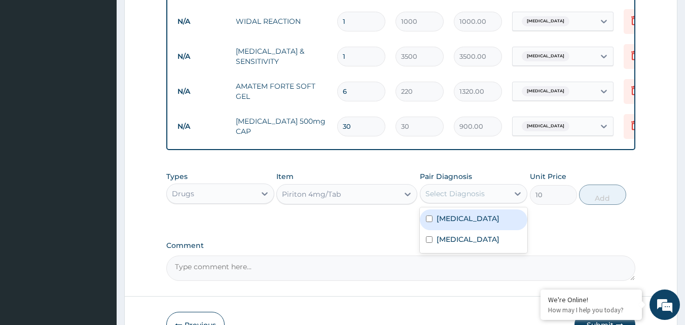
click at [486, 200] on div "Select Diagnosis" at bounding box center [464, 194] width 89 height 16
click at [434, 230] on div "[MEDICAL_DATA]" at bounding box center [474, 219] width 108 height 21
checkbox input "true"
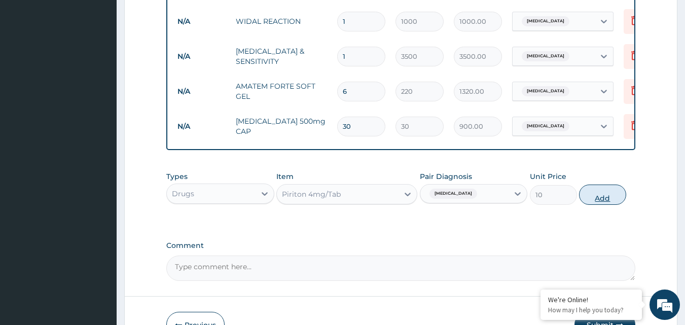
click at [613, 201] on button "Add" at bounding box center [602, 195] width 47 height 20
type input "0"
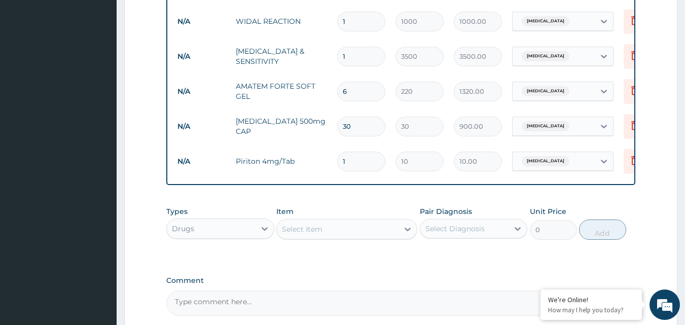
type input "0.00"
type input "2"
type input "20.00"
type input "20"
type input "200.00"
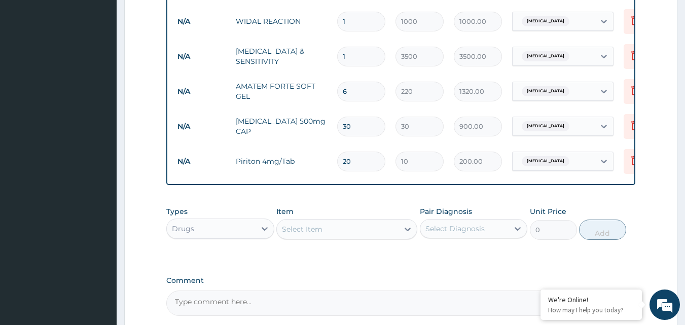
type input "20"
click at [329, 232] on div "Select Item" at bounding box center [338, 229] width 122 height 16
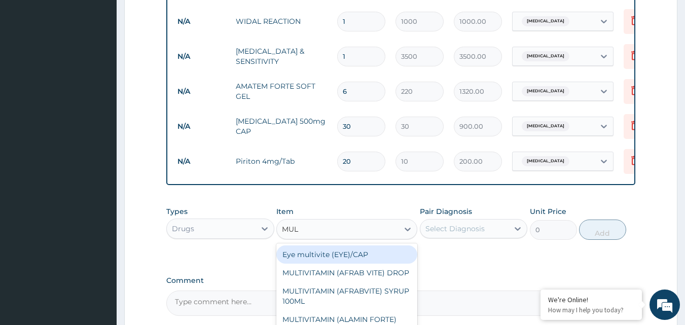
type input "MULT"
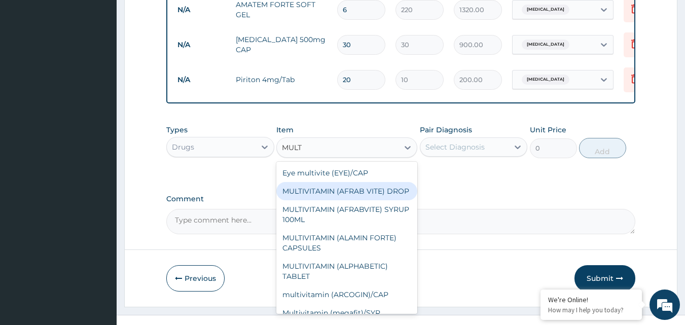
scroll to position [501, 0]
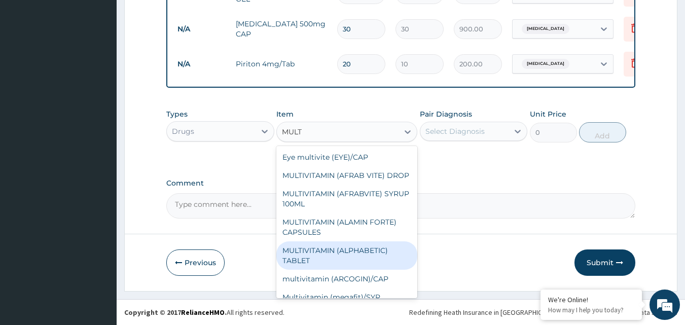
click at [330, 269] on div "MULTIVITAMIN (ALPHABETIC) TABLET" at bounding box center [346, 255] width 141 height 28
type input "80"
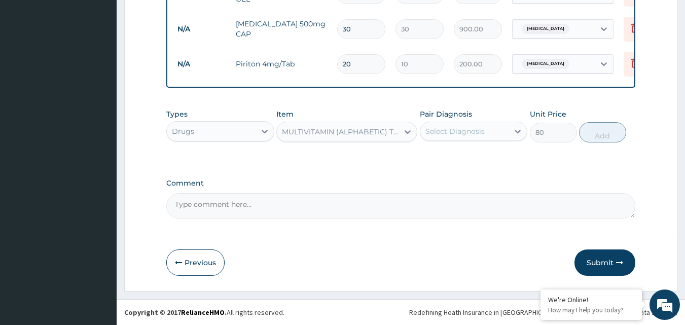
click at [508, 127] on div "Select Diagnosis" at bounding box center [464, 131] width 89 height 16
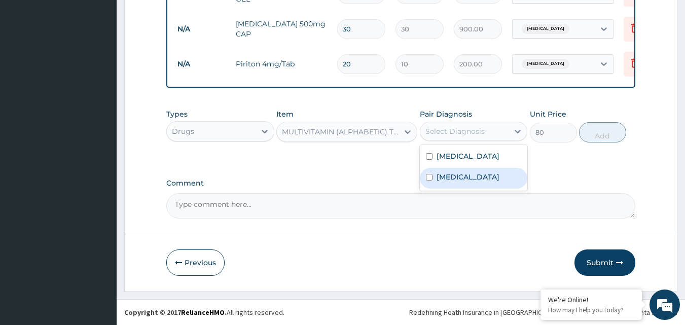
click at [466, 170] on div "[MEDICAL_DATA]" at bounding box center [474, 178] width 108 height 21
checkbox input "true"
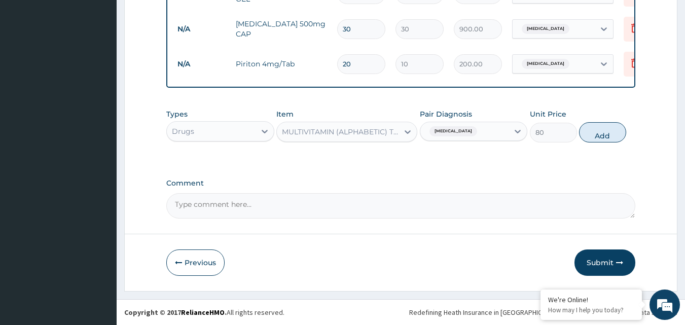
click at [493, 131] on div "[MEDICAL_DATA]" at bounding box center [464, 131] width 89 height 17
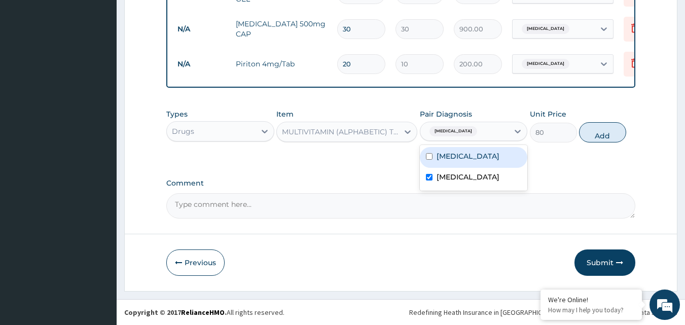
click at [461, 161] on div "[MEDICAL_DATA]" at bounding box center [474, 157] width 108 height 21
checkbox input "true"
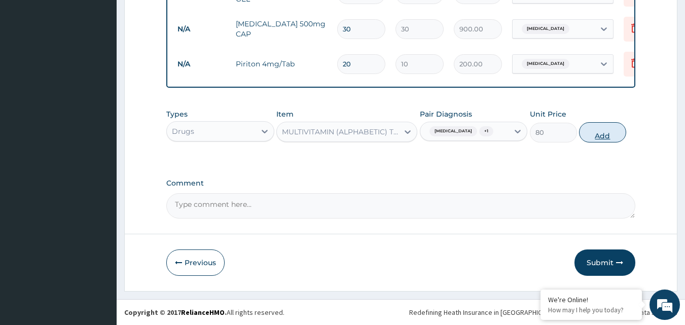
click at [606, 130] on button "Add" at bounding box center [602, 132] width 47 height 20
type input "0"
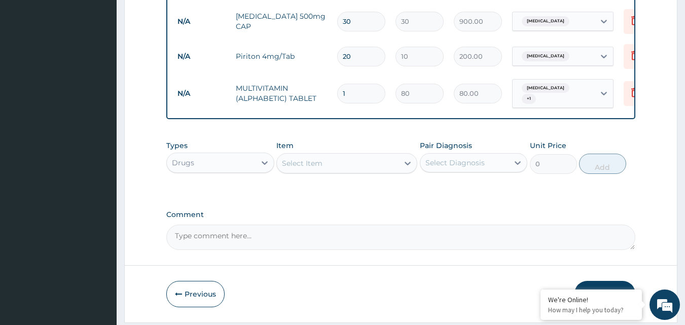
type input "0.00"
type input "2"
type input "160.00"
type input "28"
type input "2240.00"
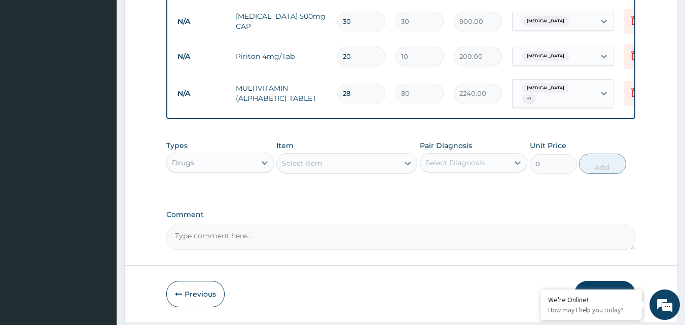
type input "28"
click at [308, 168] on div "Select Item" at bounding box center [302, 163] width 41 height 10
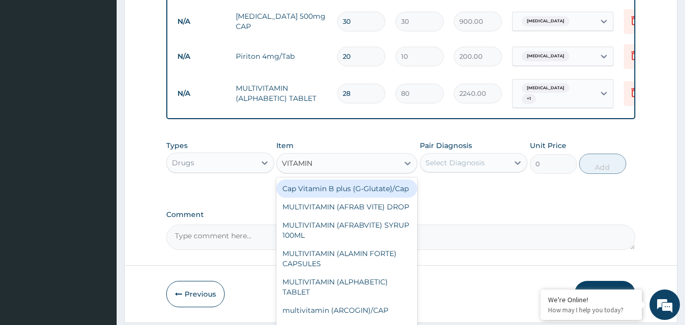
type input "VITAMIN C"
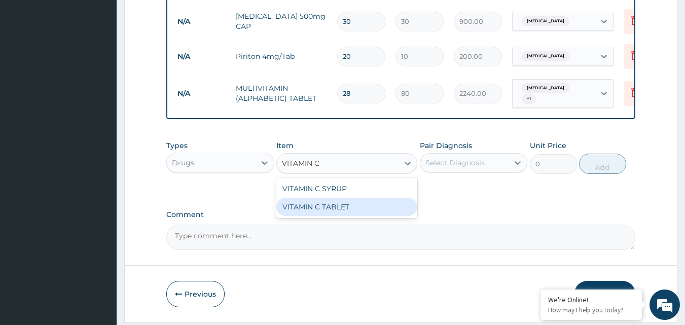
click at [305, 216] on div "VITAMIN C TABLET" at bounding box center [346, 207] width 141 height 18
type input "10"
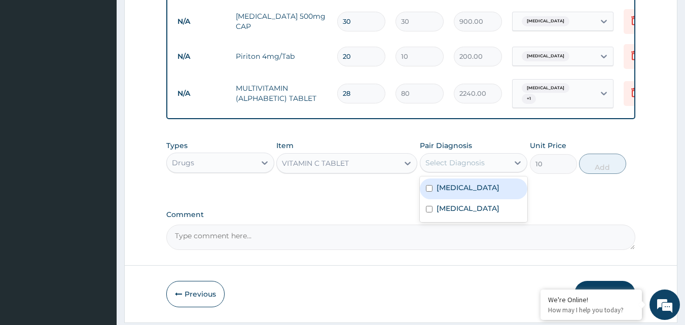
click at [480, 168] on div "Select Diagnosis" at bounding box center [455, 163] width 59 height 10
click at [462, 188] on label "[MEDICAL_DATA]" at bounding box center [468, 188] width 63 height 10
checkbox input "true"
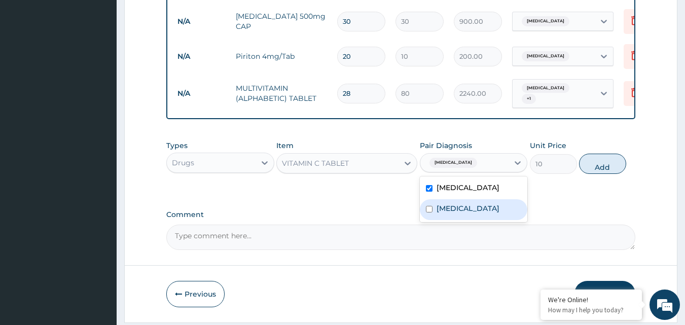
click at [464, 213] on label "[MEDICAL_DATA]" at bounding box center [468, 208] width 63 height 10
click at [471, 207] on label "[MEDICAL_DATA]" at bounding box center [468, 208] width 63 height 10
checkbox input "false"
click at [461, 193] on label "[MEDICAL_DATA]" at bounding box center [468, 188] width 63 height 10
checkbox input "false"
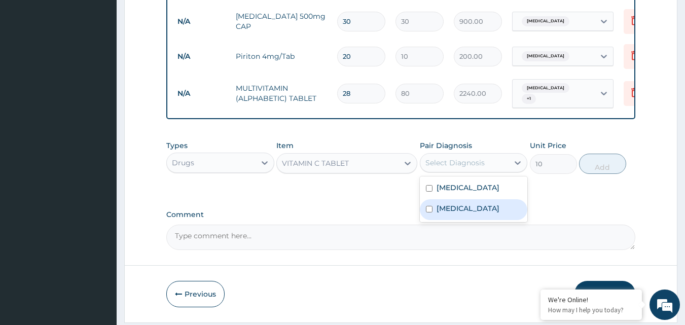
click at [448, 214] on label "[MEDICAL_DATA]" at bounding box center [468, 208] width 63 height 10
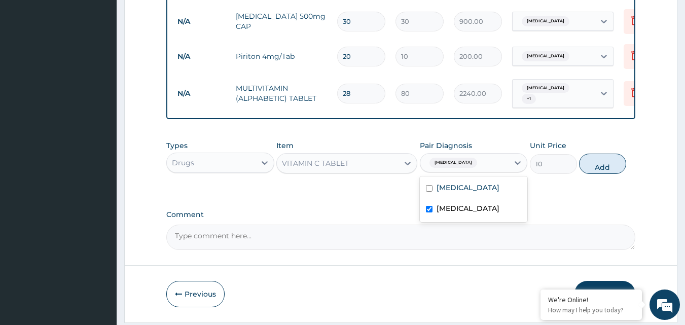
click at [463, 205] on div "[MEDICAL_DATA]" at bounding box center [474, 209] width 108 height 21
checkbox input "false"
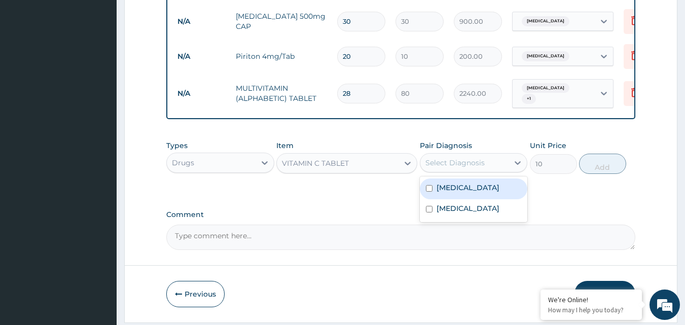
click at [468, 193] on label "[MEDICAL_DATA]" at bounding box center [468, 188] width 63 height 10
checkbox input "true"
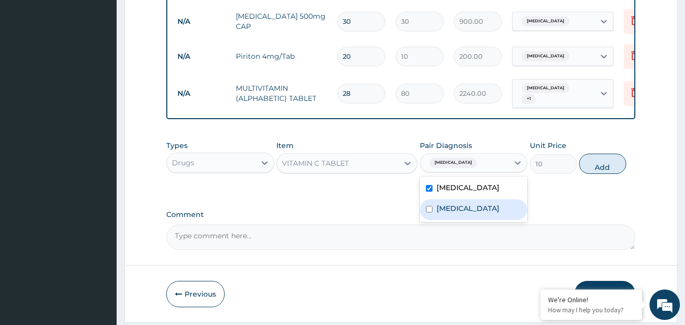
click at [451, 214] on label "[MEDICAL_DATA]" at bounding box center [468, 208] width 63 height 10
checkbox input "true"
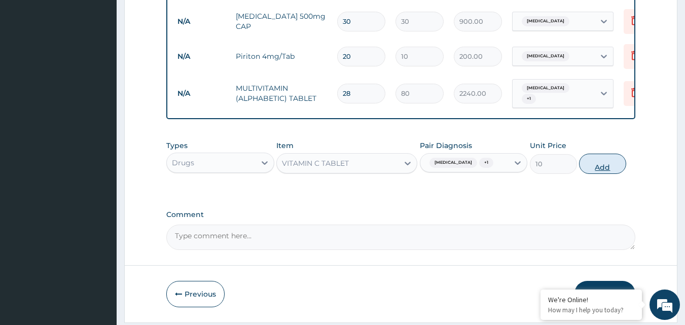
click at [604, 163] on button "Add" at bounding box center [602, 164] width 47 height 20
type input "0"
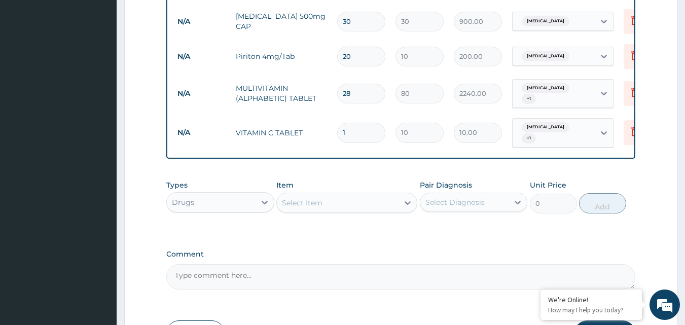
type input "0.00"
type input "4"
type input "40.00"
type input "42"
type input "420.00"
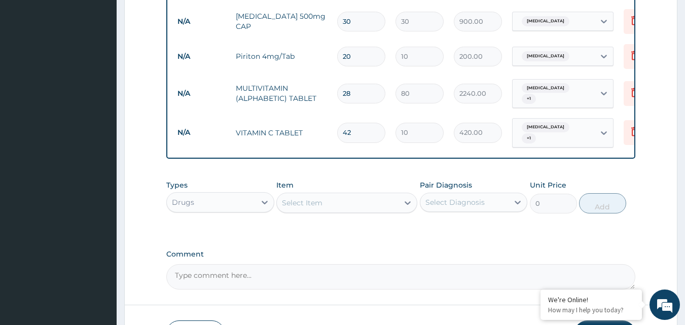
type input "42"
click at [371, 202] on div "Select Item" at bounding box center [338, 203] width 122 height 16
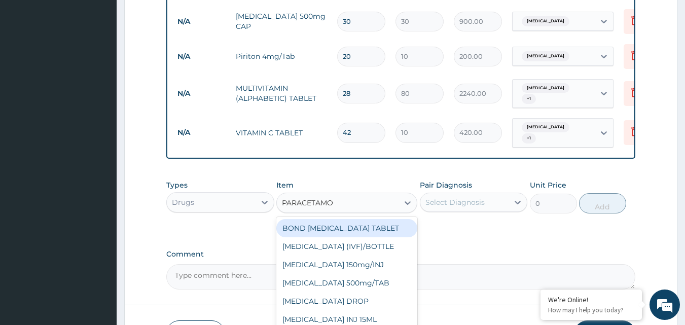
type input "PARACETAMOL"
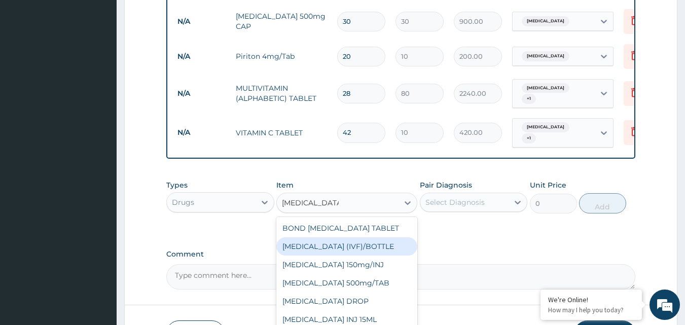
scroll to position [575, 0]
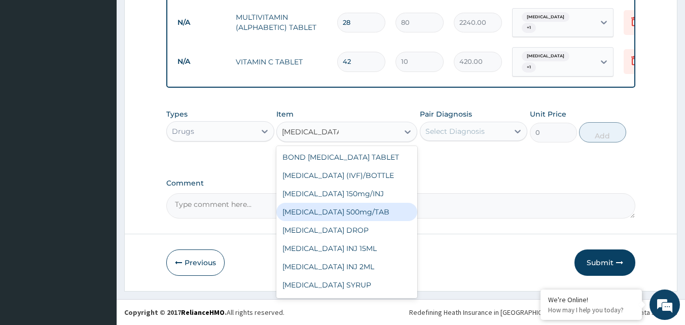
click at [377, 209] on div "[MEDICAL_DATA] 500mg/TAB" at bounding box center [346, 212] width 141 height 18
type input "10"
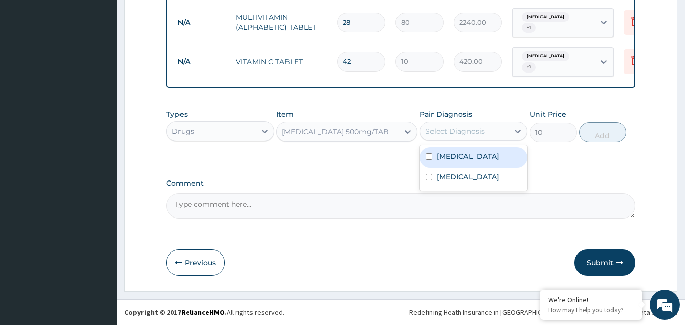
click at [482, 133] on div "Select Diagnosis" at bounding box center [455, 131] width 59 height 10
click at [466, 158] on label "[MEDICAL_DATA]" at bounding box center [468, 156] width 63 height 10
checkbox input "true"
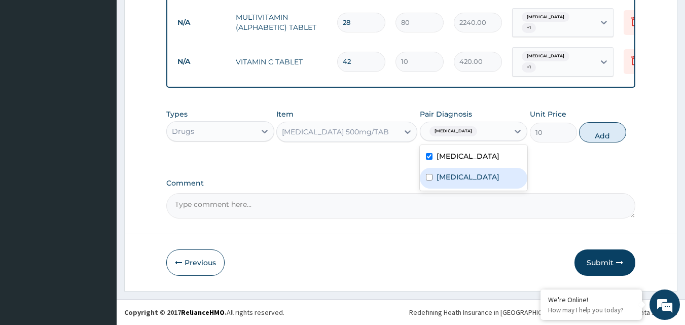
click at [441, 173] on label "[MEDICAL_DATA]" at bounding box center [468, 177] width 63 height 10
checkbox input "true"
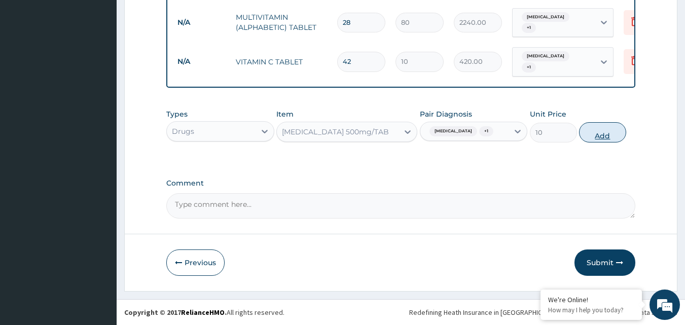
click at [600, 127] on button "Add" at bounding box center [602, 132] width 47 height 20
type input "0"
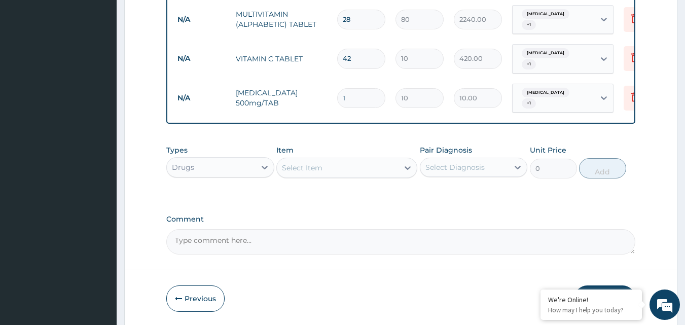
type input "18"
type input "180.00"
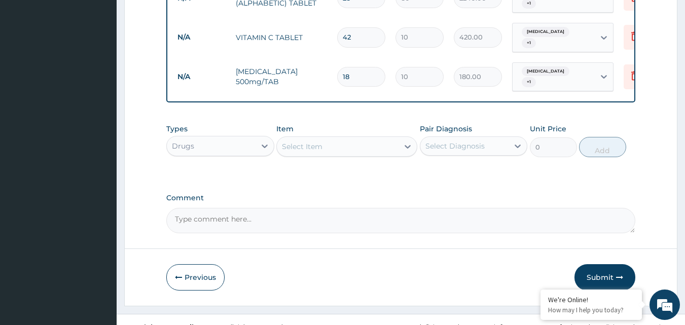
scroll to position [615, 0]
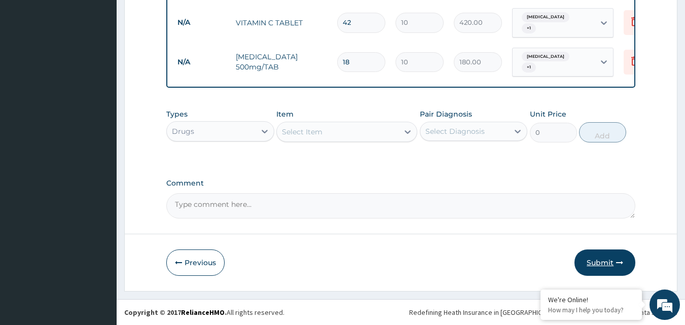
type input "18"
click at [605, 259] on button "Submit" at bounding box center [605, 263] width 61 height 26
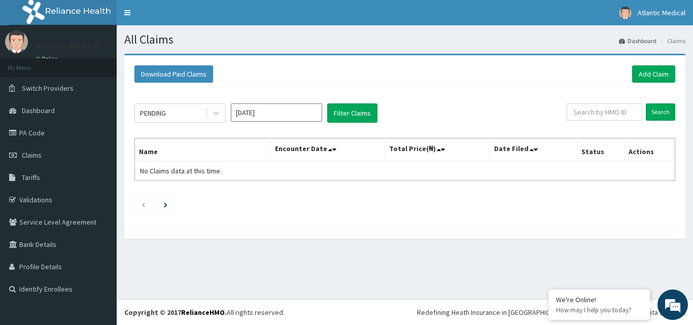
click at [692, 93] on div "Download Paid Claims Add Claim × Note you can only download claims within a max…" at bounding box center [405, 151] width 576 height 195
click at [49, 112] on span "Dashboard" at bounding box center [38, 110] width 33 height 9
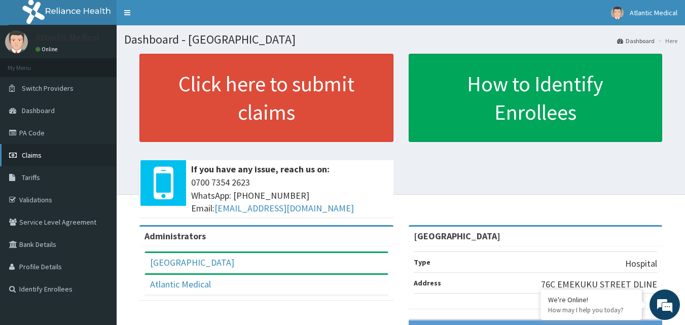
click at [32, 159] on span "Claims" at bounding box center [32, 155] width 20 height 9
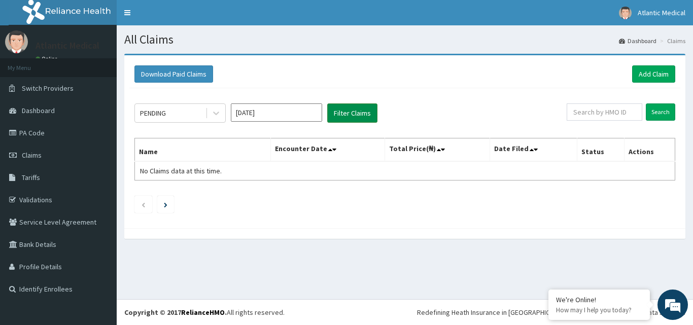
click at [364, 112] on button "Filter Claims" at bounding box center [352, 112] width 50 height 19
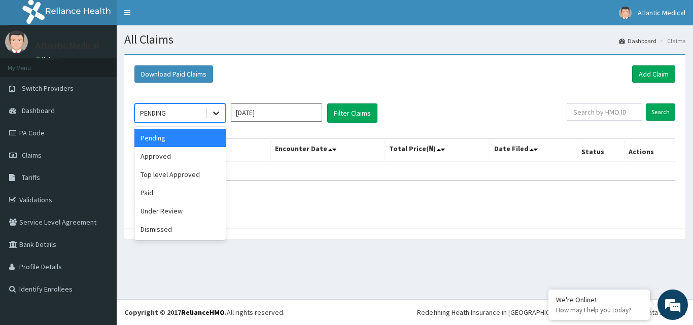
click at [209, 112] on div at bounding box center [216, 113] width 18 height 18
click at [171, 154] on div "Approved" at bounding box center [179, 156] width 91 height 18
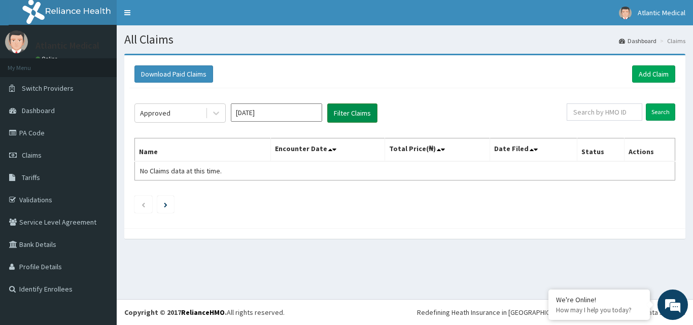
click at [369, 116] on button "Filter Claims" at bounding box center [352, 112] width 50 height 19
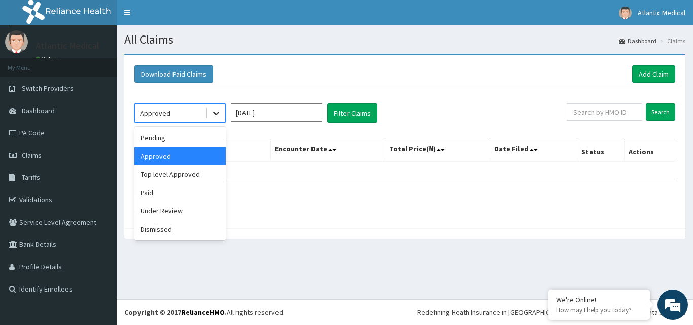
click at [216, 116] on icon at bounding box center [216, 113] width 10 height 10
click at [156, 175] on div "Top level Approved" at bounding box center [179, 174] width 91 height 18
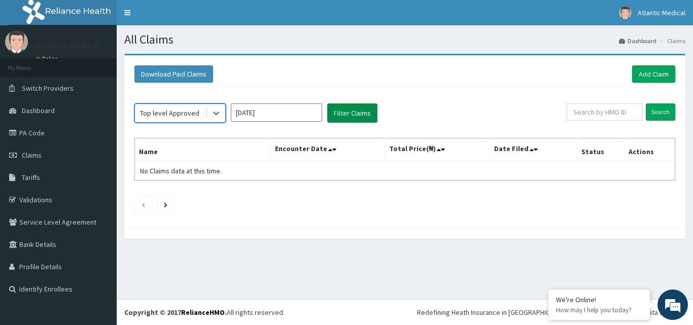
click at [361, 111] on button "Filter Claims" at bounding box center [352, 112] width 50 height 19
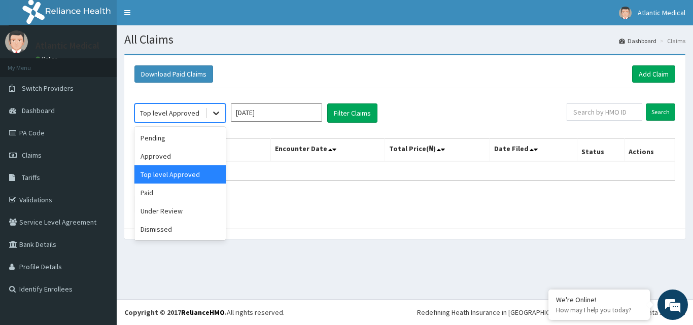
click at [214, 109] on icon at bounding box center [216, 113] width 10 height 10
click at [171, 211] on div "Under Review" at bounding box center [179, 211] width 91 height 18
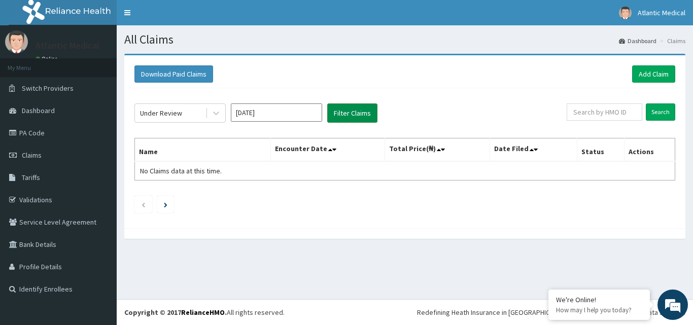
click at [359, 113] on button "Filter Claims" at bounding box center [352, 112] width 50 height 19
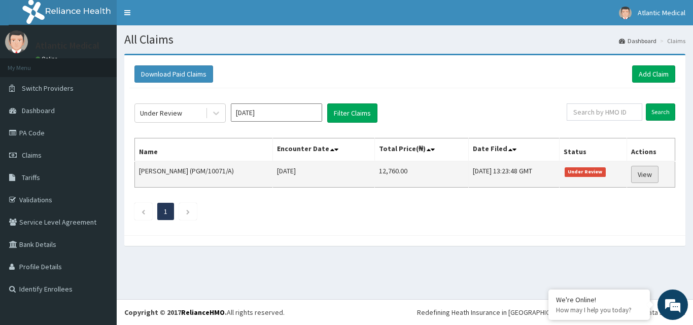
click at [652, 179] on link "View" at bounding box center [644, 174] width 27 height 17
